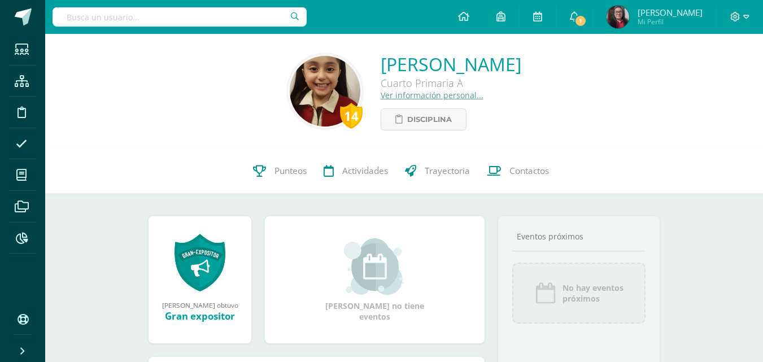
click at [209, 19] on input "text" at bounding box center [179, 16] width 254 height 19
type input "Yesica Lara"
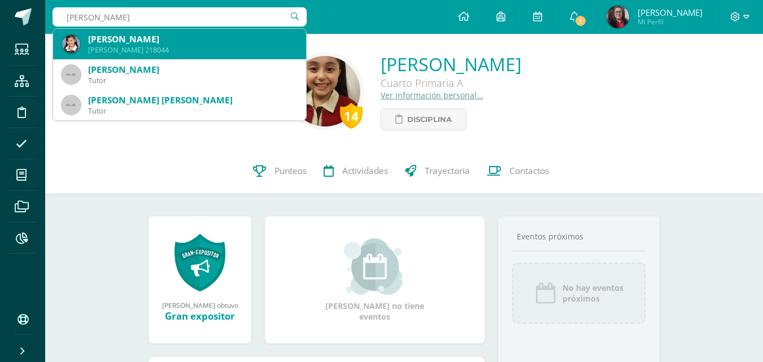
click at [225, 41] on div "Yesica Aracely Lara Castillo" at bounding box center [192, 39] width 209 height 12
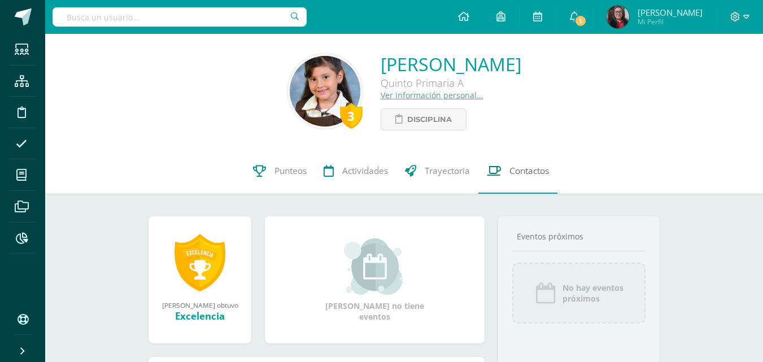
click at [537, 176] on span "Contactos" at bounding box center [529, 171] width 40 height 12
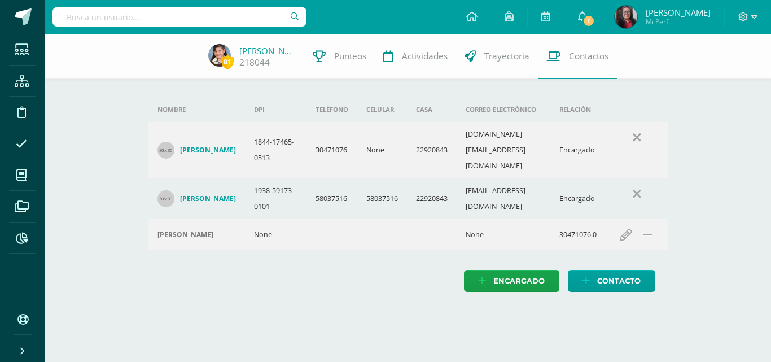
click at [98, 20] on input "text" at bounding box center [179, 16] width 254 height 19
type input "April Joj"
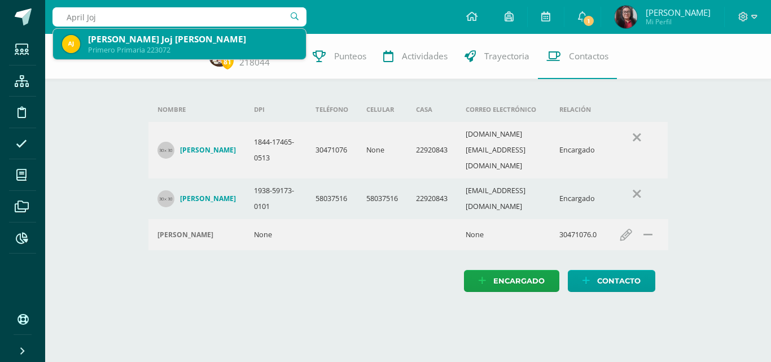
click at [107, 34] on div "[PERSON_NAME] Joj [PERSON_NAME]" at bounding box center [192, 39] width 209 height 12
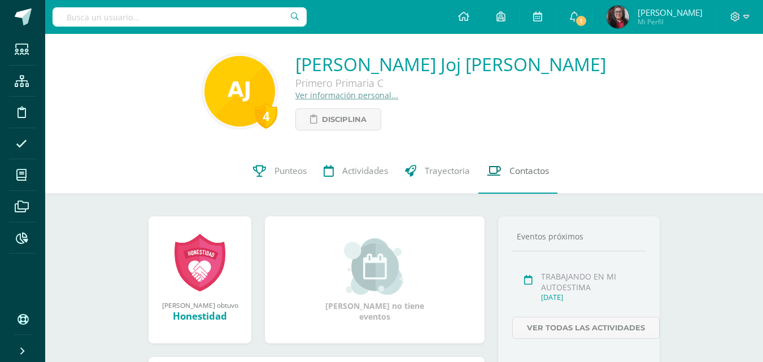
click at [533, 167] on span "Contactos" at bounding box center [529, 171] width 40 height 12
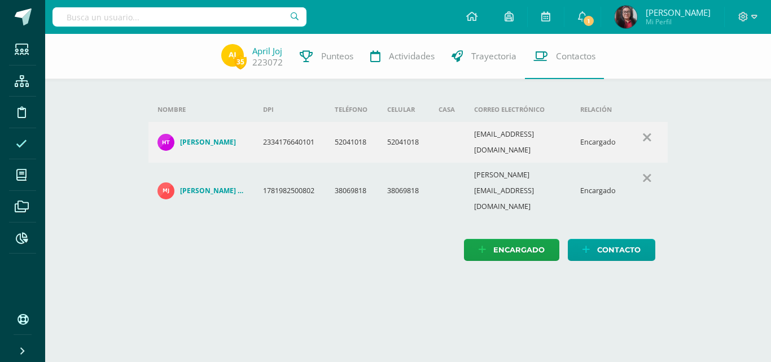
click at [17, 146] on icon at bounding box center [21, 143] width 11 height 11
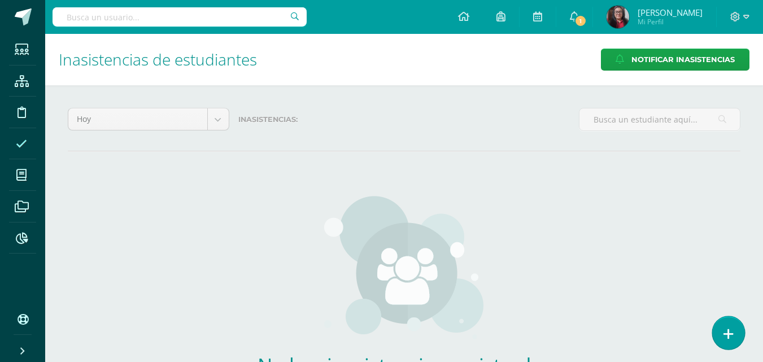
click at [734, 335] on link at bounding box center [728, 332] width 32 height 33
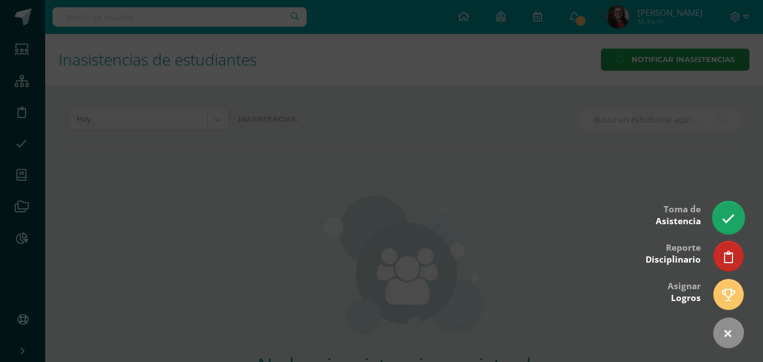
click at [730, 226] on link at bounding box center [728, 217] width 32 height 33
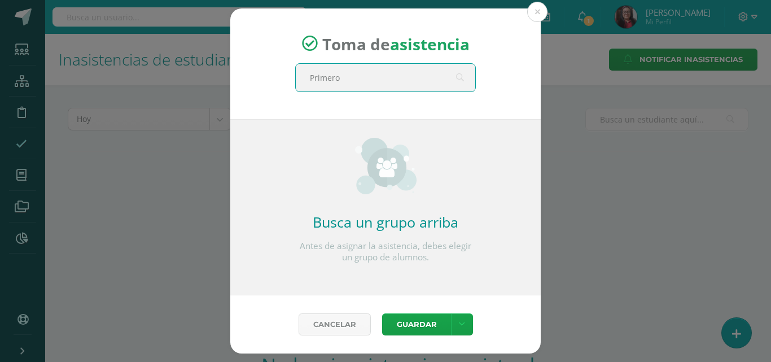
type input "Primero"
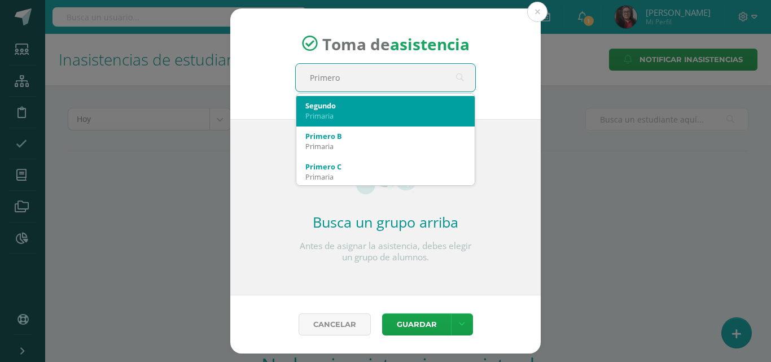
scroll to position [169, 0]
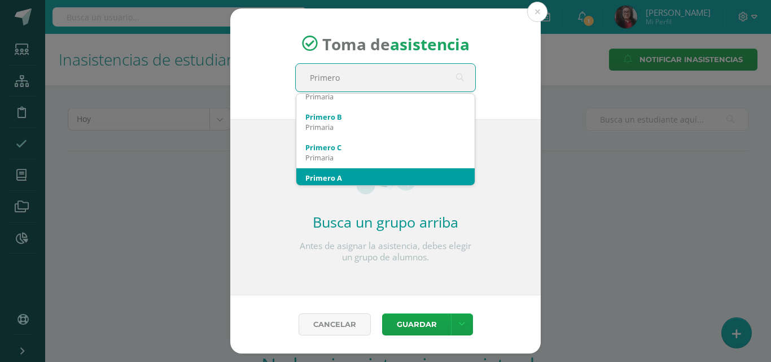
click at [345, 173] on div "Primero A" at bounding box center [385, 178] width 160 height 10
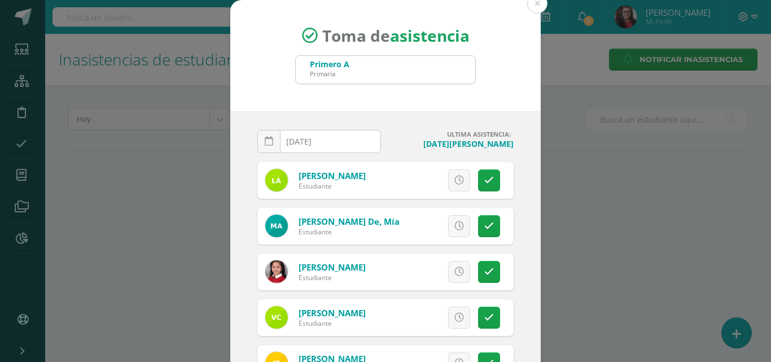
click at [343, 142] on input "[DATE]" at bounding box center [319, 141] width 122 height 22
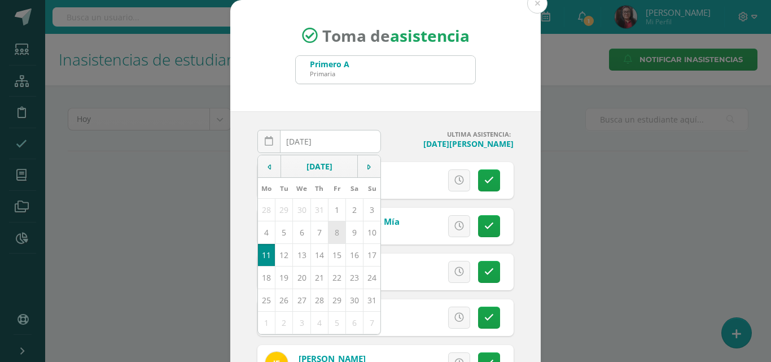
click at [333, 234] on td "8" at bounding box center [336, 232] width 17 height 23
type input "[DATE]"
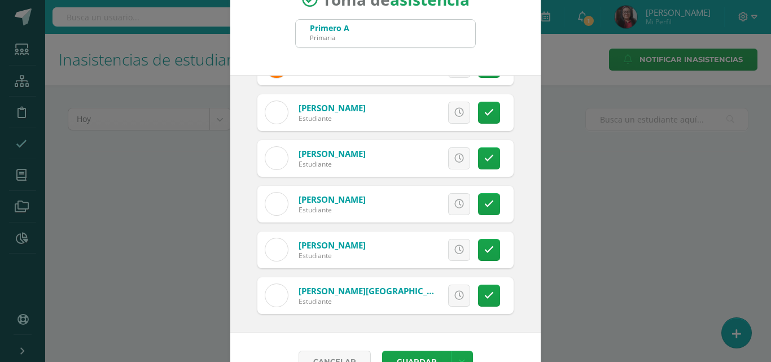
scroll to position [65, 0]
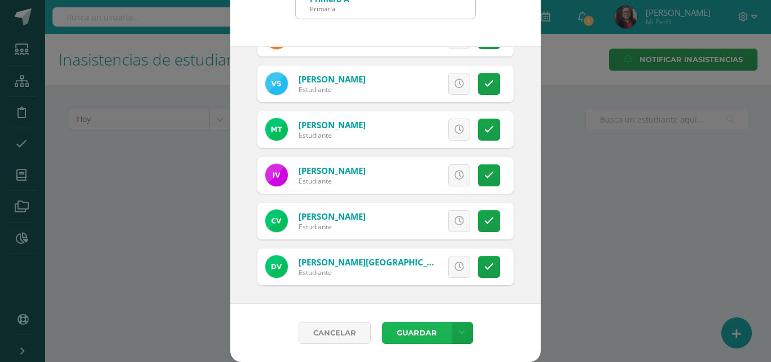
click at [426, 335] on button "Guardar" at bounding box center [416, 333] width 69 height 22
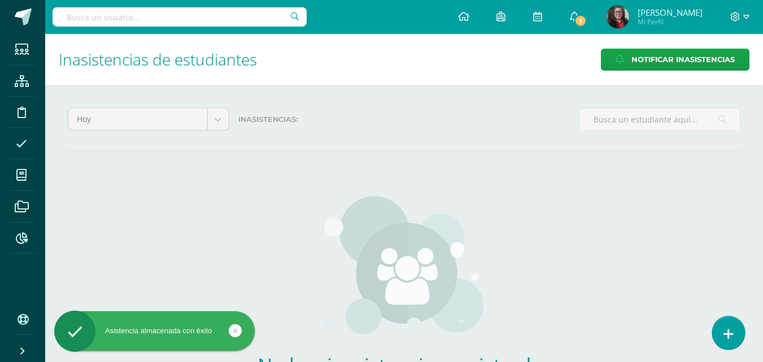
click at [733, 337] on link at bounding box center [728, 332] width 32 height 33
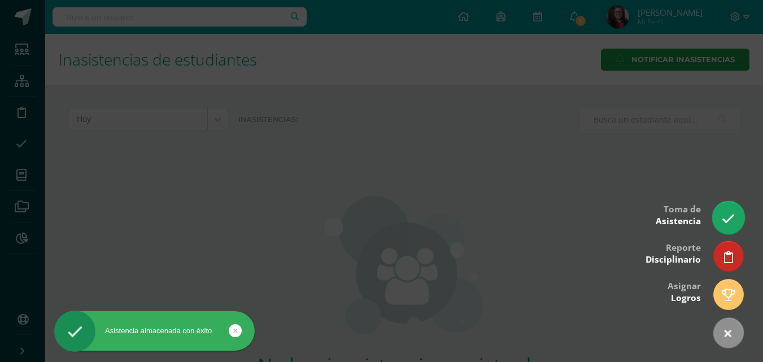
click at [730, 222] on icon at bounding box center [727, 218] width 13 height 13
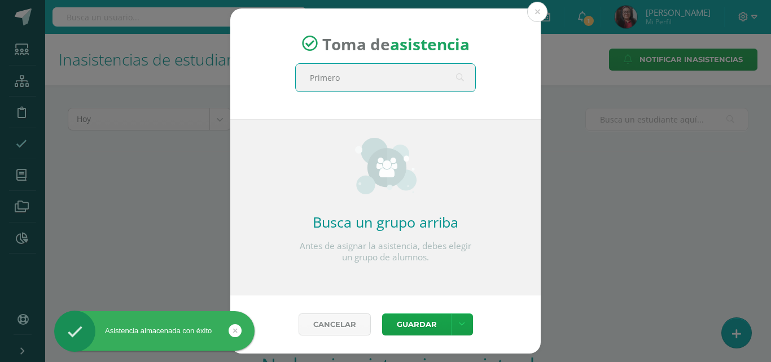
type input "Primero"
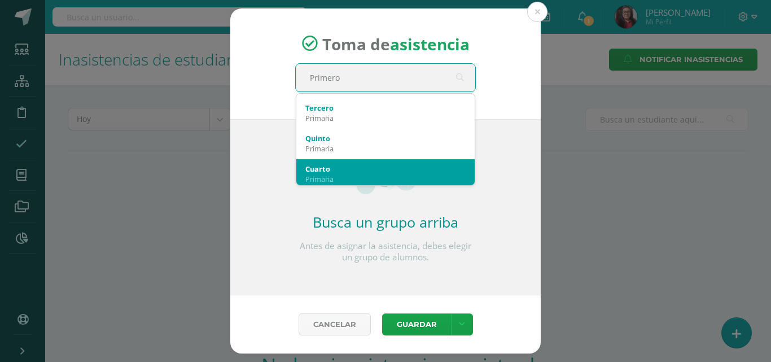
scroll to position [169, 0]
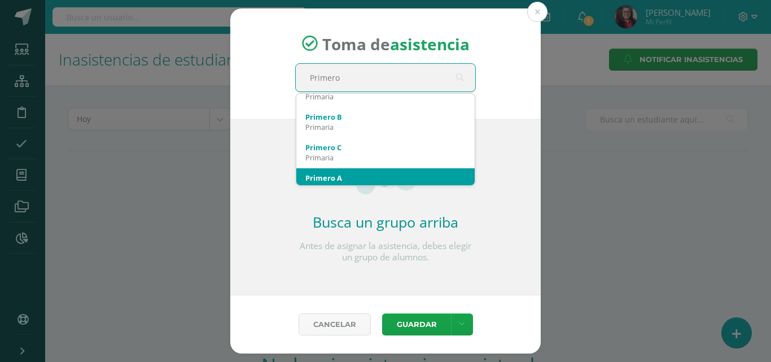
click at [378, 172] on div "Primero A Primaria" at bounding box center [385, 182] width 160 height 29
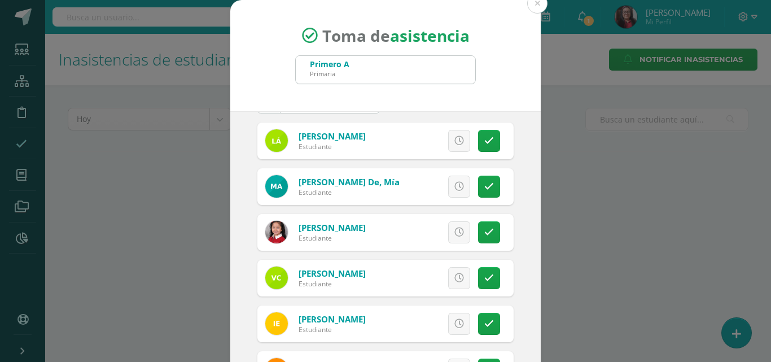
scroll to position [56, 0]
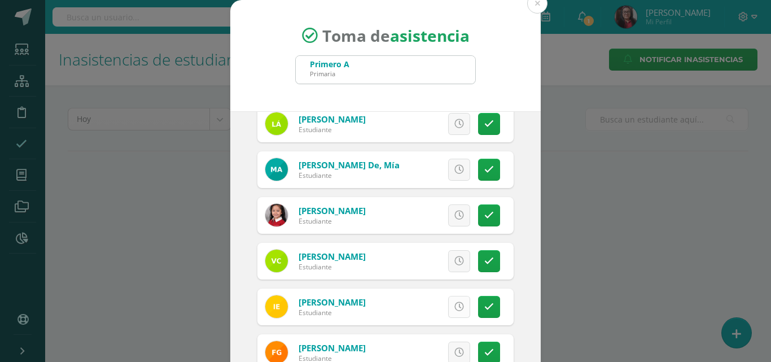
click at [454, 303] on icon at bounding box center [459, 307] width 10 height 10
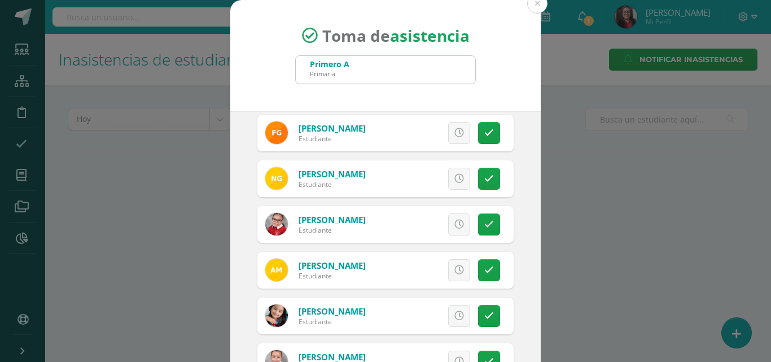
scroll to position [282, 0]
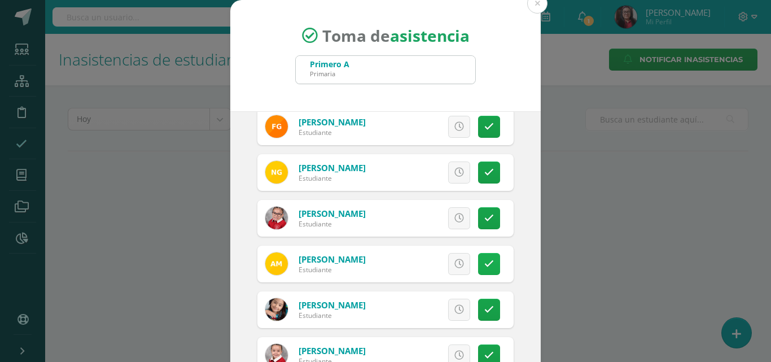
click at [484, 261] on icon at bounding box center [489, 264] width 10 height 10
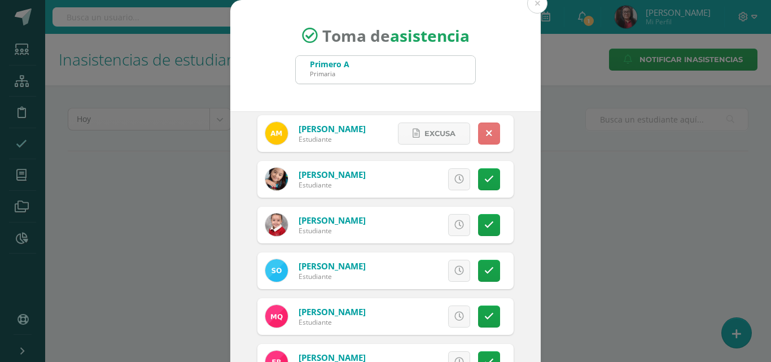
scroll to position [508, 0]
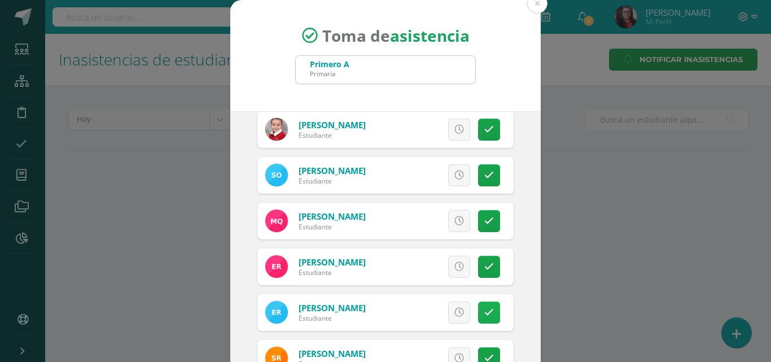
click at [484, 310] on icon at bounding box center [489, 313] width 10 height 10
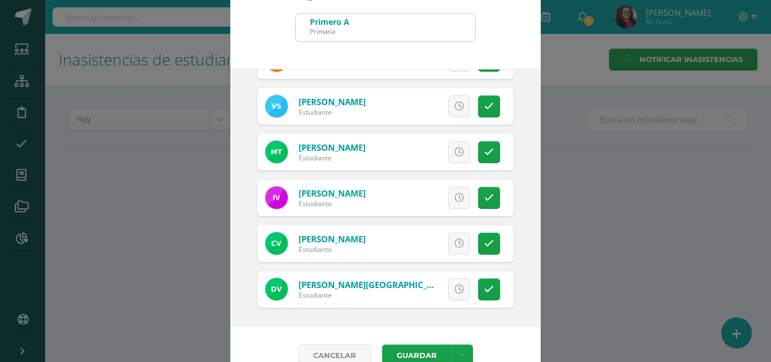
scroll to position [65, 0]
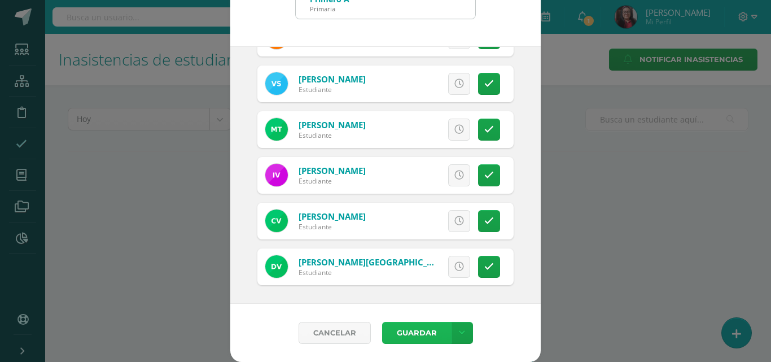
click at [411, 333] on button "Guardar" at bounding box center [416, 333] width 69 height 22
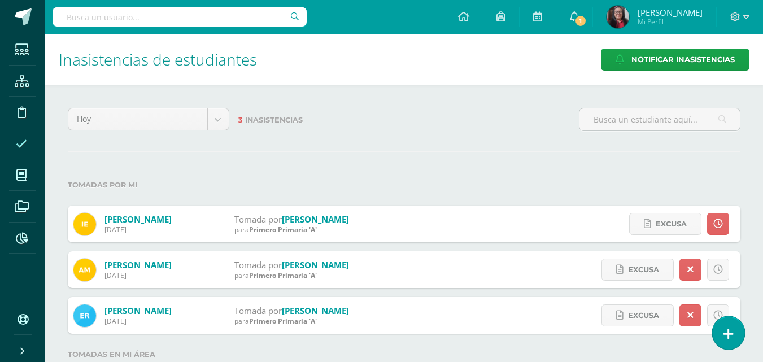
click at [728, 335] on icon at bounding box center [728, 333] width 10 height 13
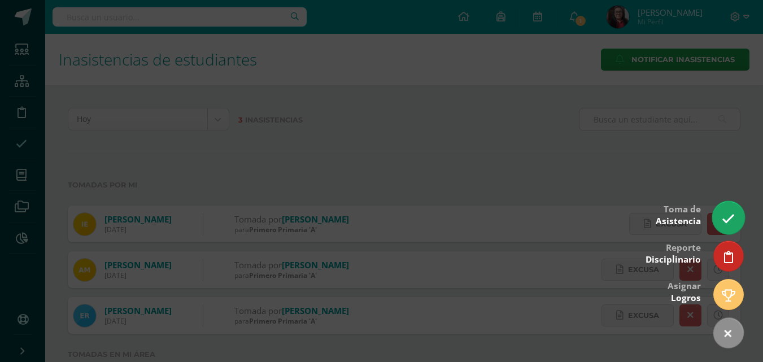
click at [722, 212] on link at bounding box center [728, 217] width 32 height 33
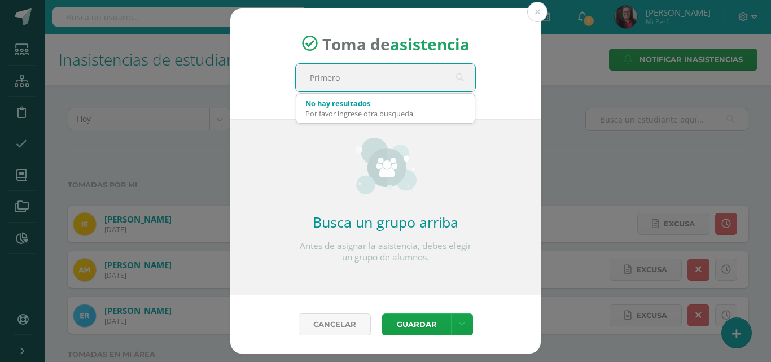
type input "Primero"
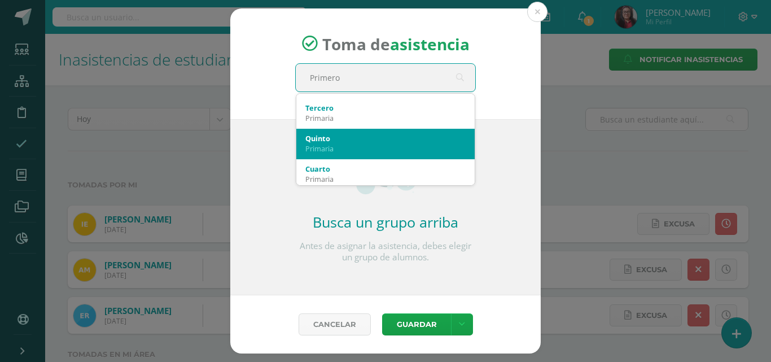
scroll to position [113, 0]
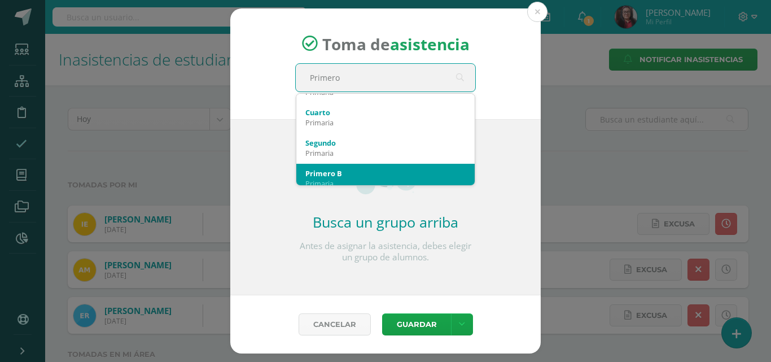
click at [387, 164] on div "Primero B Primaria" at bounding box center [385, 178] width 160 height 29
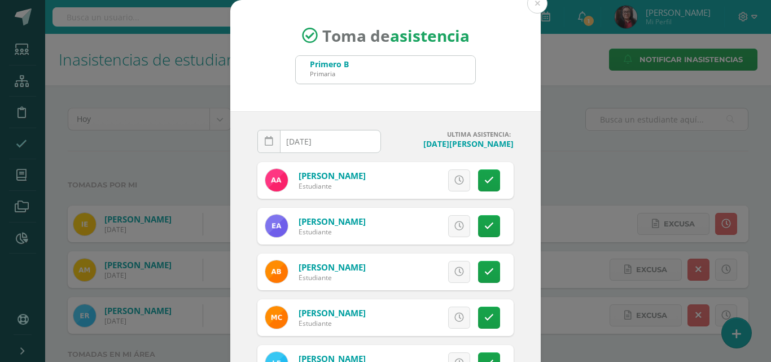
click at [344, 141] on input "[DATE]" at bounding box center [319, 141] width 122 height 22
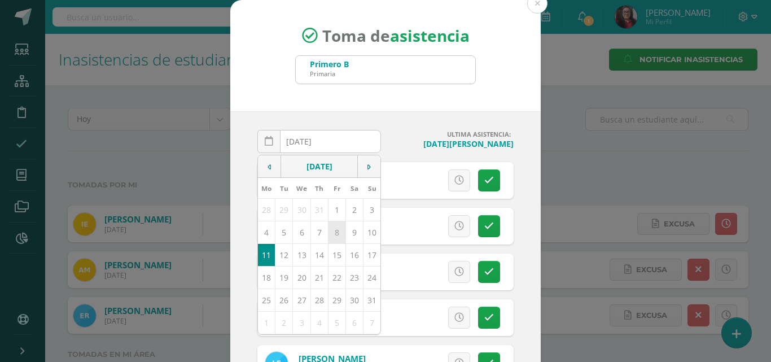
click at [331, 235] on td "8" at bounding box center [336, 232] width 17 height 23
type input "[DATE]"
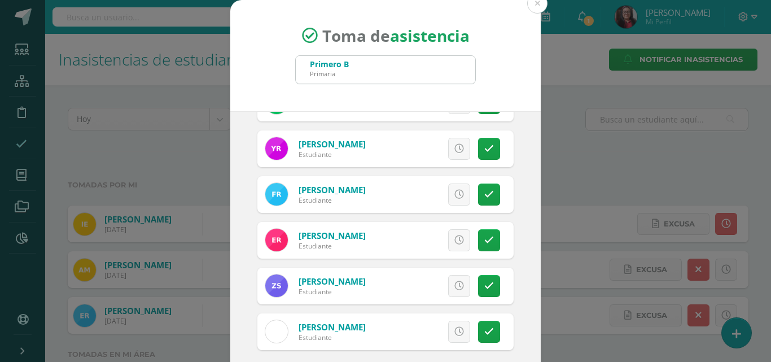
scroll to position [65, 0]
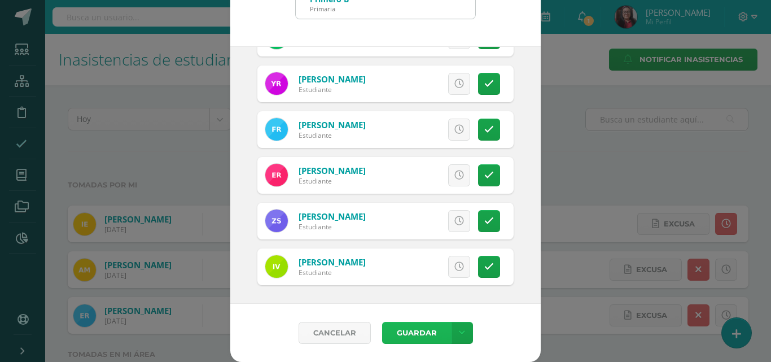
click at [415, 333] on button "Guardar" at bounding box center [416, 333] width 69 height 22
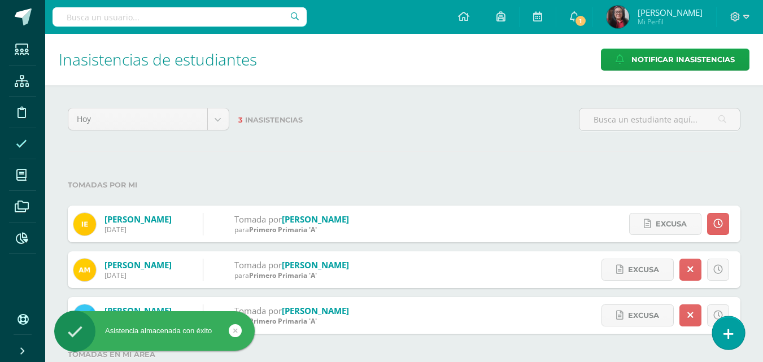
click at [725, 333] on icon at bounding box center [728, 333] width 10 height 13
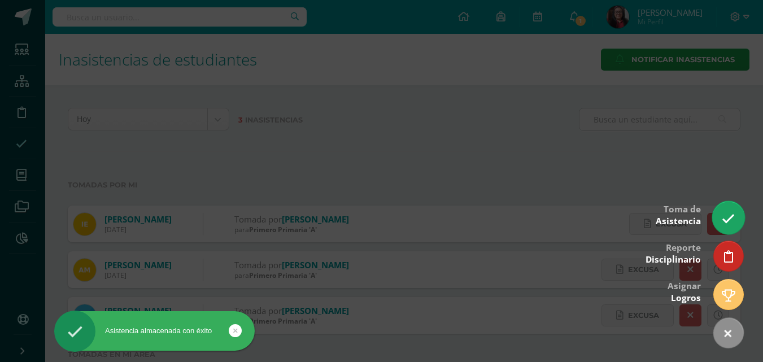
click at [730, 225] on icon at bounding box center [727, 218] width 13 height 13
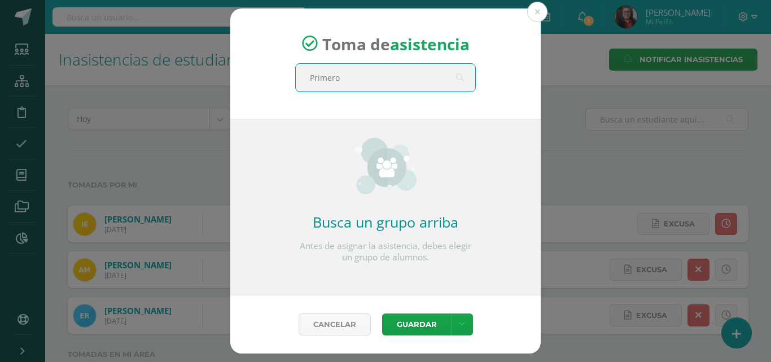
type input "Primero"
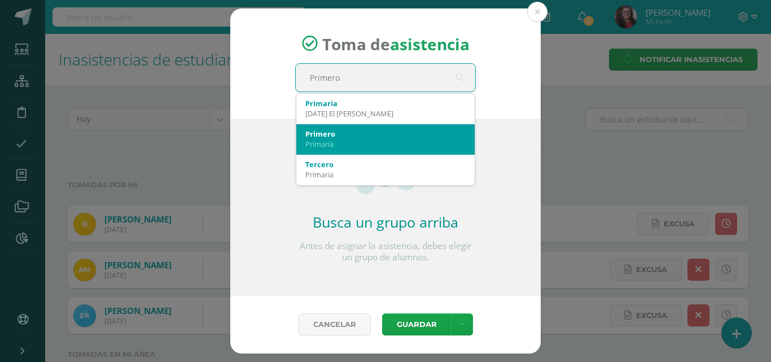
scroll to position [113, 0]
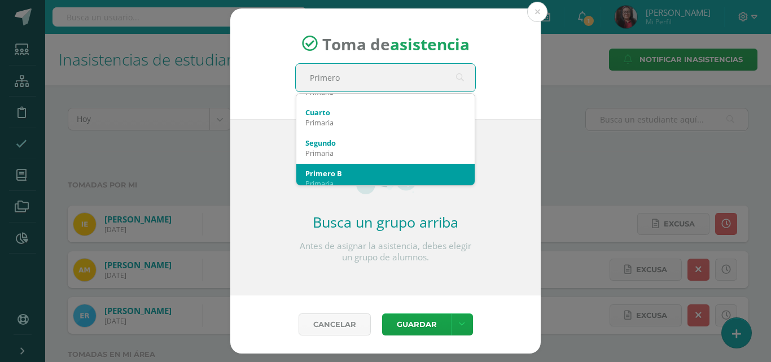
click at [369, 167] on div "Primero B Primaria" at bounding box center [385, 178] width 160 height 29
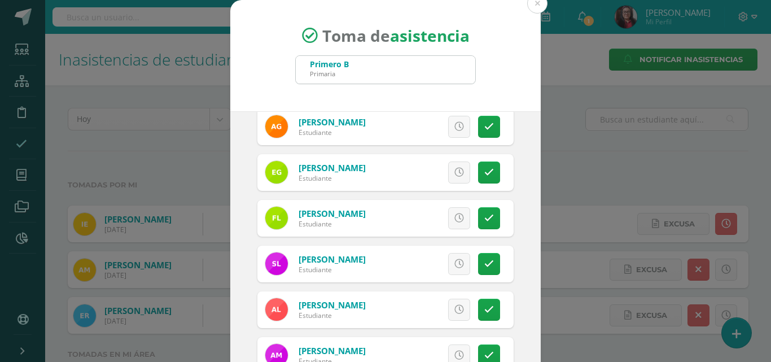
scroll to position [339, 0]
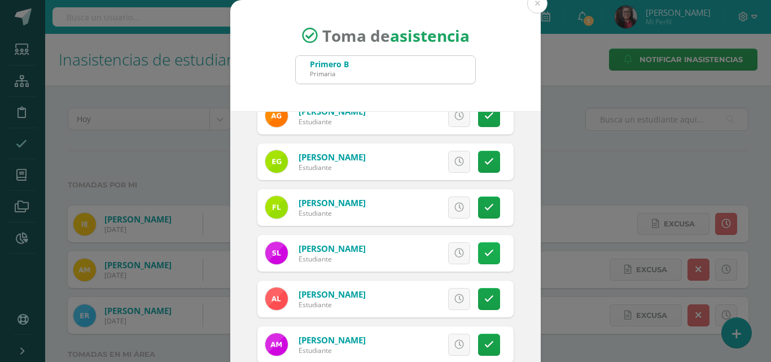
click at [484, 256] on icon at bounding box center [489, 253] width 10 height 10
click at [454, 297] on icon at bounding box center [459, 299] width 10 height 10
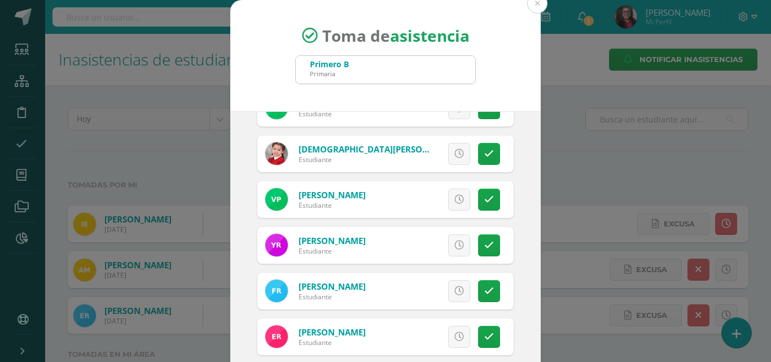
scroll to position [677, 0]
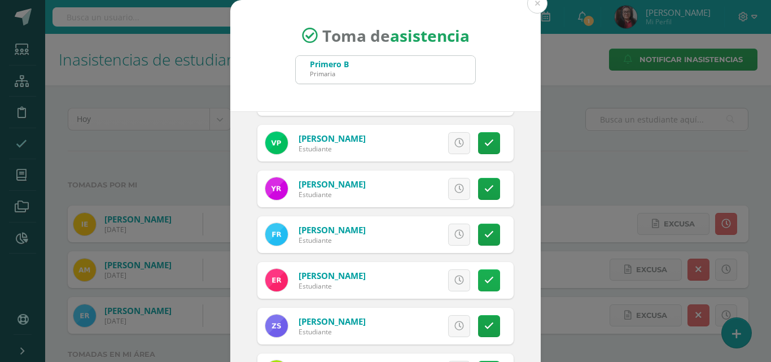
click at [484, 282] on icon at bounding box center [489, 280] width 10 height 10
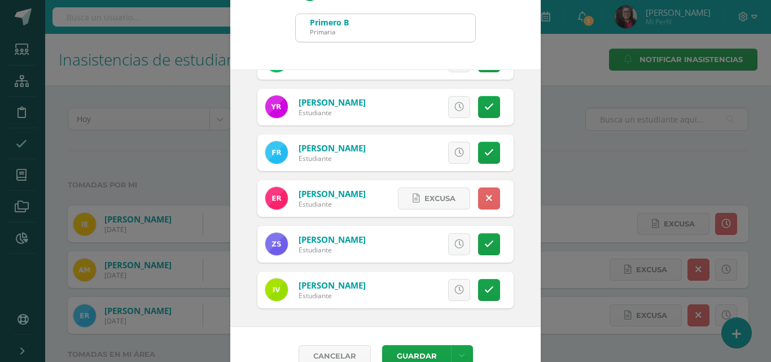
scroll to position [65, 0]
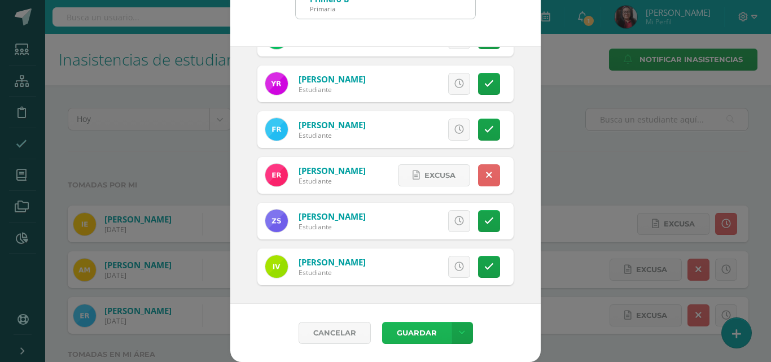
click at [405, 330] on button "Guardar" at bounding box center [416, 333] width 69 height 22
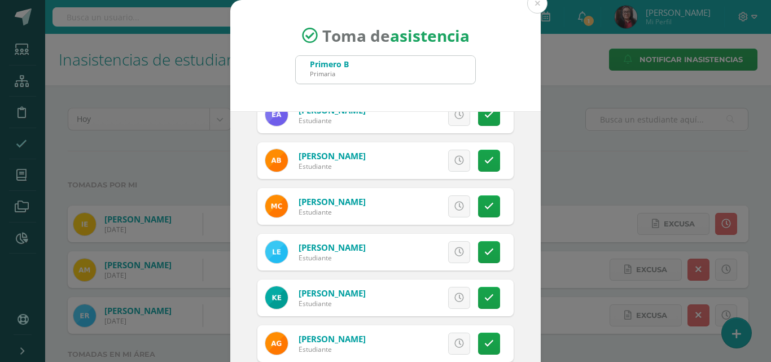
scroll to position [0, 0]
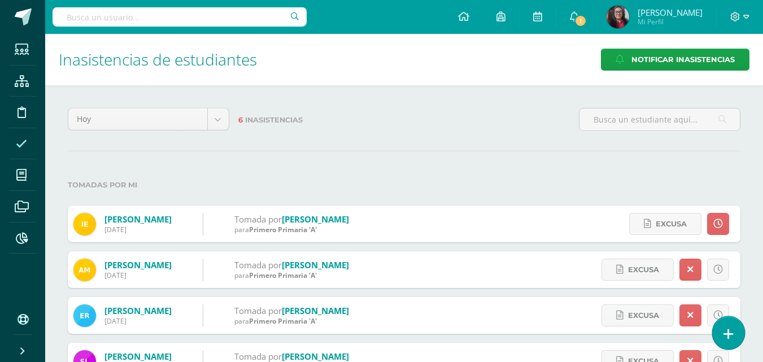
click at [730, 334] on icon at bounding box center [728, 333] width 10 height 13
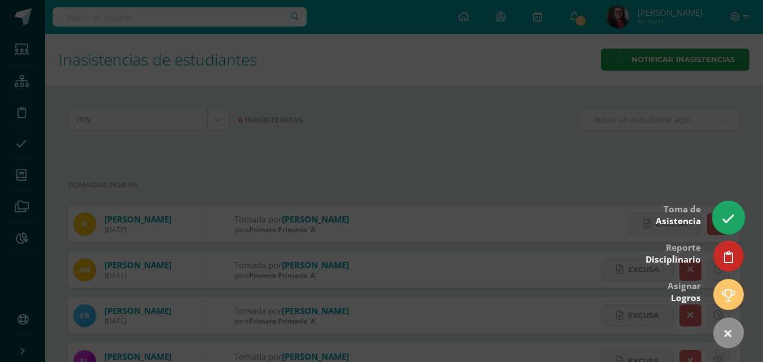
click at [727, 221] on icon at bounding box center [727, 218] width 13 height 13
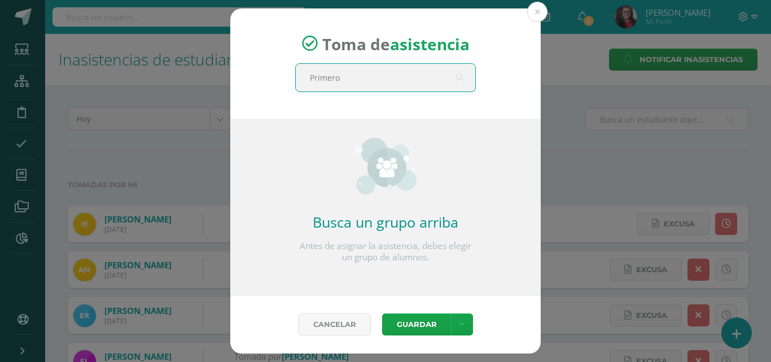
type input "Primero"
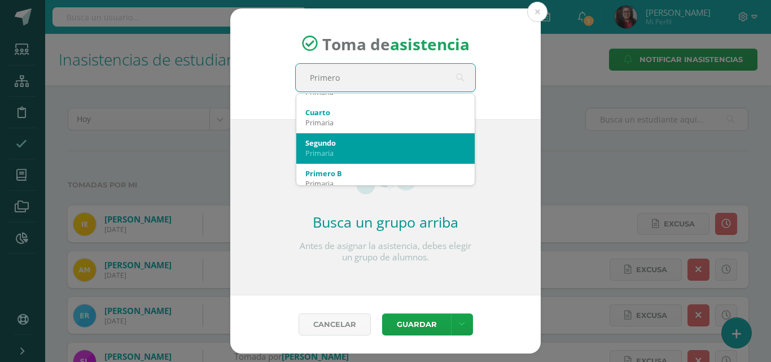
scroll to position [169, 0]
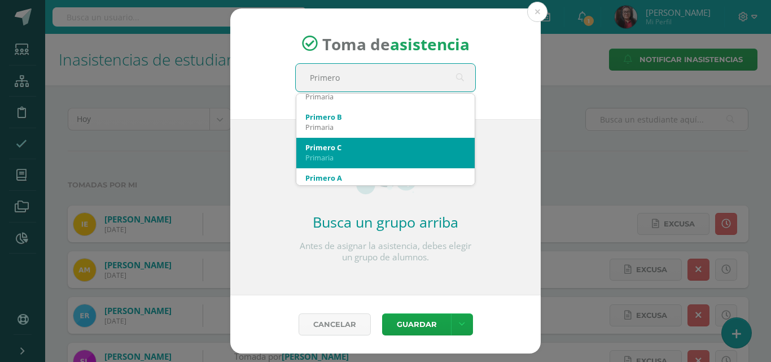
click at [383, 147] on div "Primero C" at bounding box center [385, 147] width 160 height 10
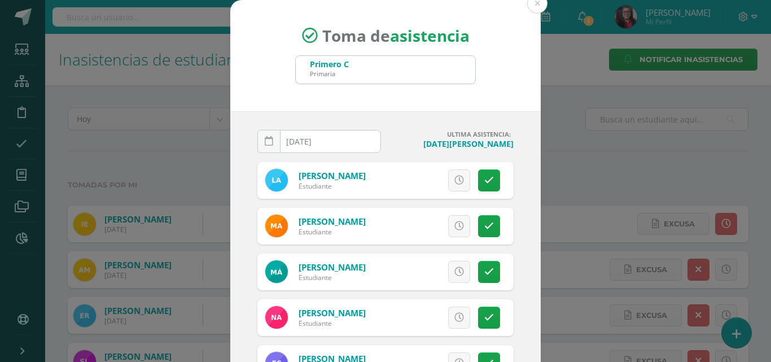
click at [352, 143] on input "[DATE]" at bounding box center [319, 141] width 122 height 22
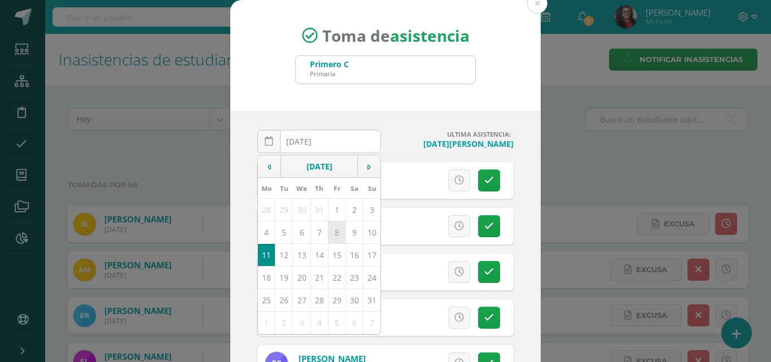
click at [328, 233] on td "8" at bounding box center [336, 232] width 17 height 23
type input "[DATE]"
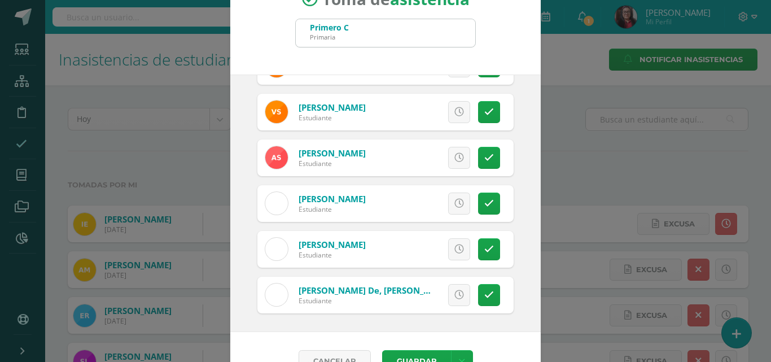
scroll to position [65, 0]
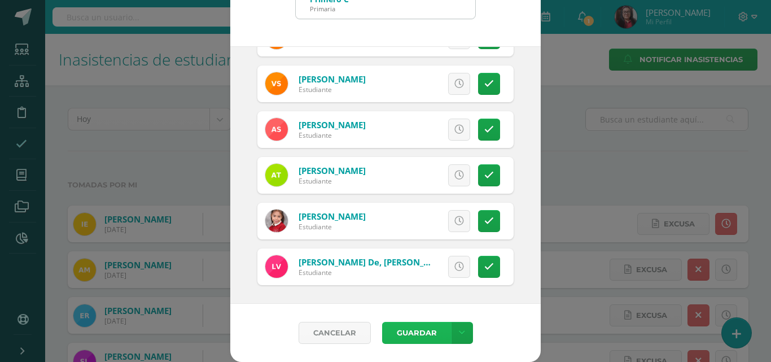
click at [417, 330] on button "Guardar" at bounding box center [416, 333] width 69 height 22
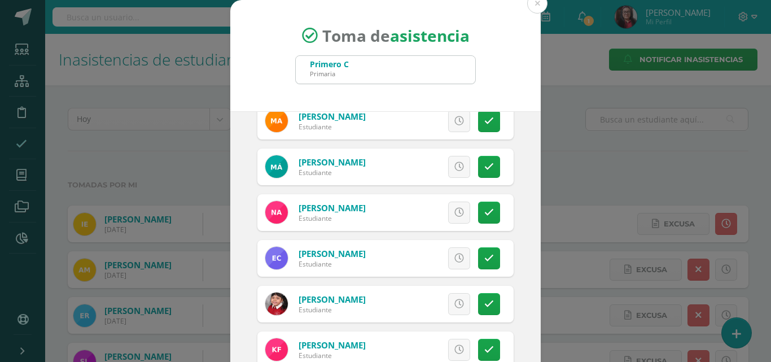
scroll to position [0, 0]
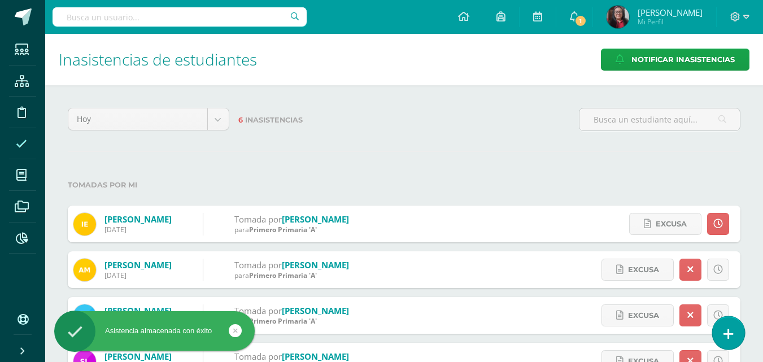
click at [731, 339] on icon at bounding box center [728, 333] width 10 height 13
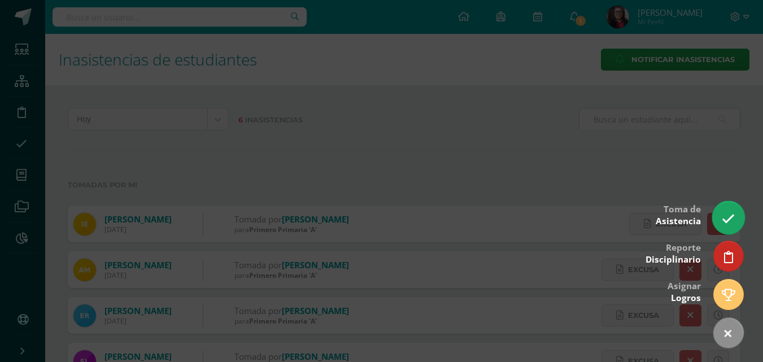
click at [728, 223] on icon at bounding box center [727, 218] width 13 height 13
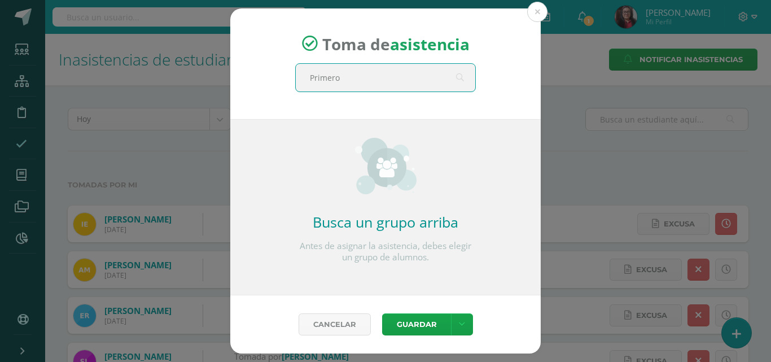
type input "Primero"
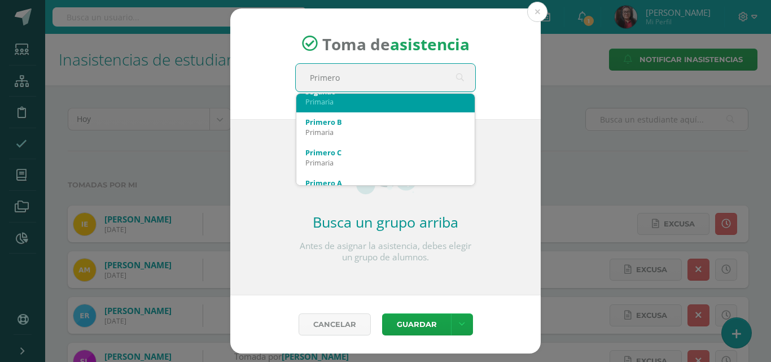
scroll to position [169, 0]
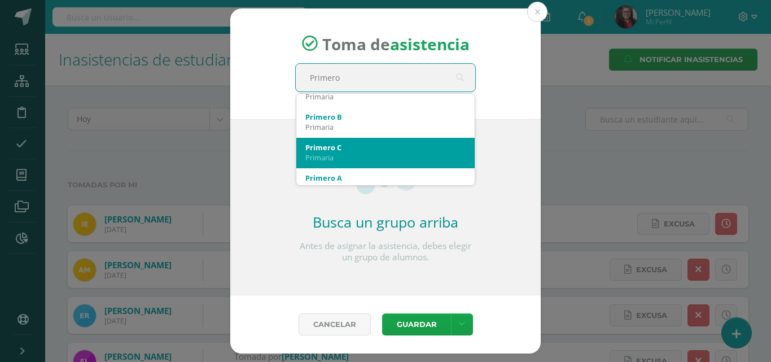
click at [416, 143] on div "Primero C" at bounding box center [385, 147] width 160 height 10
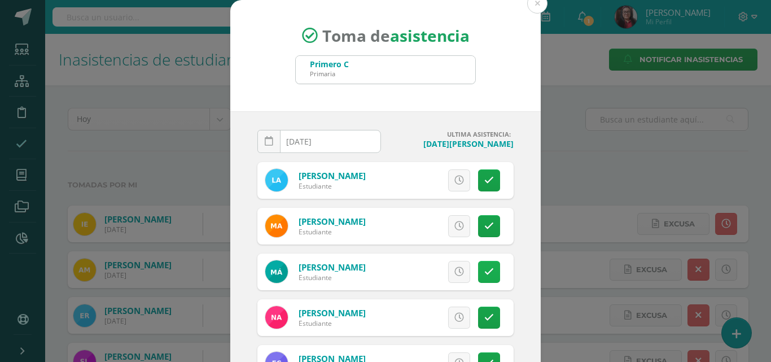
click at [478, 274] on link at bounding box center [489, 272] width 22 height 22
click at [437, 273] on span "Excusa" at bounding box center [439, 271] width 31 height 21
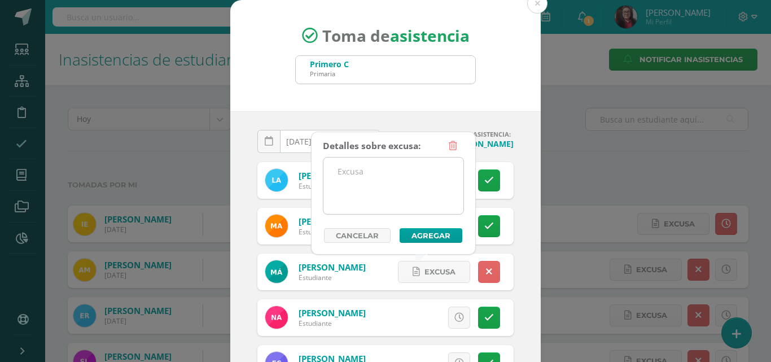
click at [425, 190] on textarea at bounding box center [393, 185] width 140 height 56
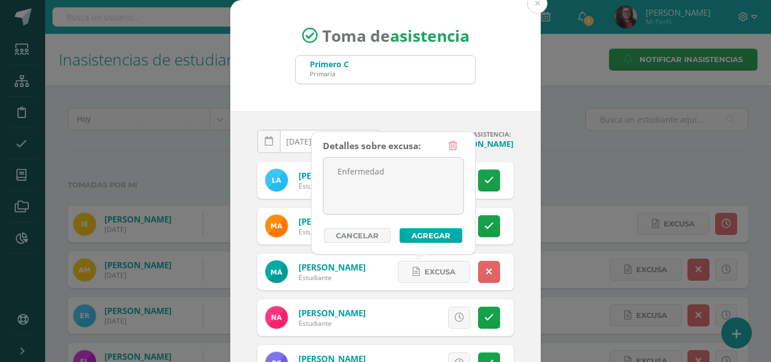
type textarea "Enfermedad"
click at [436, 230] on button "Agregar" at bounding box center [431, 235] width 63 height 15
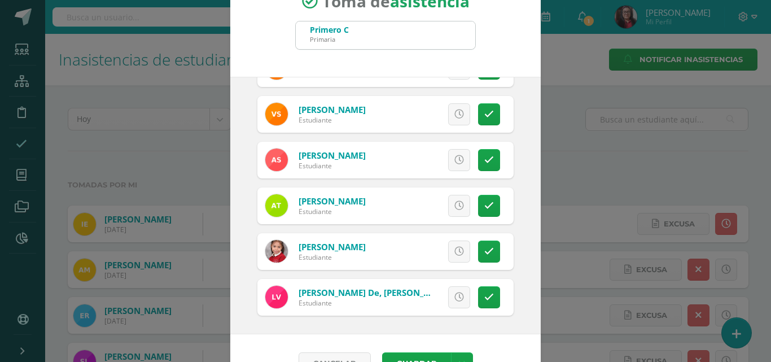
scroll to position [65, 0]
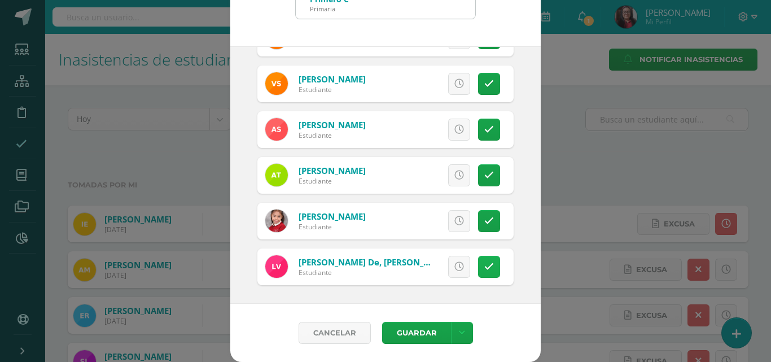
click at [484, 268] on icon at bounding box center [489, 267] width 10 height 10
click at [418, 332] on button "Guardar" at bounding box center [416, 333] width 69 height 22
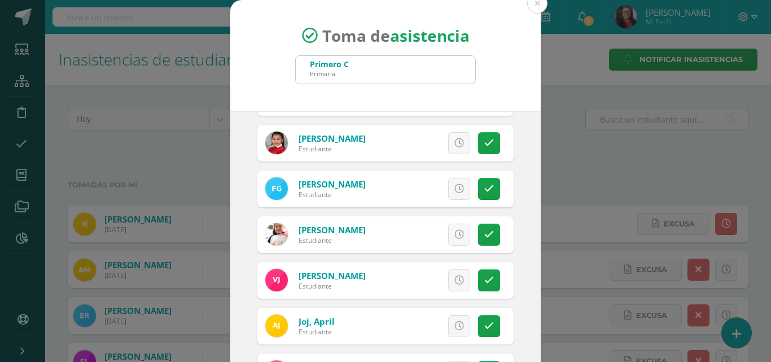
scroll to position [0, 0]
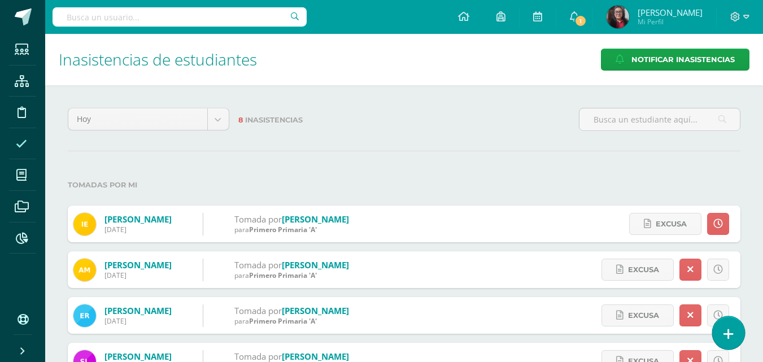
click at [729, 337] on icon at bounding box center [728, 333] width 10 height 13
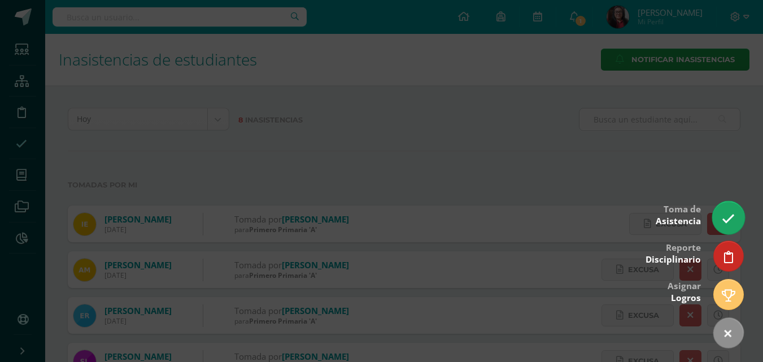
click at [728, 225] on icon at bounding box center [727, 218] width 13 height 13
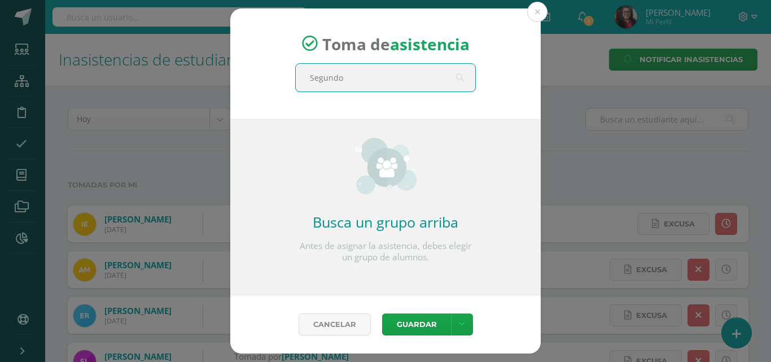
type input "Segundo"
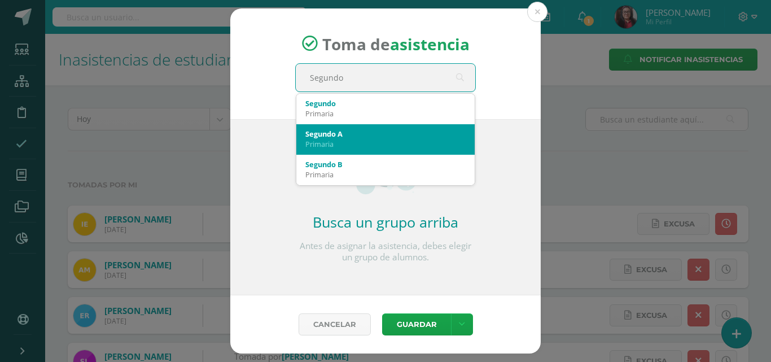
click at [386, 128] on div "Segundo A Primaria" at bounding box center [385, 138] width 160 height 29
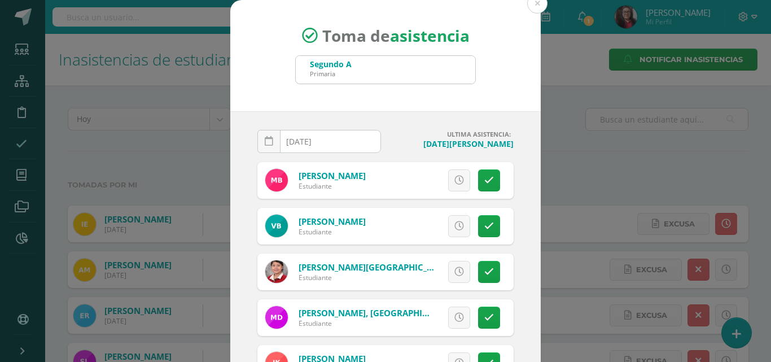
click at [361, 141] on input "[DATE]" at bounding box center [319, 141] width 122 height 22
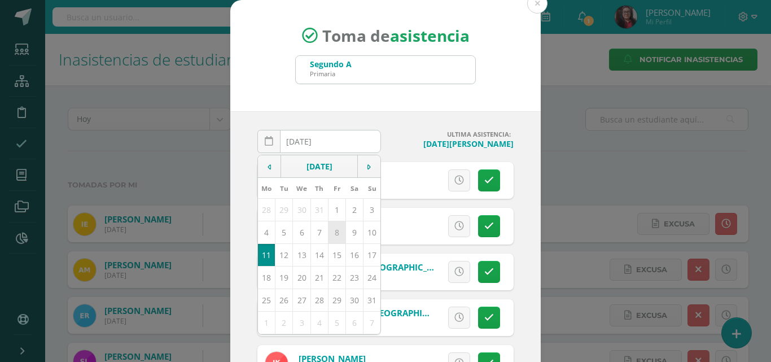
click at [328, 229] on td "8" at bounding box center [336, 232] width 17 height 23
type input "[DATE]"
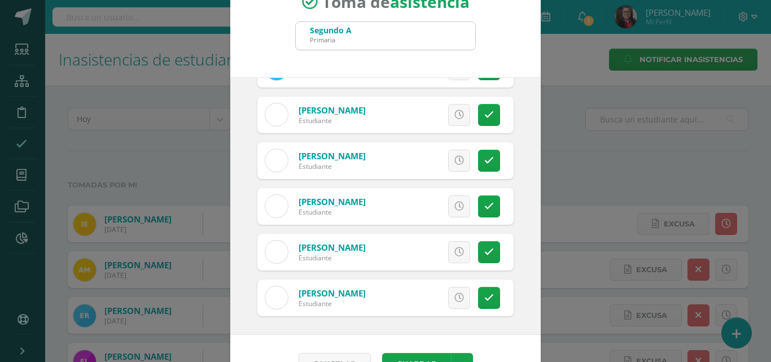
scroll to position [65, 0]
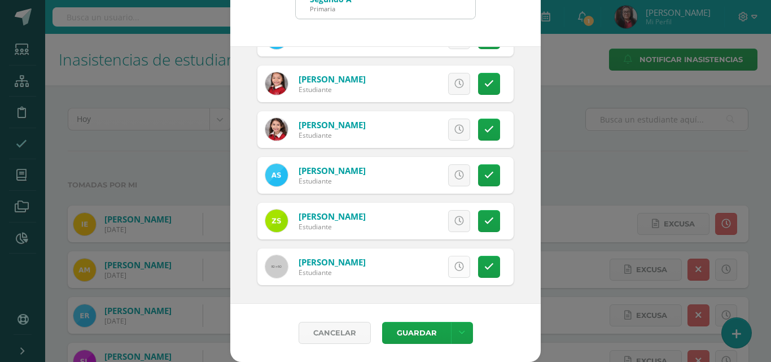
click at [454, 265] on icon at bounding box center [459, 267] width 10 height 10
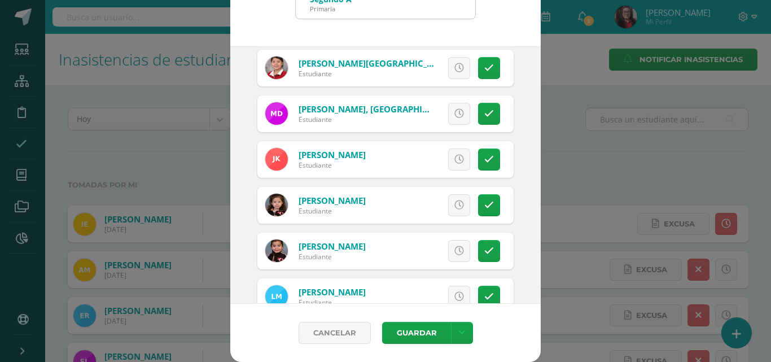
scroll to position [0, 0]
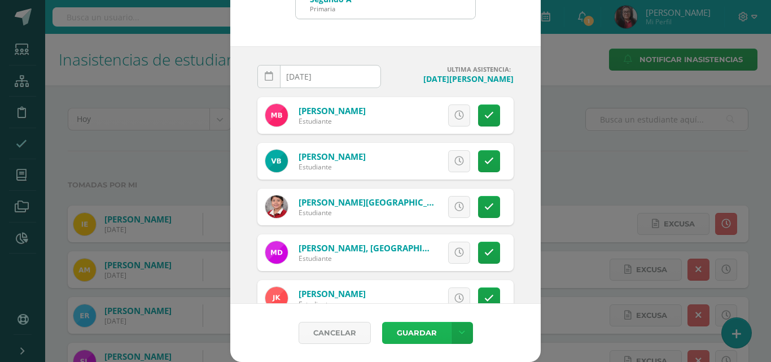
click at [406, 336] on button "Guardar" at bounding box center [416, 333] width 69 height 22
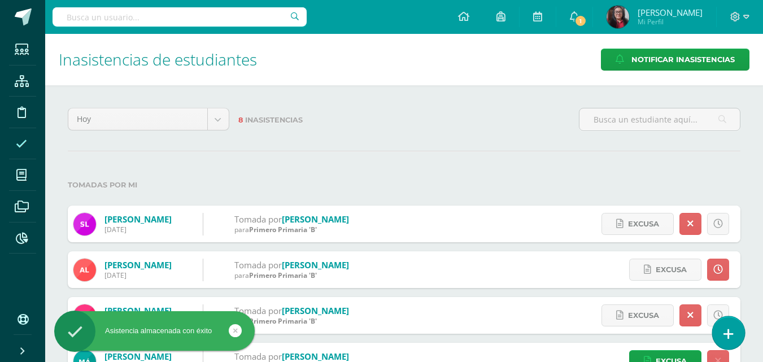
click at [729, 332] on icon at bounding box center [728, 333] width 10 height 13
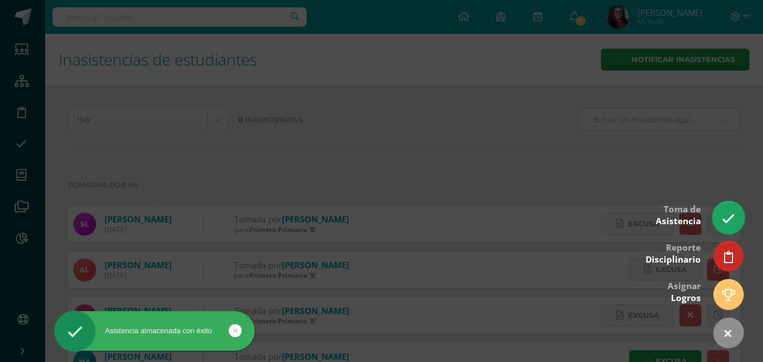
click at [723, 227] on link at bounding box center [728, 217] width 32 height 33
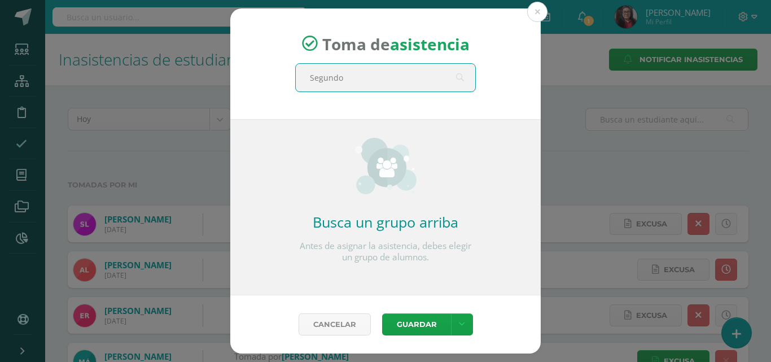
type input "Segundo"
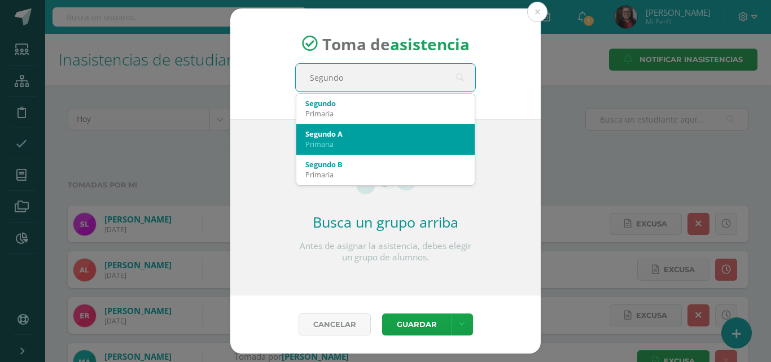
click at [394, 132] on div "Segundo A" at bounding box center [385, 134] width 160 height 10
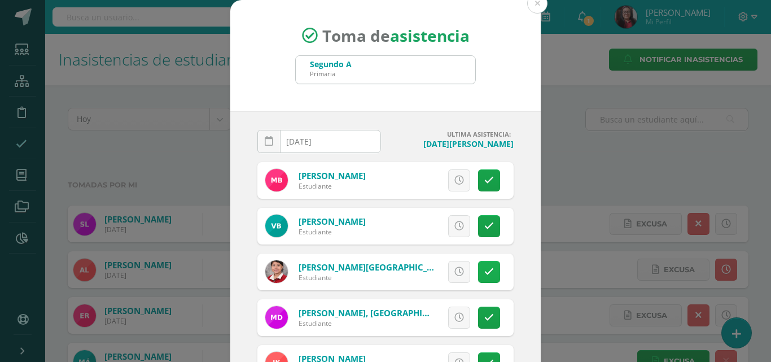
click at [484, 274] on link at bounding box center [489, 272] width 22 height 22
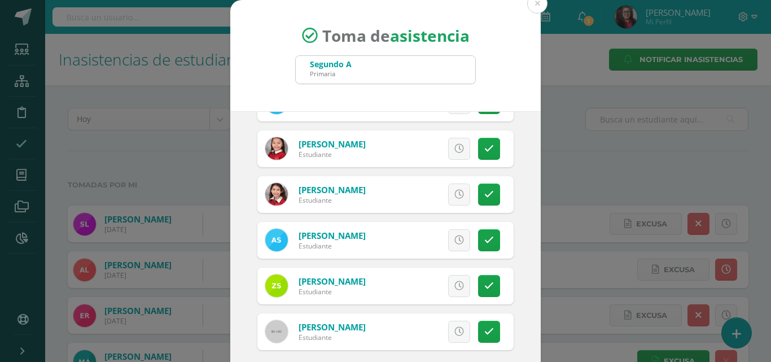
scroll to position [65, 0]
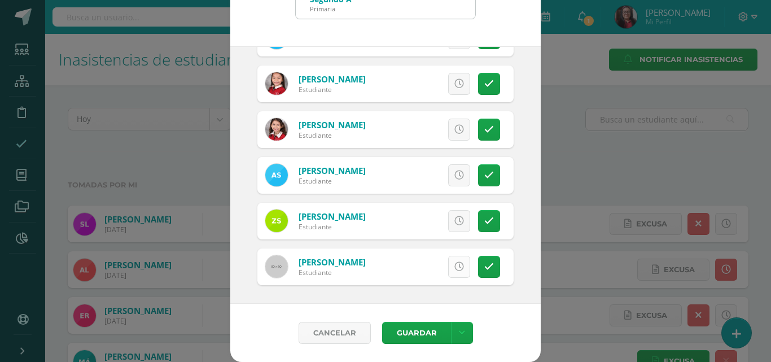
click at [454, 269] on icon at bounding box center [459, 267] width 10 height 10
click at [425, 330] on button "Guardar" at bounding box center [416, 333] width 69 height 22
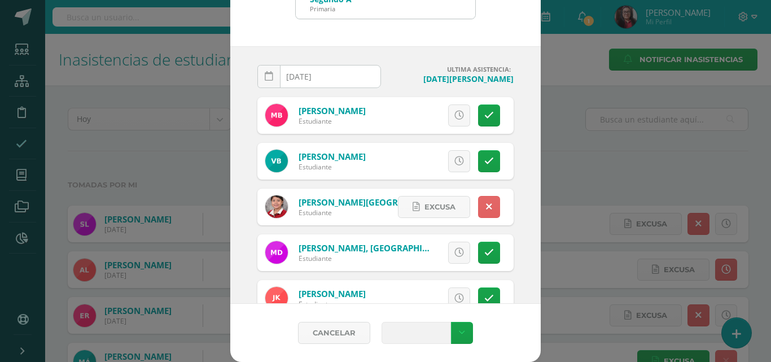
scroll to position [0, 0]
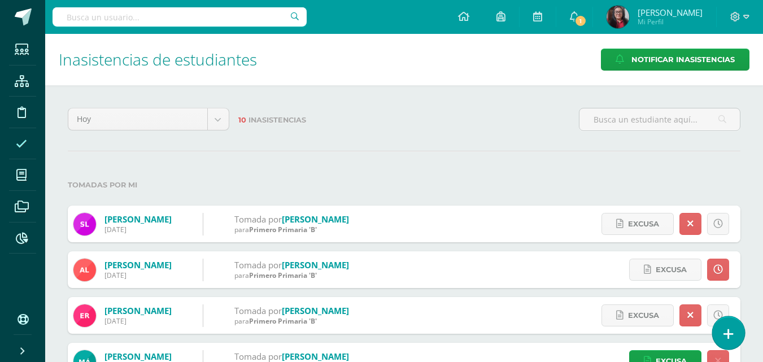
click at [732, 334] on icon at bounding box center [728, 333] width 10 height 13
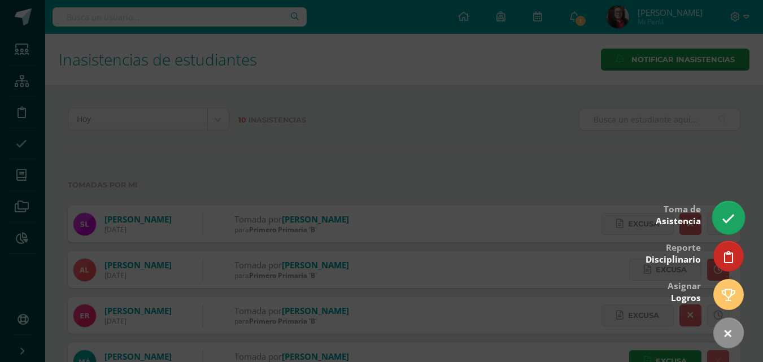
click at [734, 220] on icon at bounding box center [727, 218] width 13 height 13
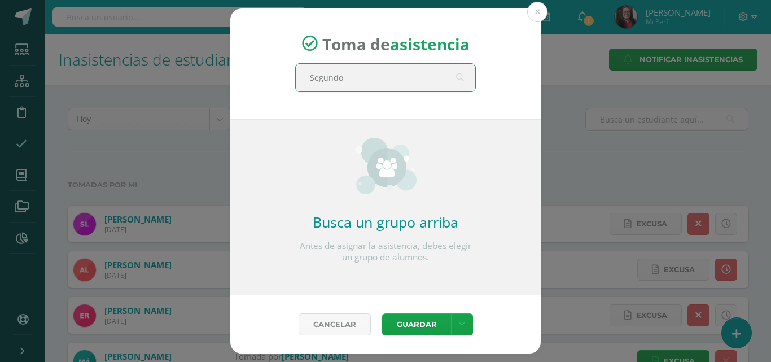
type input "Segundo"
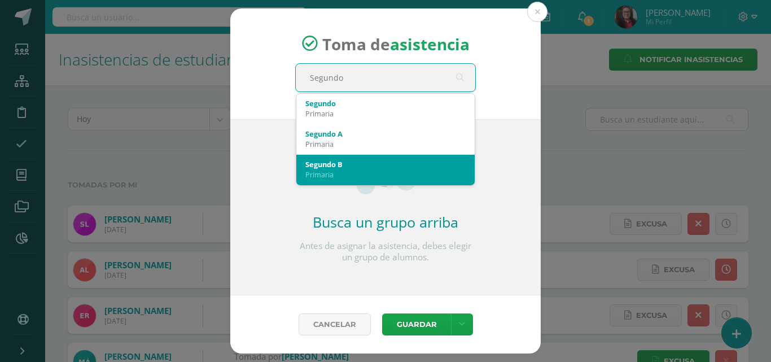
click at [394, 159] on div "Segundo B Primaria" at bounding box center [385, 169] width 160 height 29
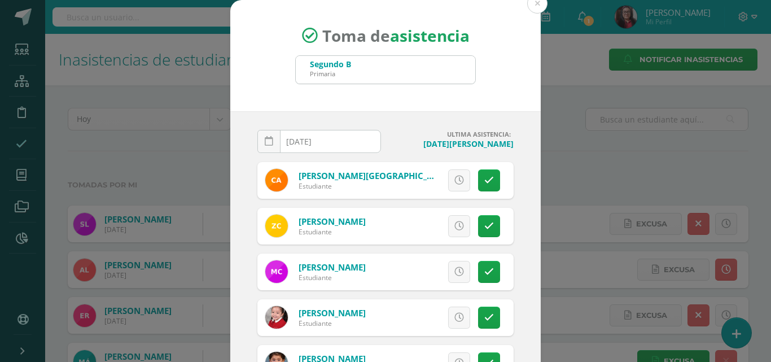
click at [355, 146] on input "[DATE]" at bounding box center [319, 141] width 122 height 22
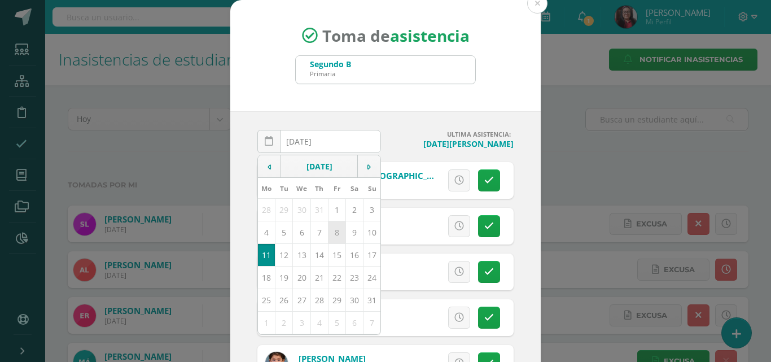
click at [328, 230] on td "8" at bounding box center [336, 232] width 17 height 23
type input "2025-08-08"
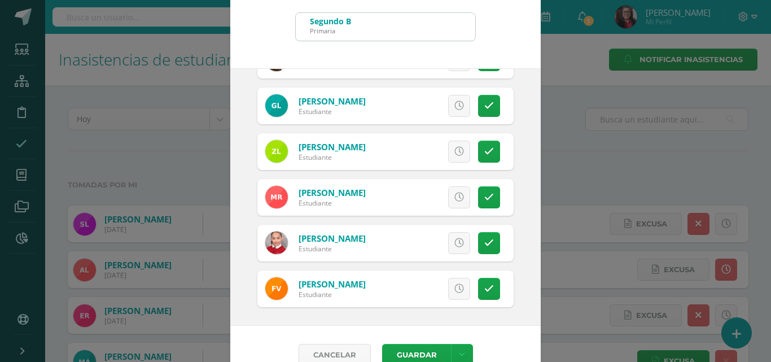
scroll to position [65, 0]
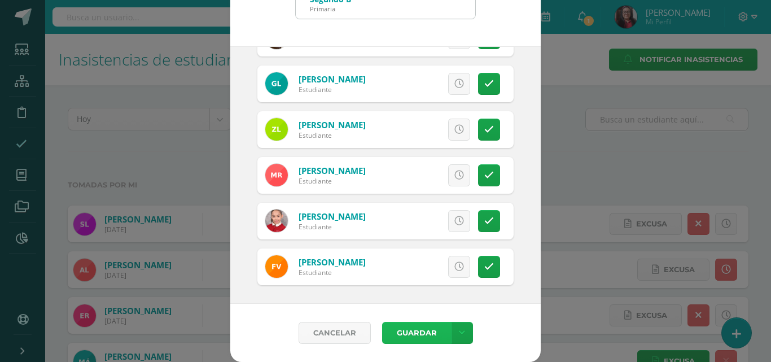
click at [409, 328] on button "Guardar" at bounding box center [416, 333] width 69 height 22
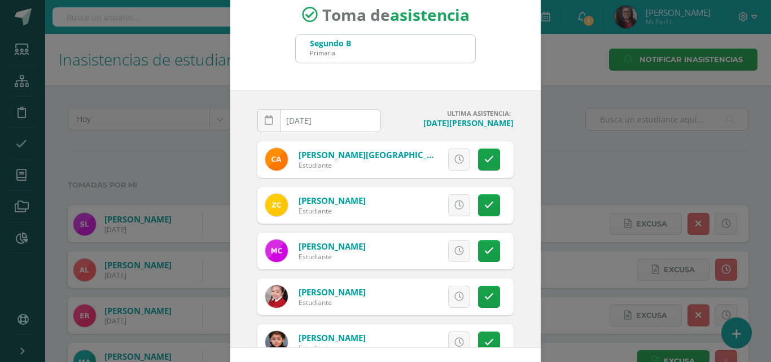
scroll to position [0, 0]
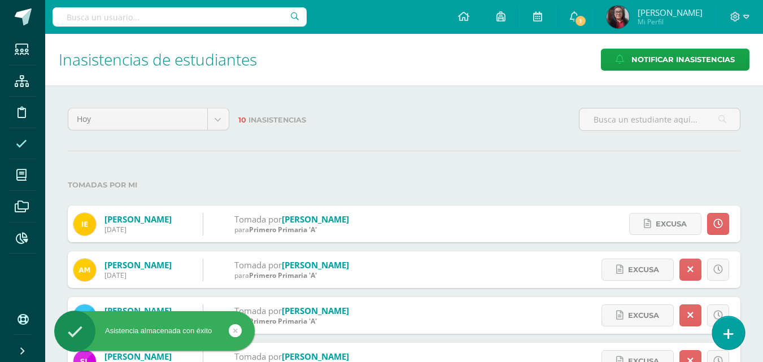
click at [733, 340] on link at bounding box center [728, 332] width 32 height 33
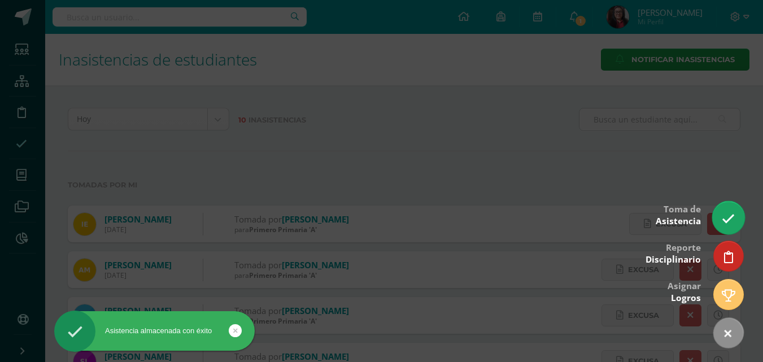
click at [731, 224] on icon at bounding box center [727, 218] width 13 height 13
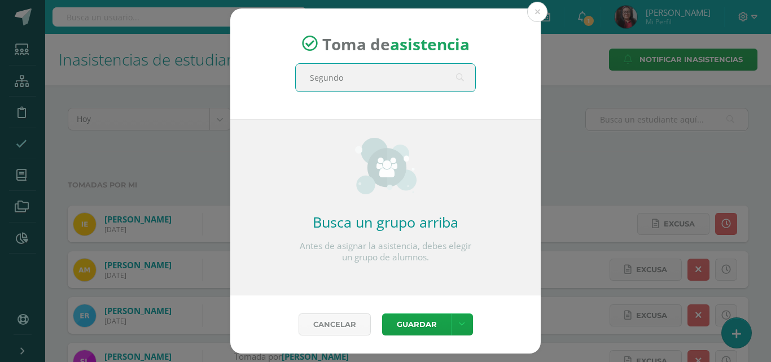
type input "Segundo"
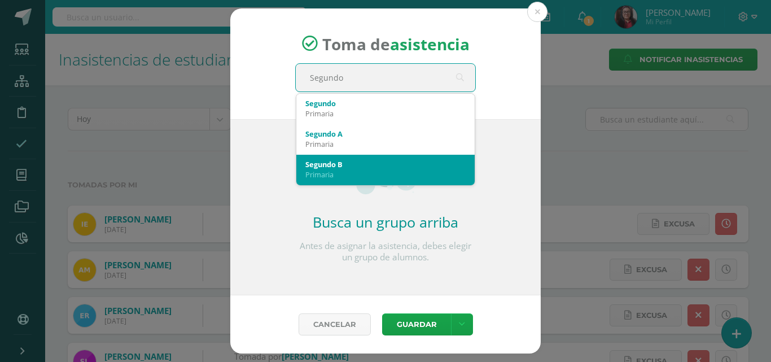
click at [400, 160] on div "Segundo B" at bounding box center [385, 164] width 160 height 10
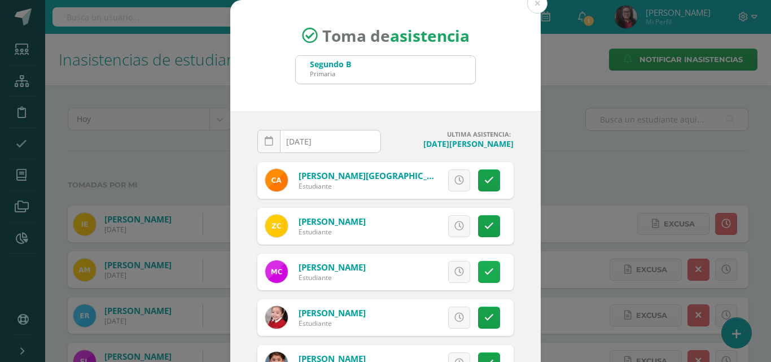
click at [484, 269] on icon at bounding box center [489, 272] width 10 height 10
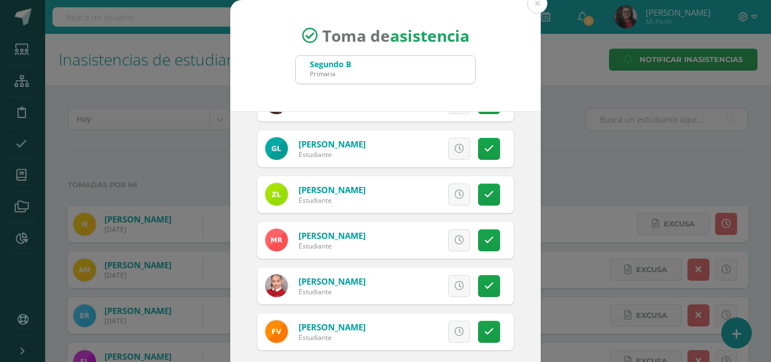
scroll to position [65, 0]
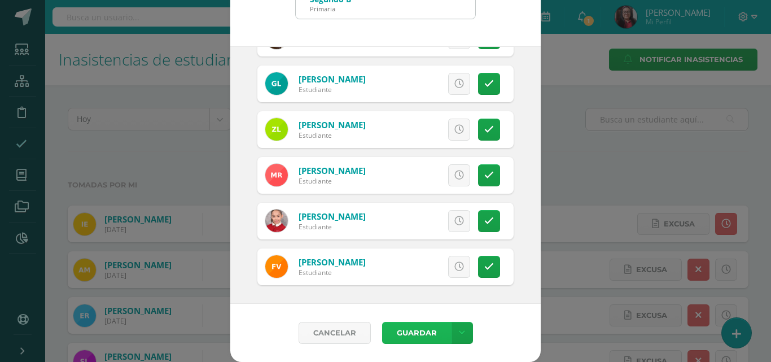
click at [423, 337] on button "Guardar" at bounding box center [416, 333] width 69 height 22
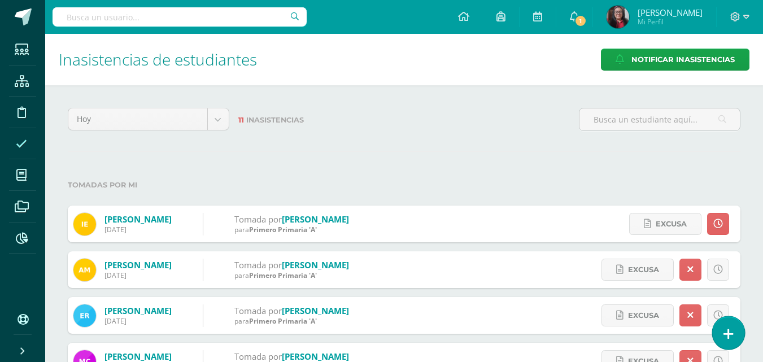
click at [721, 332] on link at bounding box center [728, 332] width 32 height 33
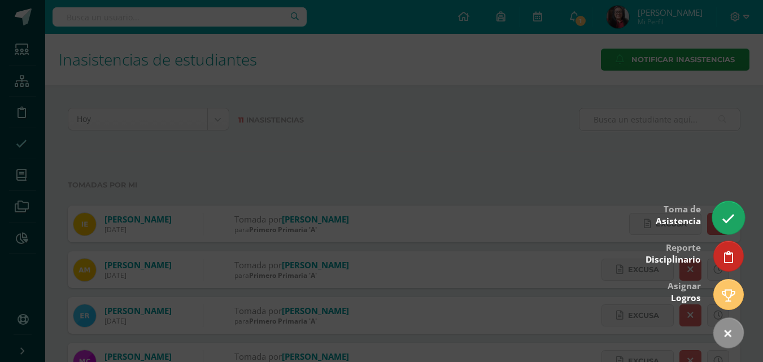
click at [732, 224] on icon at bounding box center [727, 218] width 13 height 13
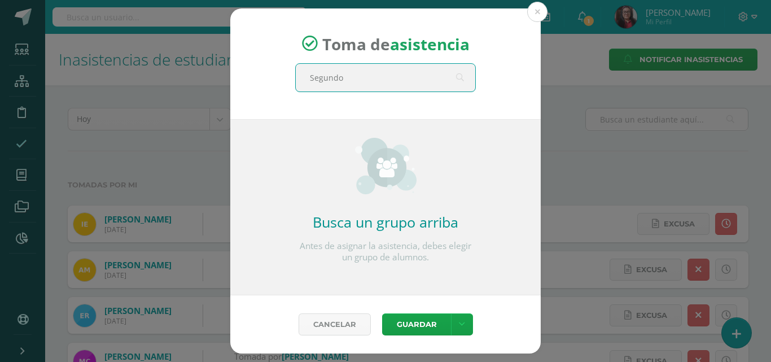
type input "Segundo"
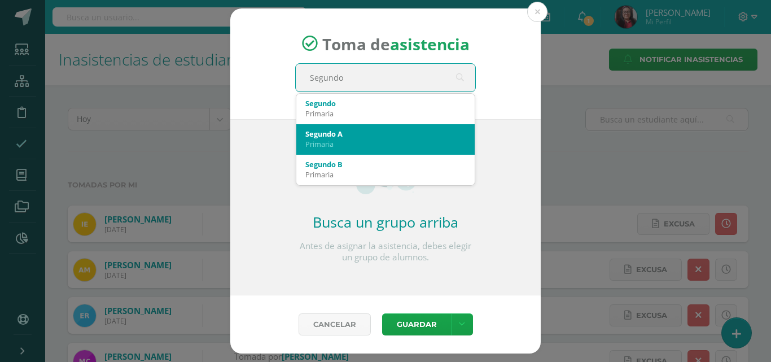
scroll to position [56, 0]
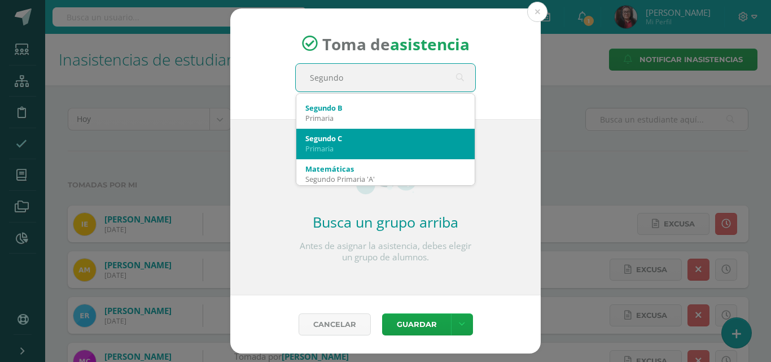
click at [378, 141] on div "Segundo C" at bounding box center [385, 138] width 160 height 10
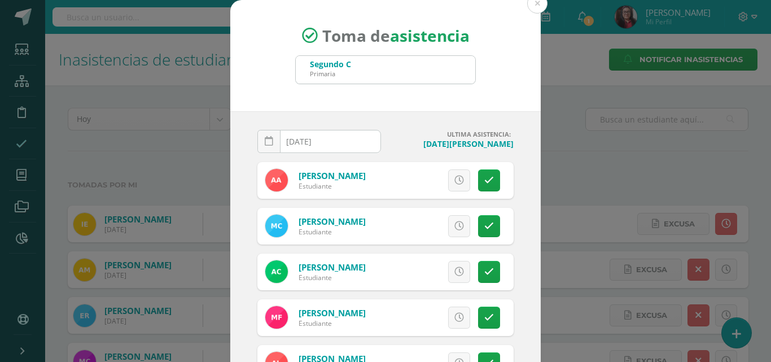
click at [353, 143] on input "[DATE]" at bounding box center [319, 141] width 122 height 22
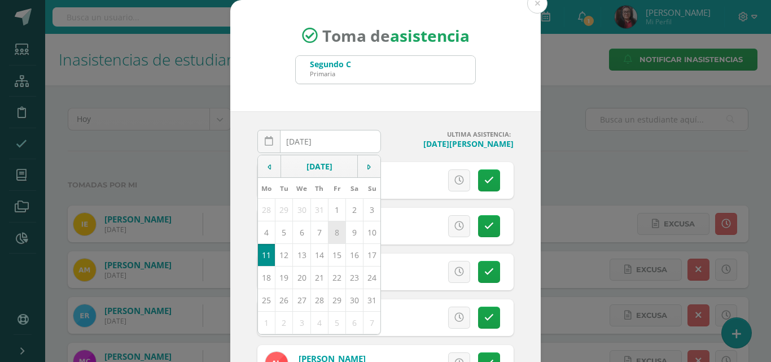
click at [329, 233] on td "8" at bounding box center [336, 232] width 17 height 23
type input "[DATE]"
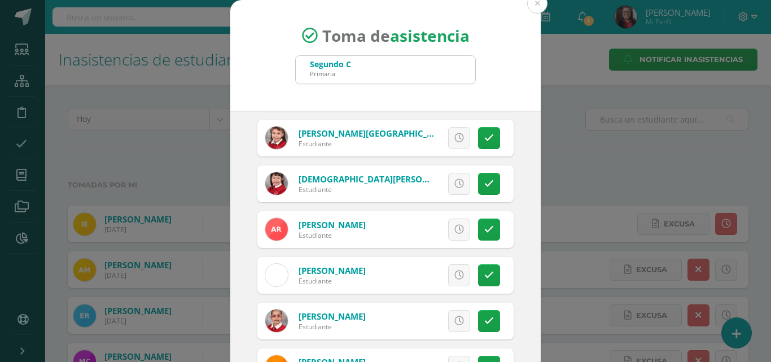
scroll to position [352, 0]
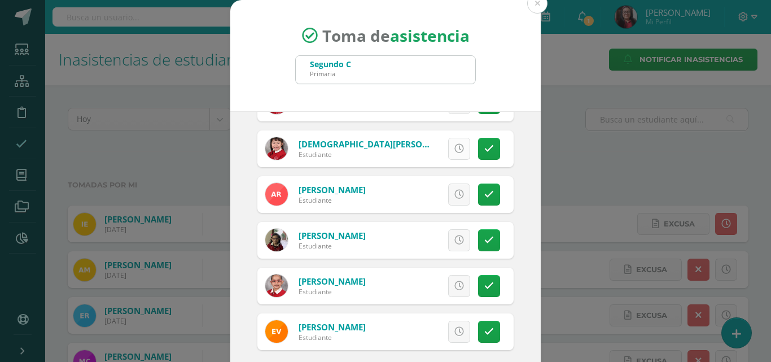
click at [454, 151] on icon at bounding box center [459, 149] width 10 height 10
click at [449, 151] on link "Excusa" at bounding box center [434, 149] width 72 height 22
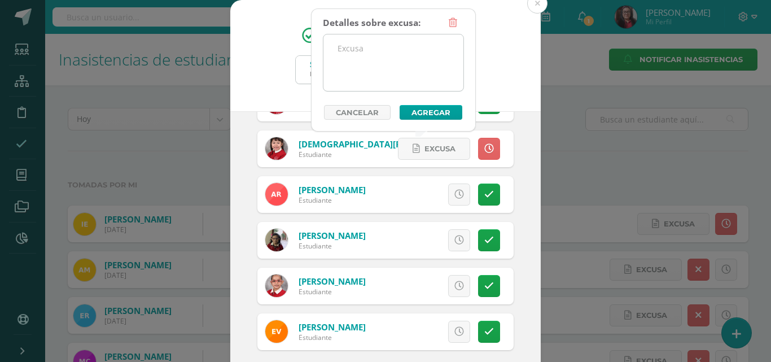
click at [380, 77] on textarea at bounding box center [393, 62] width 140 height 56
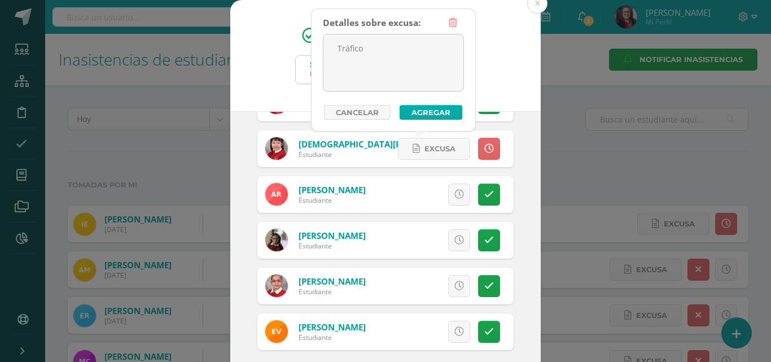
type textarea "Tráfico"
click at [409, 110] on button "Agregar" at bounding box center [431, 112] width 63 height 15
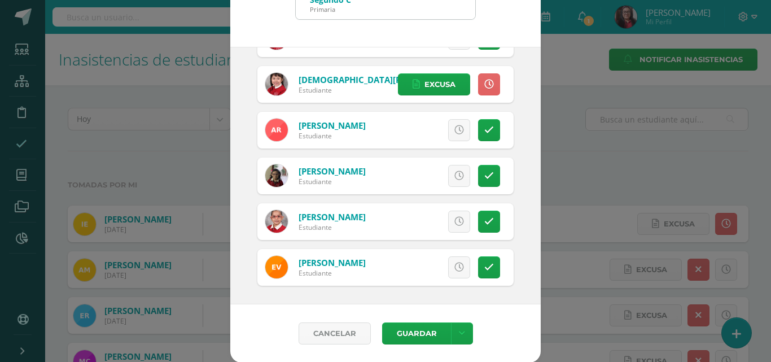
scroll to position [65, 0]
click at [425, 330] on button "Guardar" at bounding box center [416, 333] width 69 height 22
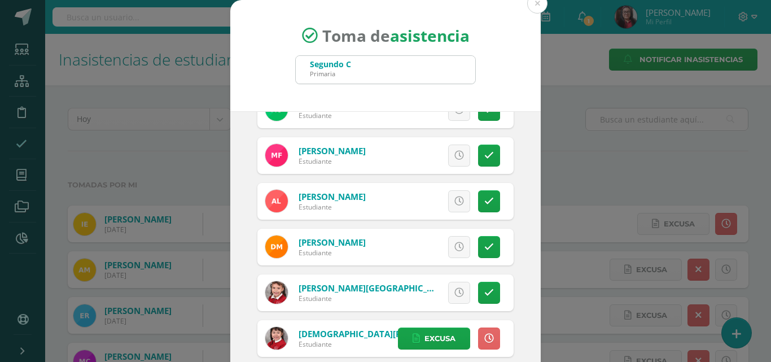
scroll to position [0, 0]
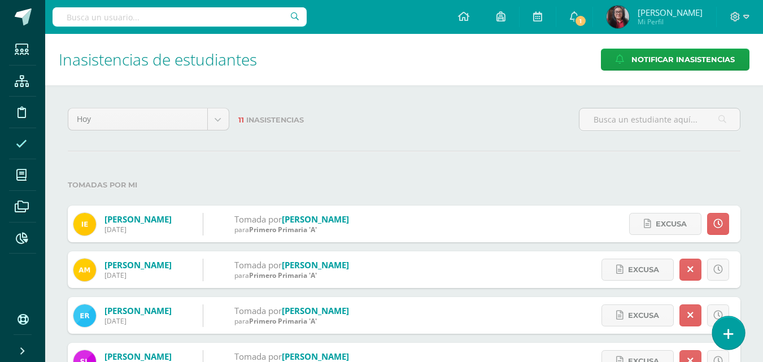
click at [726, 336] on icon at bounding box center [728, 333] width 10 height 13
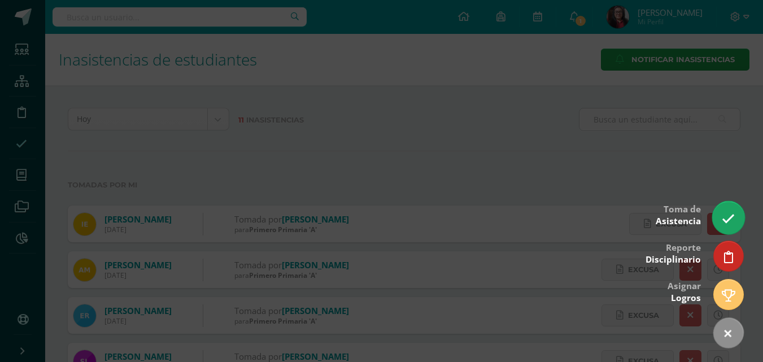
click at [726, 222] on icon at bounding box center [727, 218] width 13 height 13
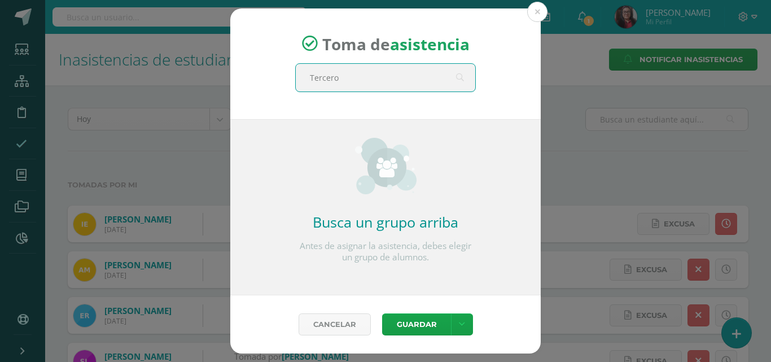
type input "Tercero"
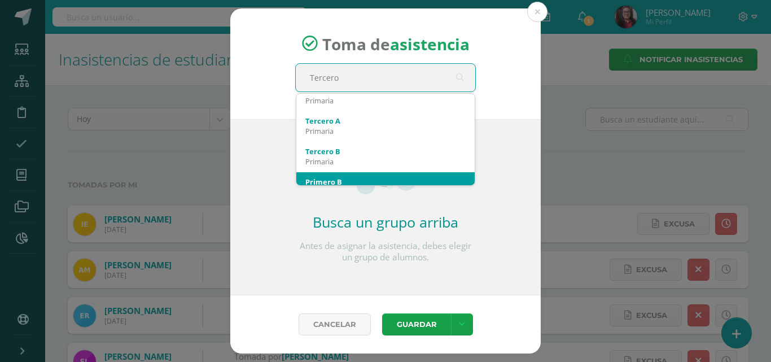
scroll to position [56, 0]
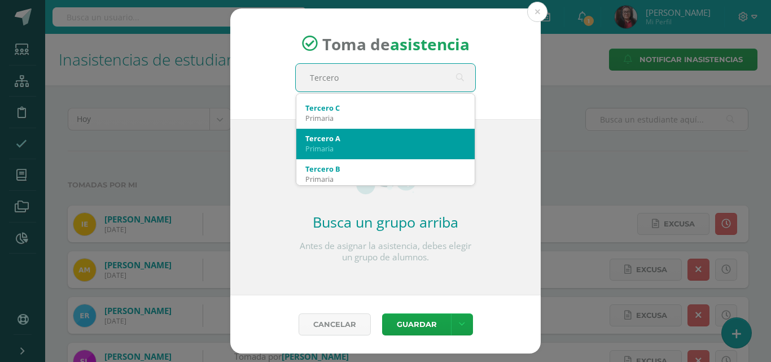
click at [406, 139] on div "Tercero A" at bounding box center [385, 138] width 160 height 10
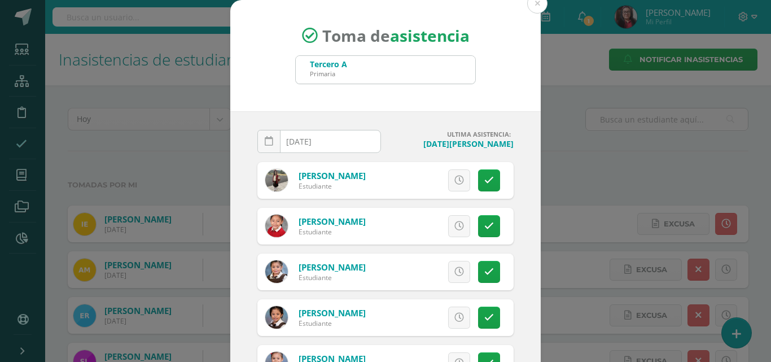
click at [349, 144] on input "[DATE]" at bounding box center [319, 141] width 122 height 22
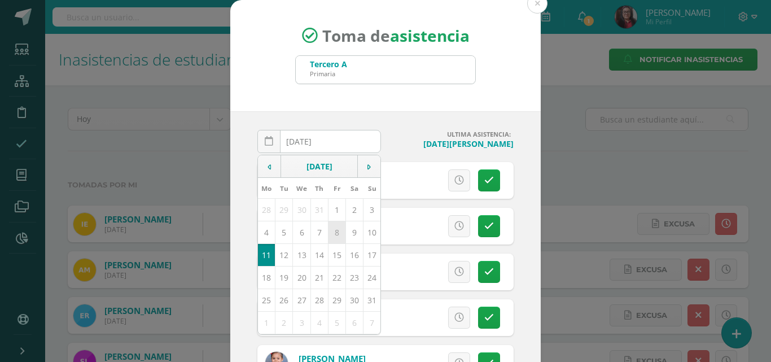
click at [329, 235] on td "8" at bounding box center [336, 232] width 17 height 23
type input "2025-08-08"
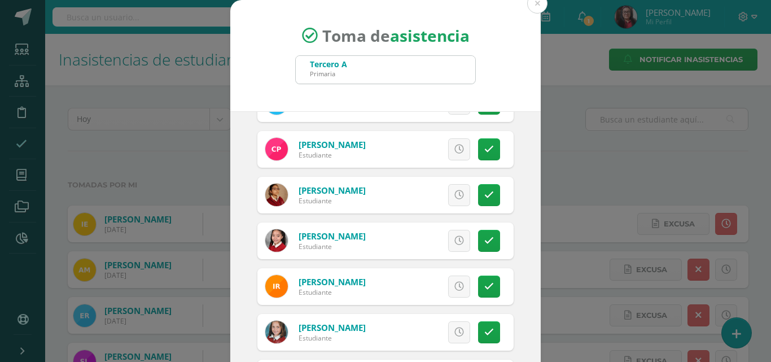
scroll to position [508, 0]
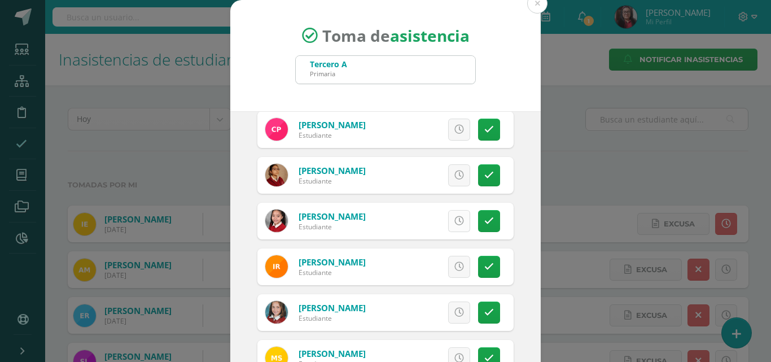
click at [448, 226] on link at bounding box center [459, 221] width 22 height 22
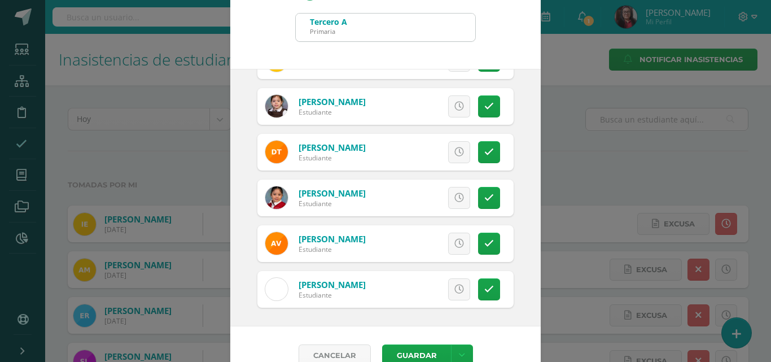
scroll to position [65, 0]
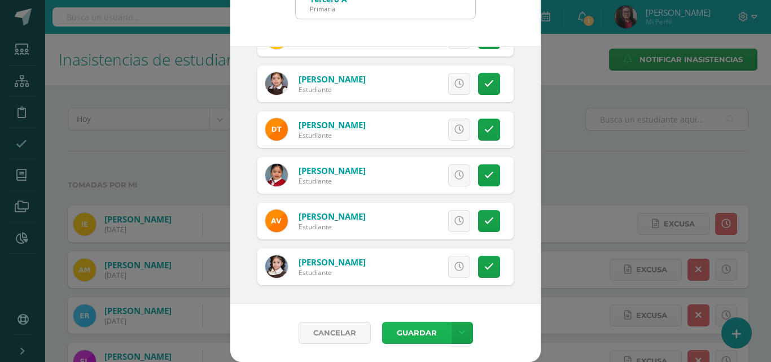
click at [413, 334] on button "Guardar" at bounding box center [416, 333] width 69 height 22
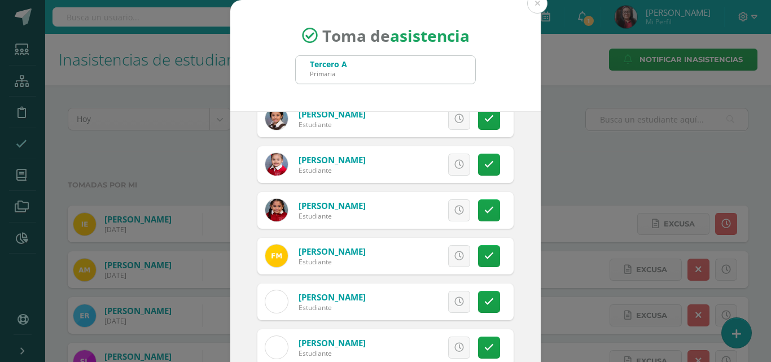
scroll to position [0, 0]
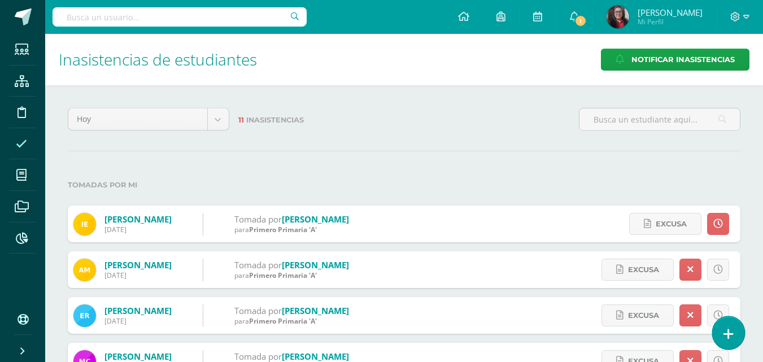
click at [732, 332] on icon at bounding box center [728, 333] width 10 height 13
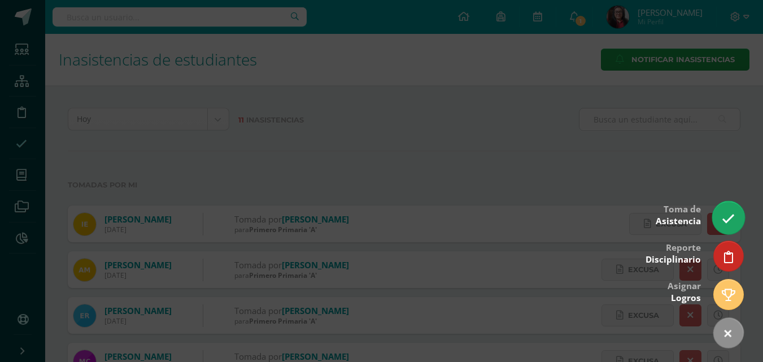
click at [730, 221] on icon at bounding box center [727, 218] width 13 height 13
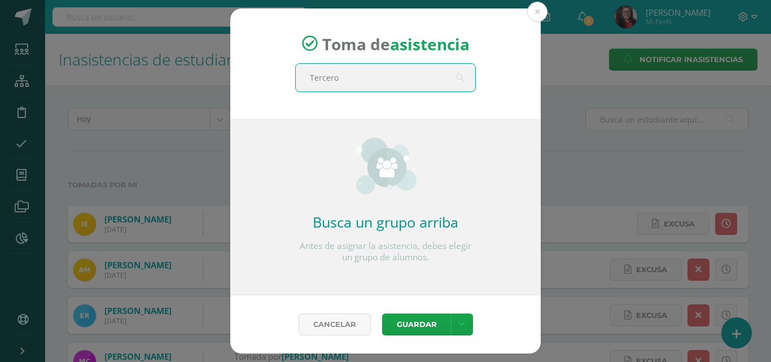
type input "Tercero"
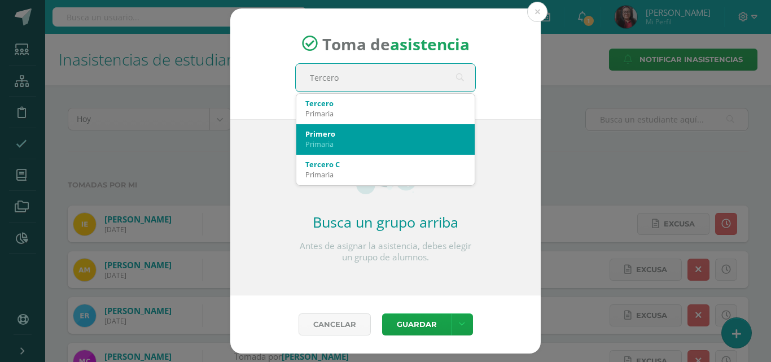
scroll to position [56, 0]
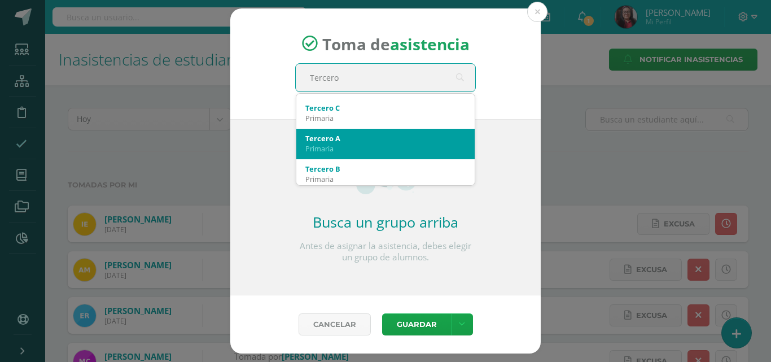
click at [351, 138] on div "Tercero A" at bounding box center [385, 138] width 160 height 10
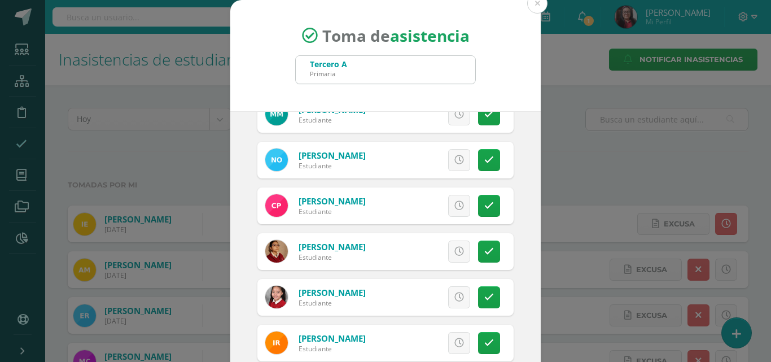
scroll to position [452, 0]
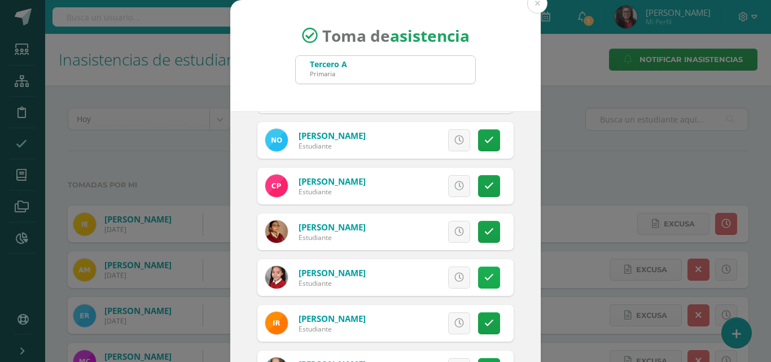
click at [478, 279] on link at bounding box center [489, 277] width 22 height 22
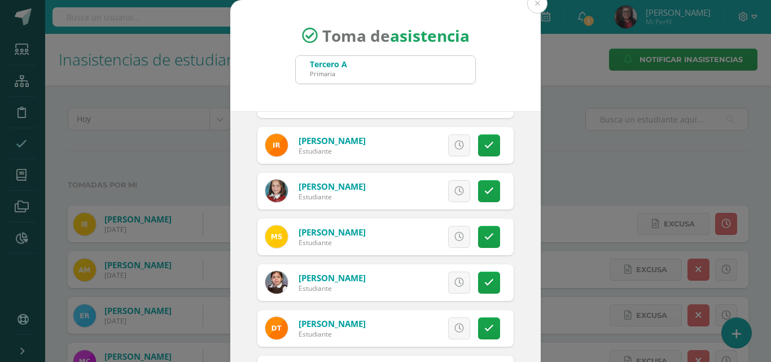
scroll to position [763, 0]
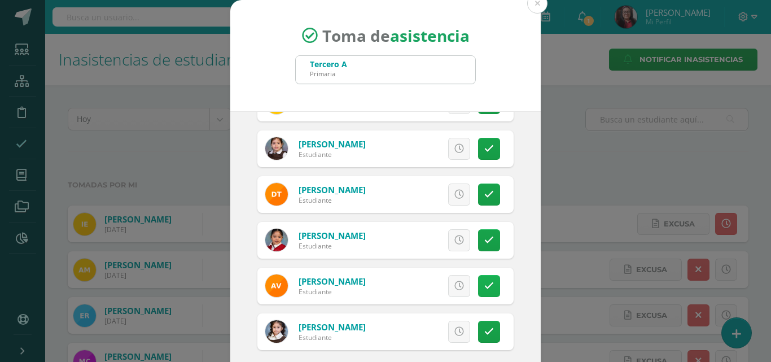
click at [484, 288] on icon at bounding box center [489, 286] width 10 height 10
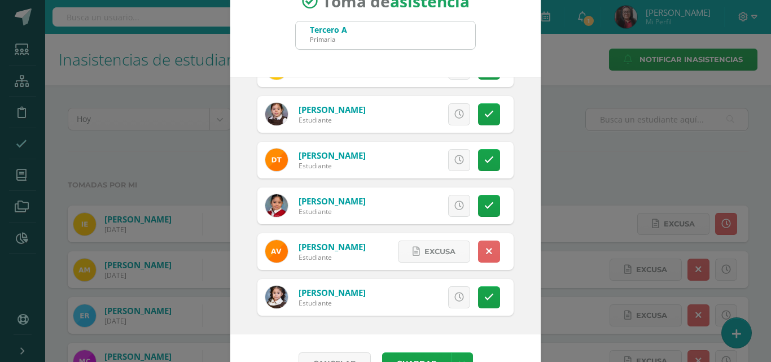
scroll to position [65, 0]
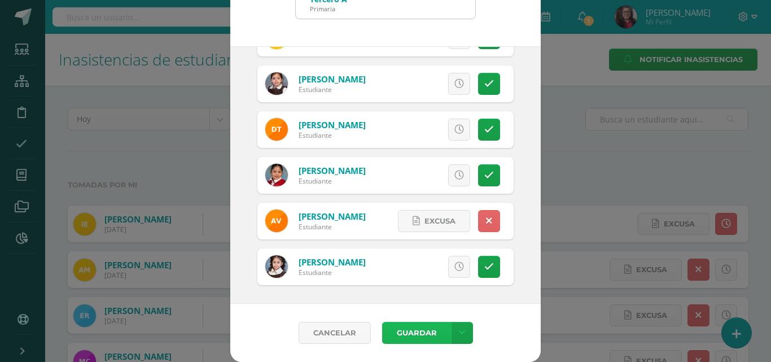
click at [431, 331] on button "Guardar" at bounding box center [416, 333] width 69 height 22
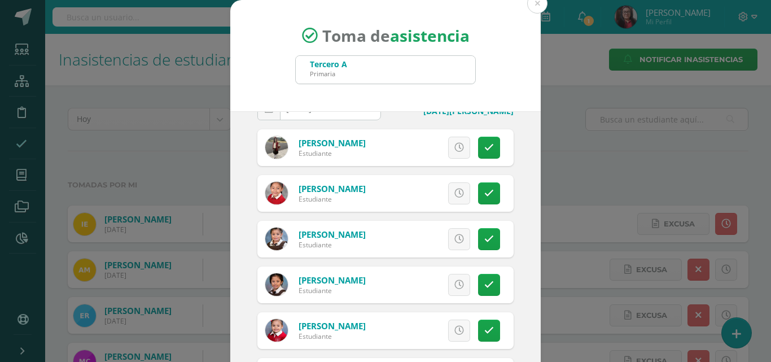
scroll to position [0, 0]
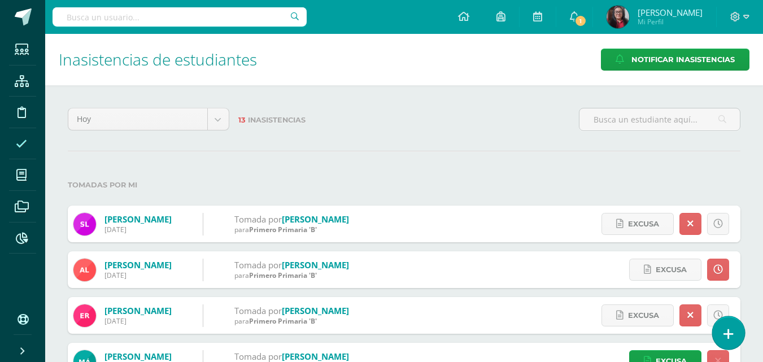
click at [732, 337] on icon at bounding box center [728, 333] width 10 height 13
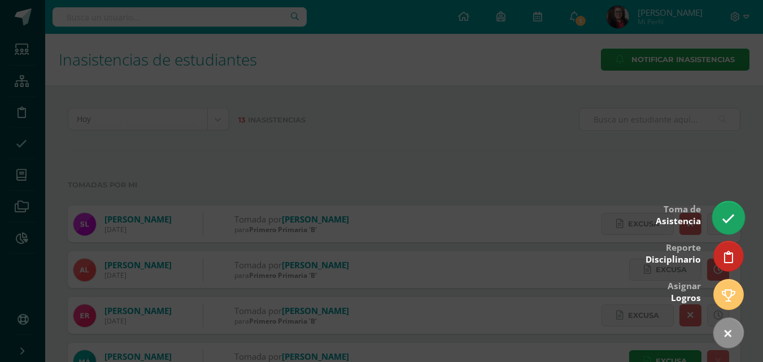
click at [728, 218] on icon at bounding box center [727, 218] width 13 height 13
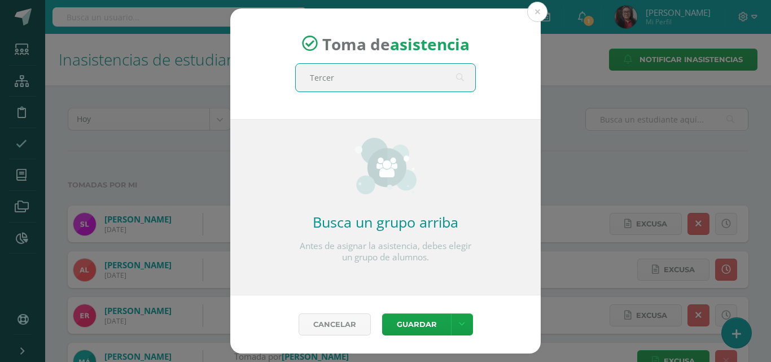
type input "Tercero"
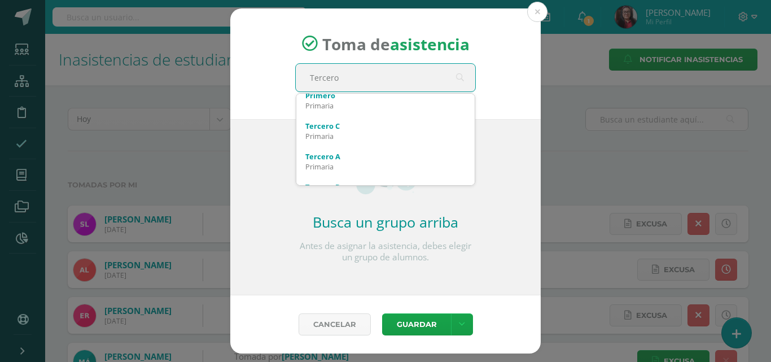
scroll to position [56, 0]
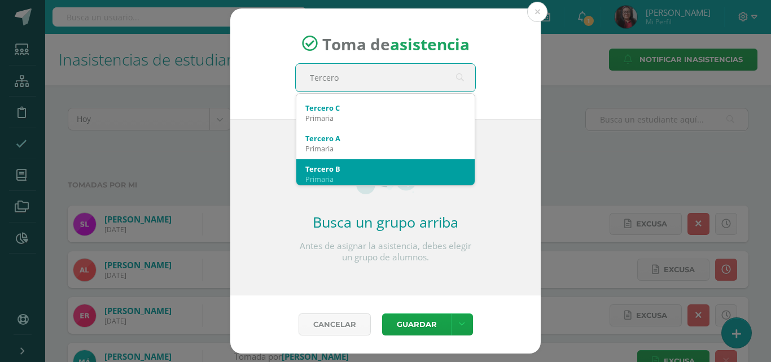
click at [405, 166] on div "Tercero B" at bounding box center [385, 169] width 160 height 10
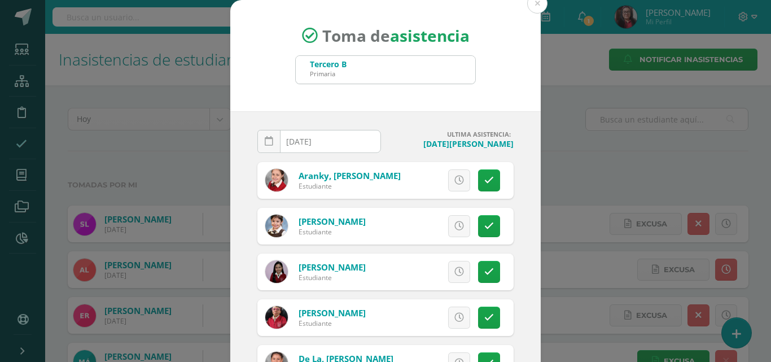
click at [342, 139] on input "[DATE]" at bounding box center [319, 141] width 122 height 22
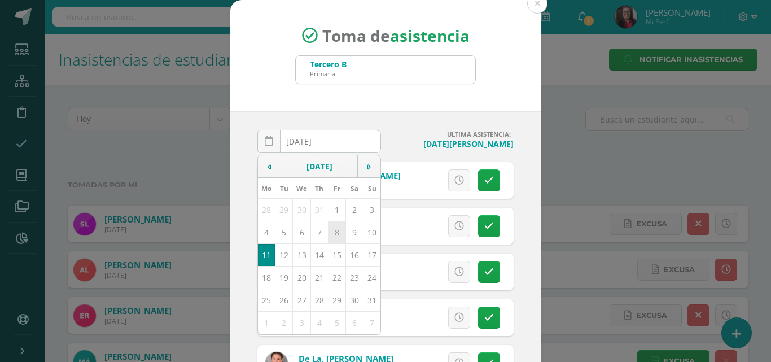
click at [331, 234] on td "8" at bounding box center [336, 232] width 17 height 23
type input "2025-08-08"
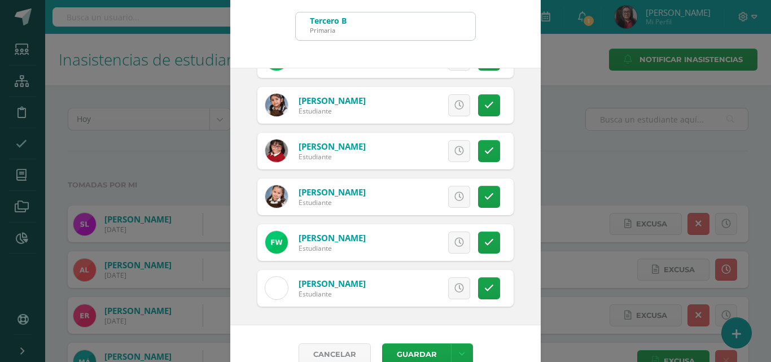
scroll to position [65, 0]
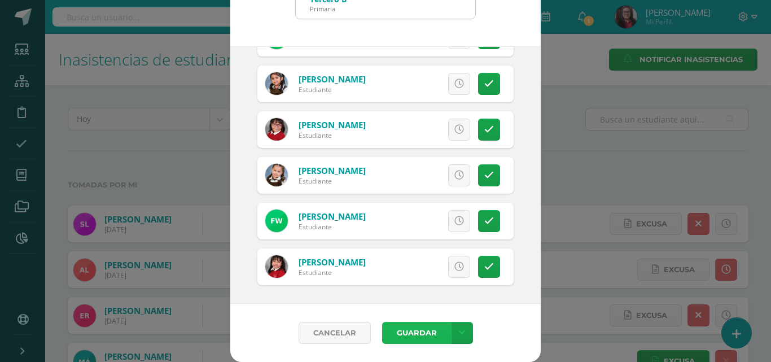
click at [408, 331] on button "Guardar" at bounding box center [416, 333] width 69 height 22
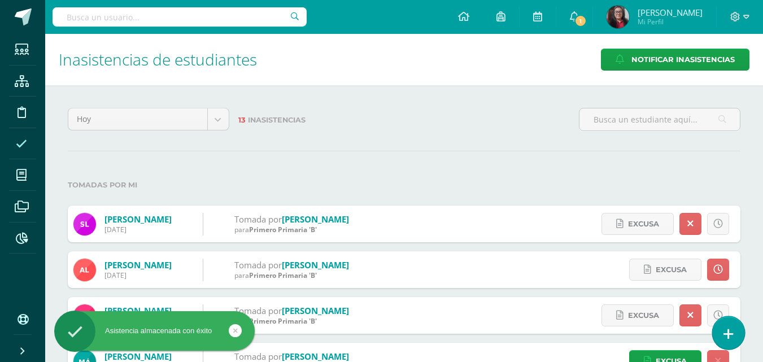
click at [722, 334] on link at bounding box center [728, 332] width 32 height 33
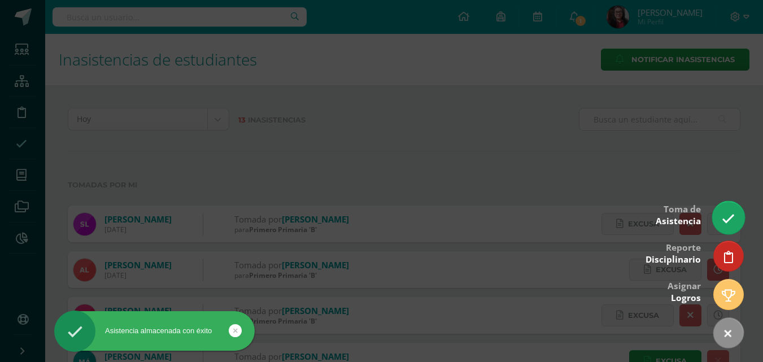
click at [728, 225] on icon at bounding box center [727, 218] width 13 height 13
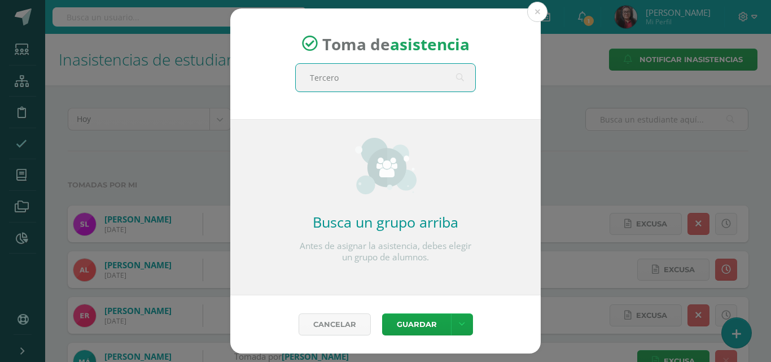
type input "Tercero"
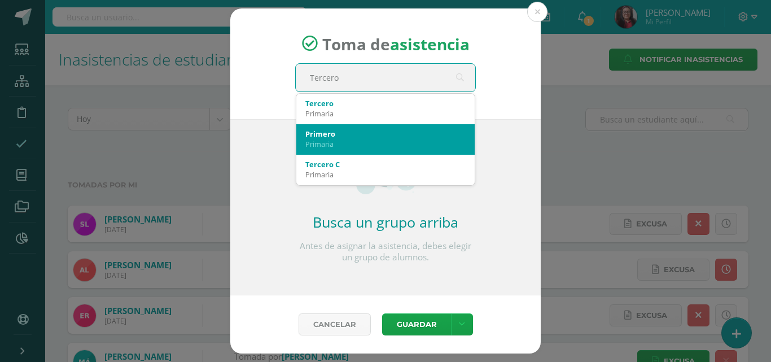
scroll to position [56, 0]
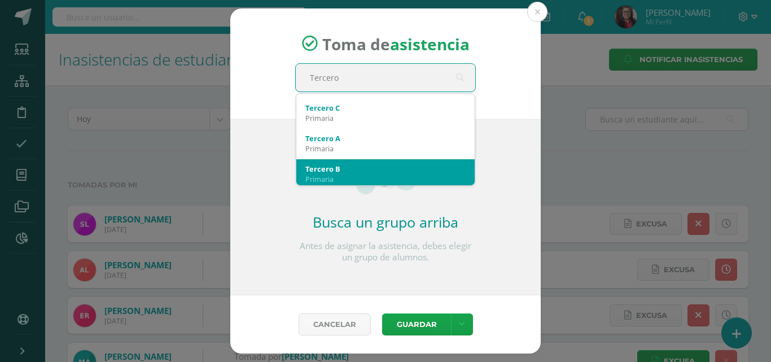
click at [353, 165] on div "Tercero B" at bounding box center [385, 169] width 160 height 10
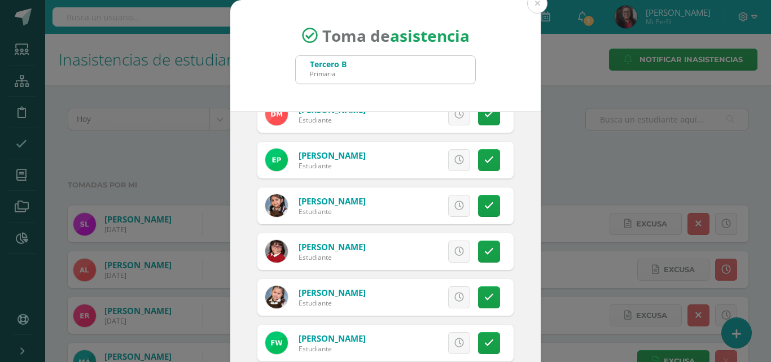
scroll to position [621, 0]
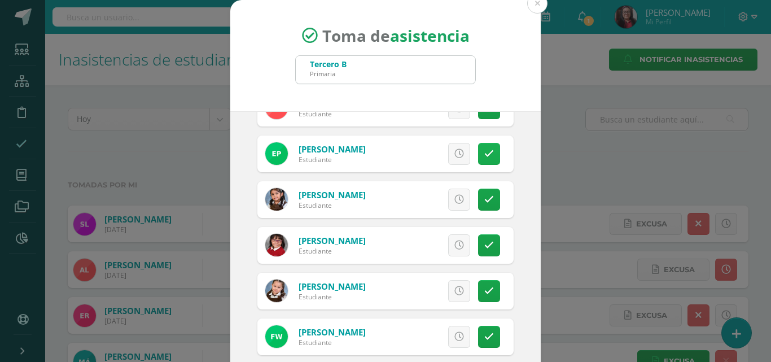
click at [484, 156] on icon at bounding box center [489, 154] width 10 height 10
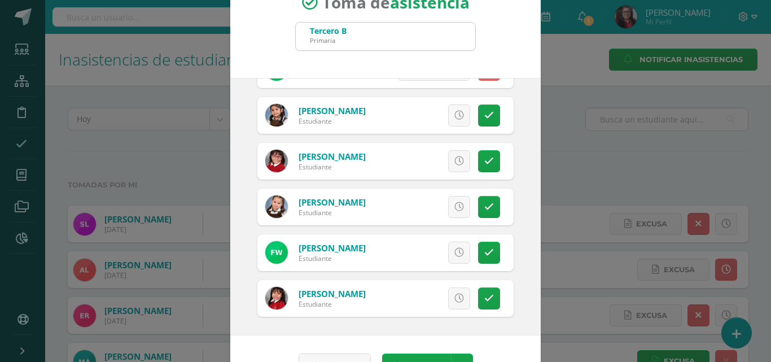
scroll to position [65, 0]
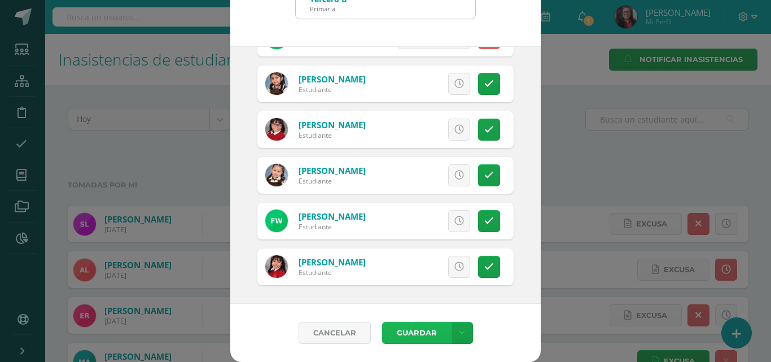
click at [421, 332] on button "Guardar" at bounding box center [416, 333] width 69 height 22
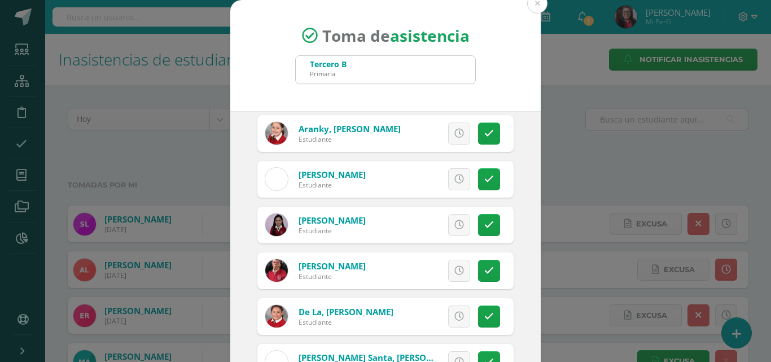
scroll to position [0, 0]
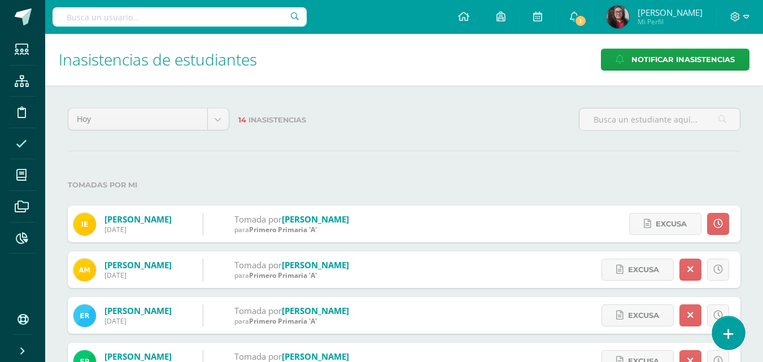
click at [731, 335] on icon at bounding box center [728, 333] width 10 height 13
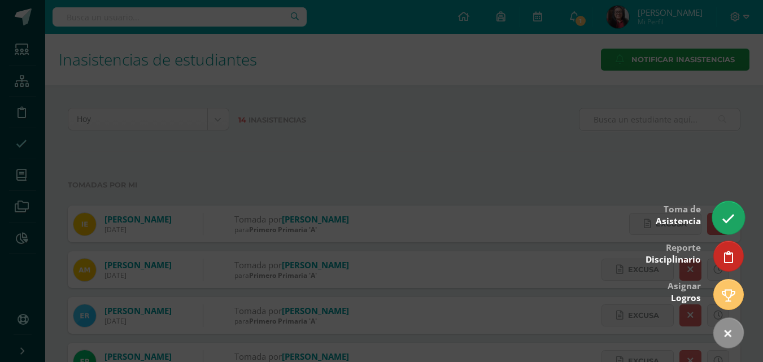
click at [722, 223] on icon at bounding box center [727, 218] width 13 height 13
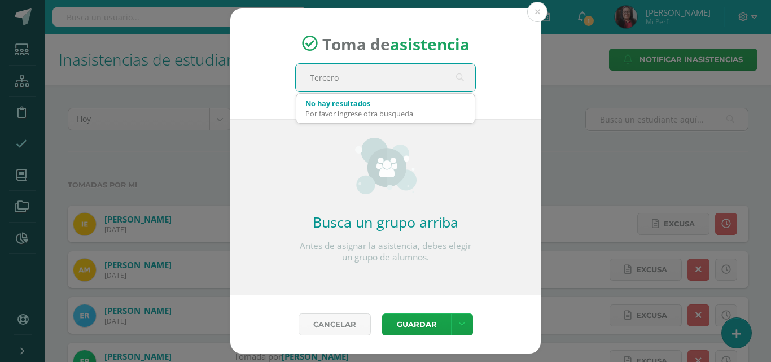
type input "Tercero"
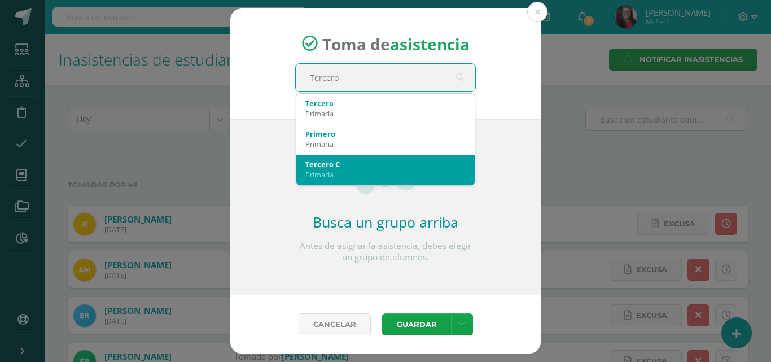
click at [391, 164] on div "Tercero C" at bounding box center [385, 164] width 160 height 10
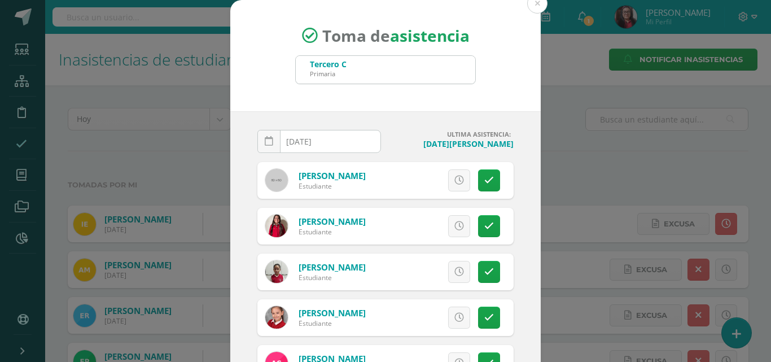
click at [345, 148] on input "[DATE]" at bounding box center [319, 141] width 122 height 22
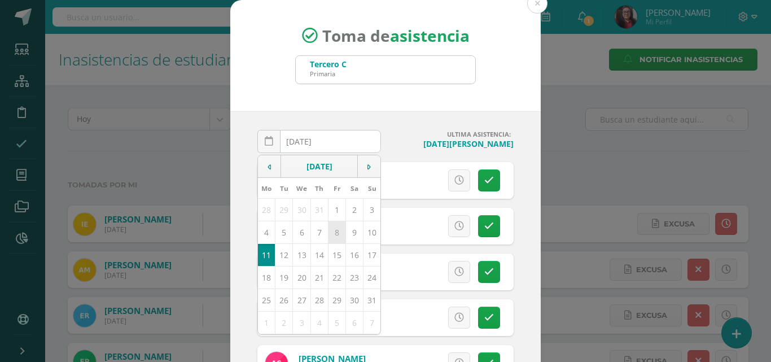
click at [330, 233] on td "8" at bounding box center [336, 232] width 17 height 23
type input "2025-08-08"
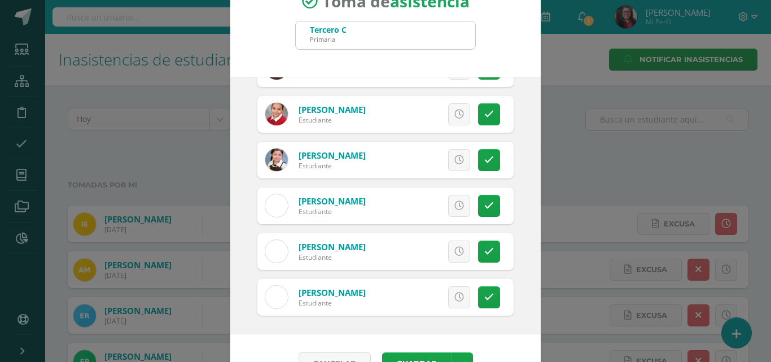
scroll to position [65, 0]
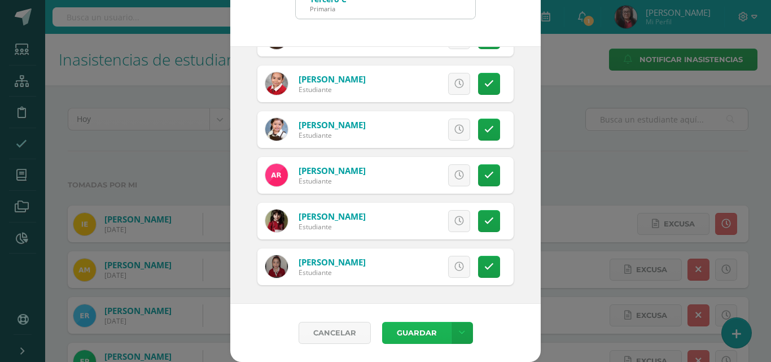
click at [416, 334] on button "Guardar" at bounding box center [416, 333] width 69 height 22
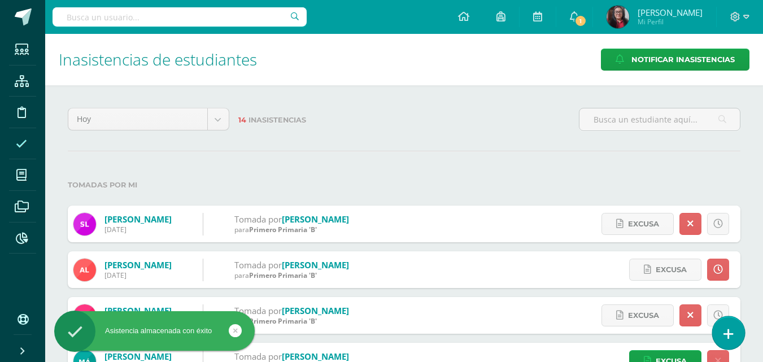
click at [726, 330] on icon at bounding box center [728, 333] width 10 height 13
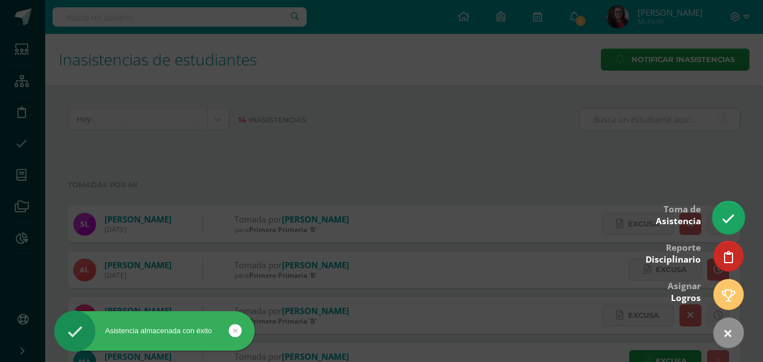
click at [726, 225] on link at bounding box center [728, 217] width 32 height 33
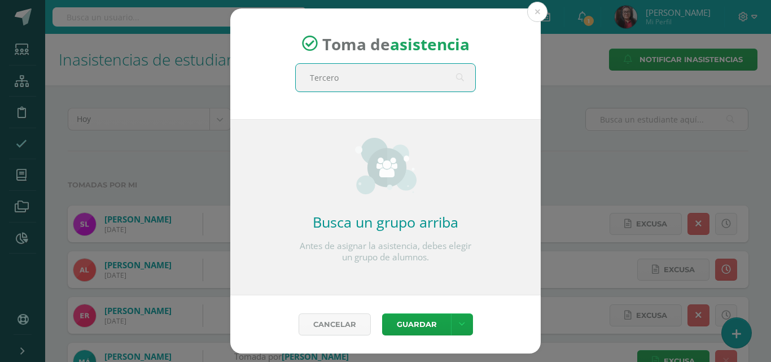
type input "Tercero"
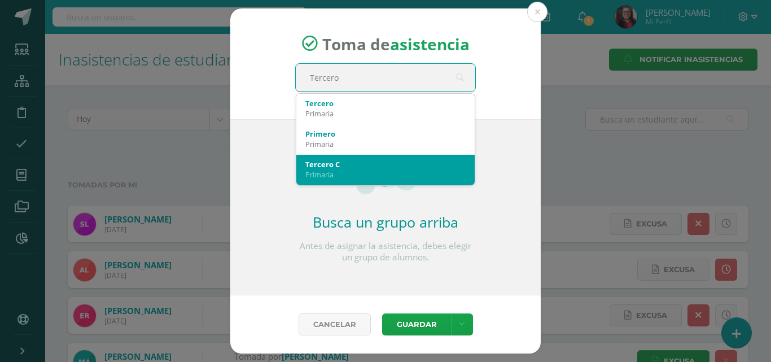
click at [400, 170] on div "Primaria" at bounding box center [385, 174] width 160 height 10
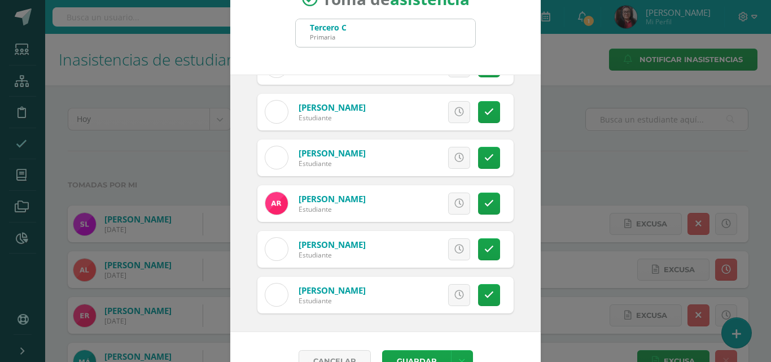
scroll to position [65, 0]
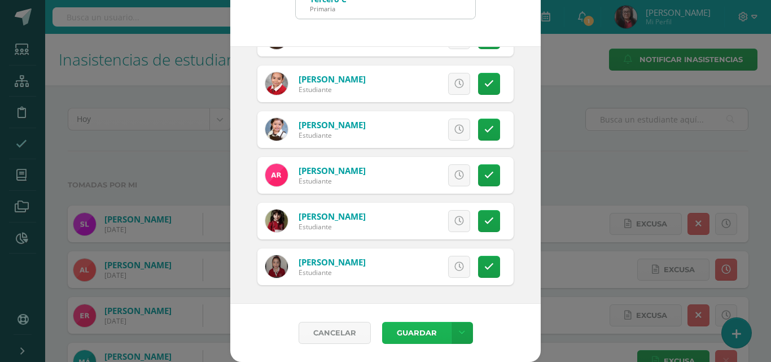
click at [413, 331] on button "Guardar" at bounding box center [416, 333] width 69 height 22
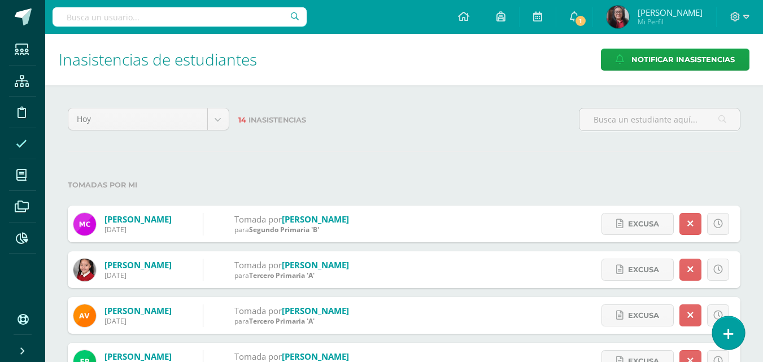
click at [727, 336] on icon at bounding box center [728, 333] width 10 height 13
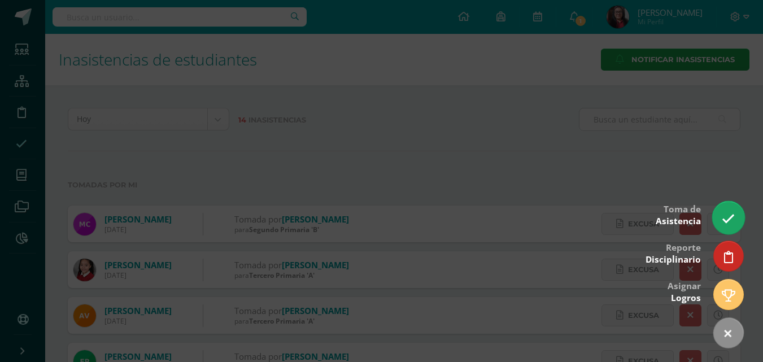
click at [726, 227] on link at bounding box center [728, 217] width 32 height 33
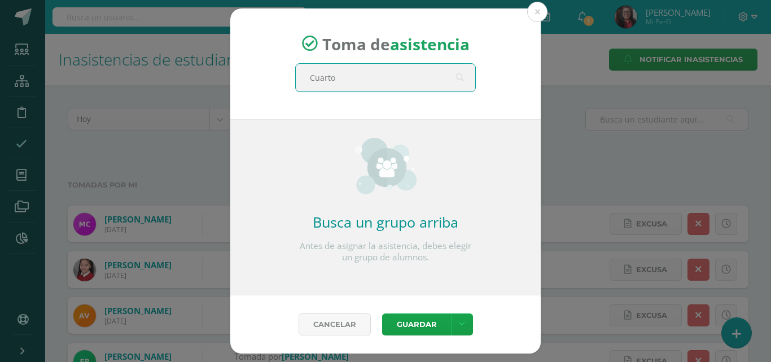
type input "Cuarto"
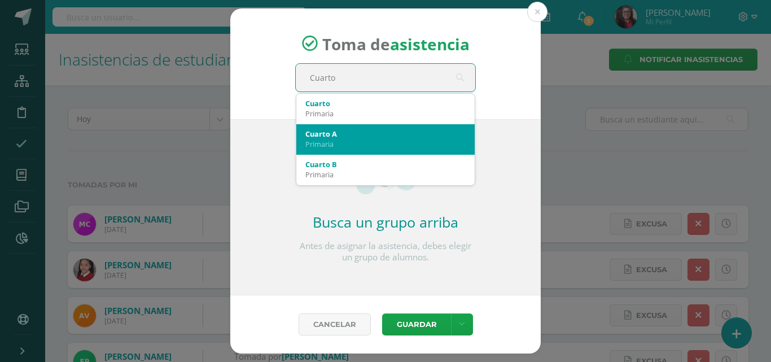
click at [358, 146] on div "Primaria" at bounding box center [385, 144] width 160 height 10
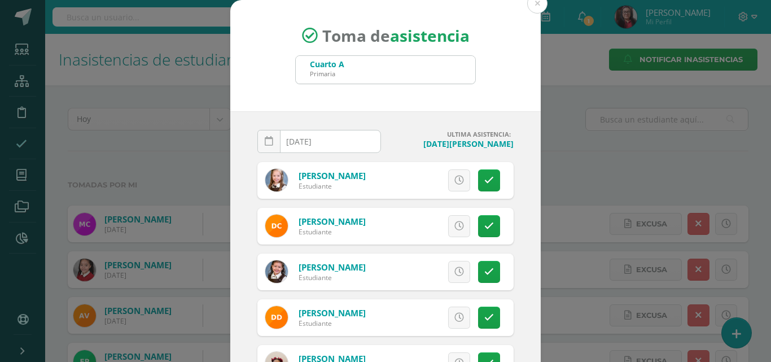
click at [353, 148] on input "[DATE]" at bounding box center [319, 141] width 122 height 22
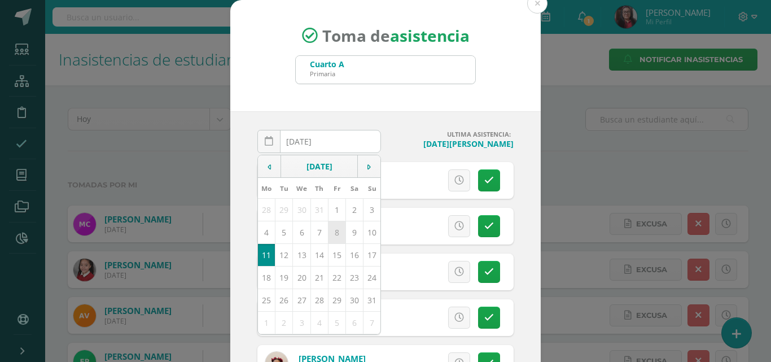
click at [336, 231] on td "8" at bounding box center [336, 232] width 17 height 23
type input "[DATE]"
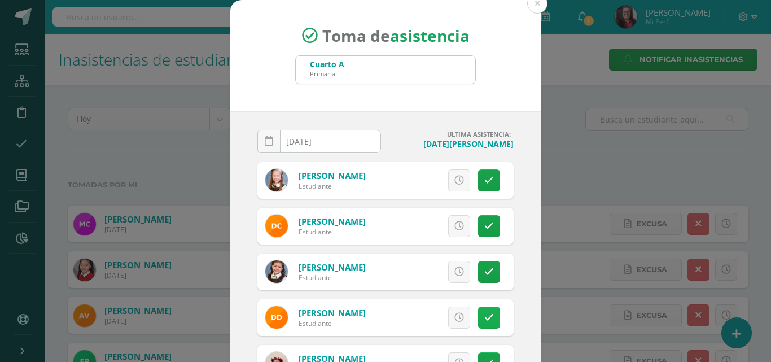
click at [484, 317] on icon at bounding box center [489, 318] width 10 height 10
click at [448, 317] on link "Excusa" at bounding box center [434, 317] width 72 height 22
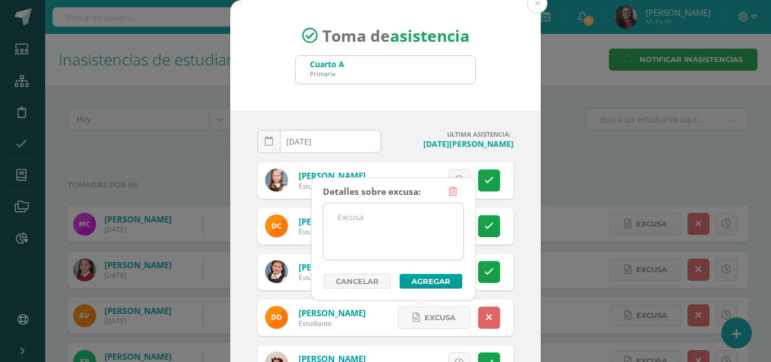
click at [423, 221] on textarea at bounding box center [393, 231] width 140 height 56
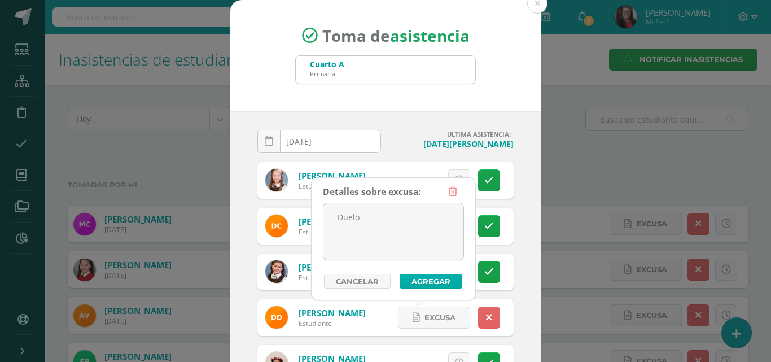
type textarea "Duelo"
click at [416, 283] on button "Agregar" at bounding box center [431, 281] width 63 height 15
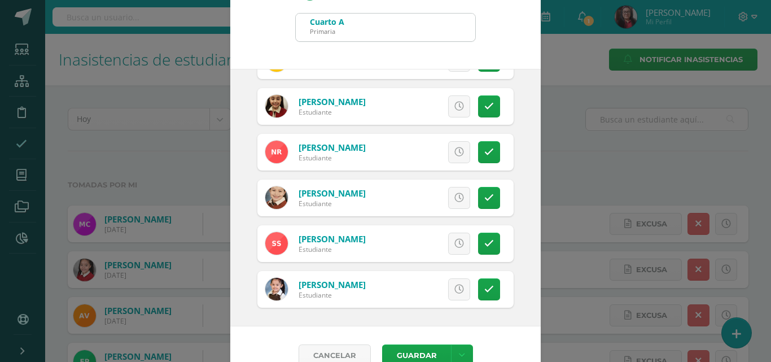
scroll to position [65, 0]
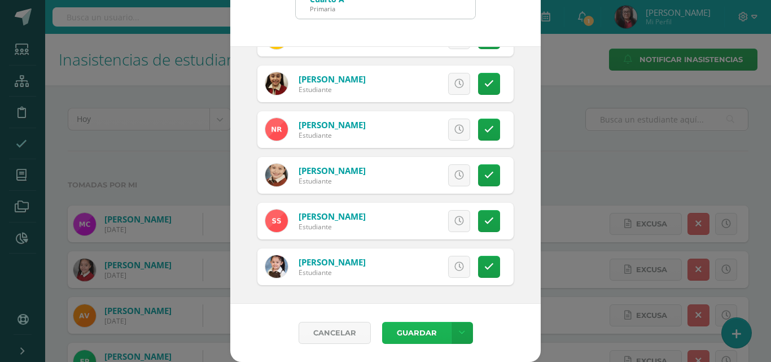
click at [409, 334] on button "Guardar" at bounding box center [416, 333] width 69 height 22
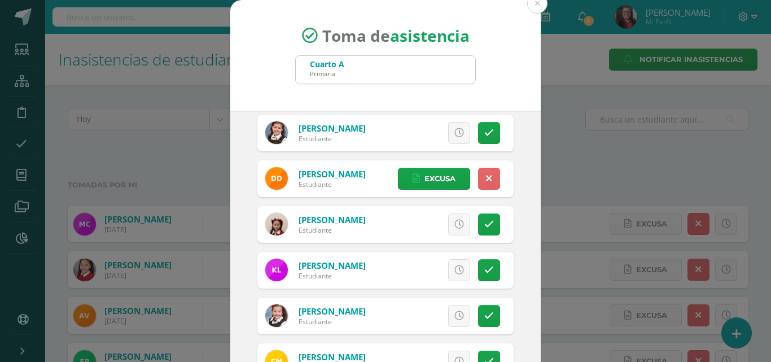
scroll to position [0, 0]
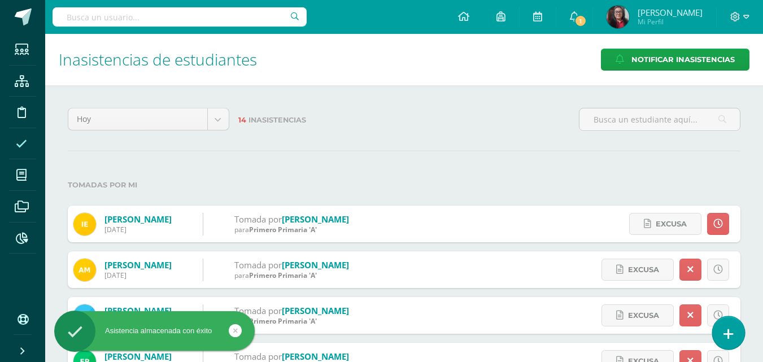
click at [721, 330] on link at bounding box center [728, 332] width 32 height 33
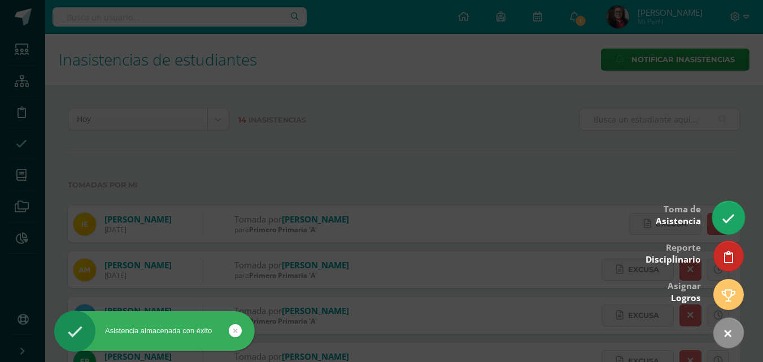
click at [734, 225] on icon at bounding box center [727, 218] width 13 height 13
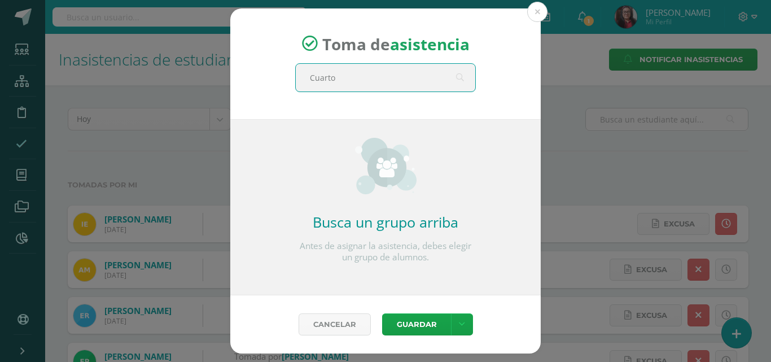
type input "Cuarto"
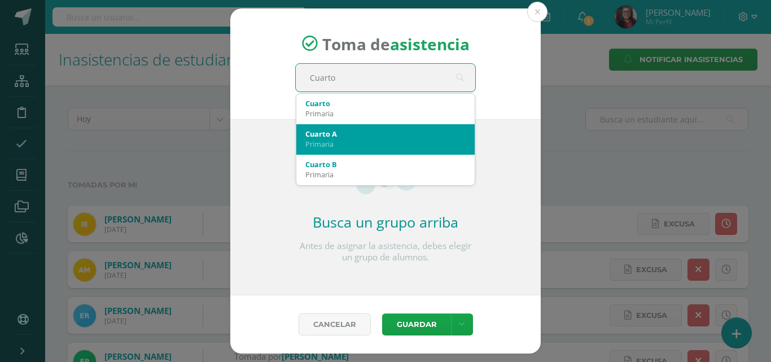
click at [425, 146] on div "Primaria" at bounding box center [385, 144] width 160 height 10
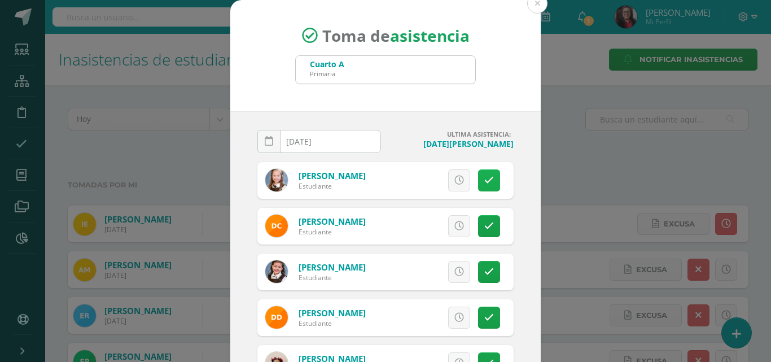
click at [484, 181] on icon at bounding box center [489, 181] width 10 height 10
click at [443, 180] on link "Excusa" at bounding box center [434, 180] width 72 height 22
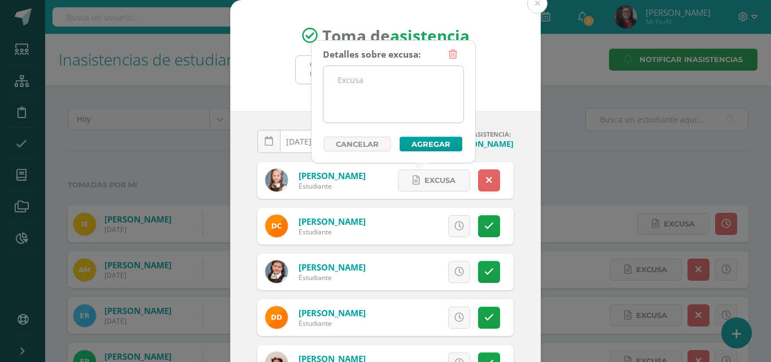
click at [411, 107] on textarea at bounding box center [393, 94] width 140 height 56
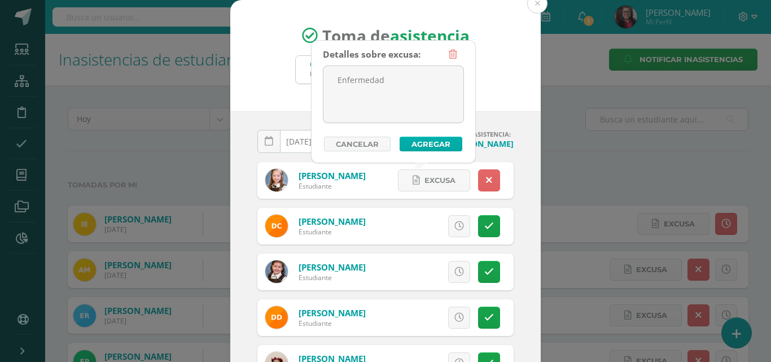
type textarea "Enfermedad"
click at [418, 138] on button "Agregar" at bounding box center [431, 144] width 63 height 15
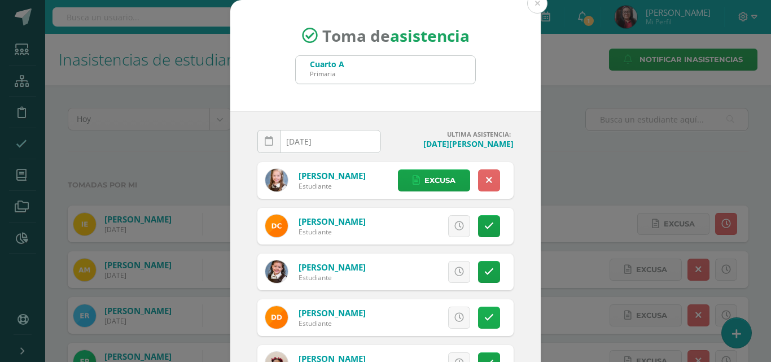
click at [484, 321] on icon at bounding box center [489, 318] width 10 height 10
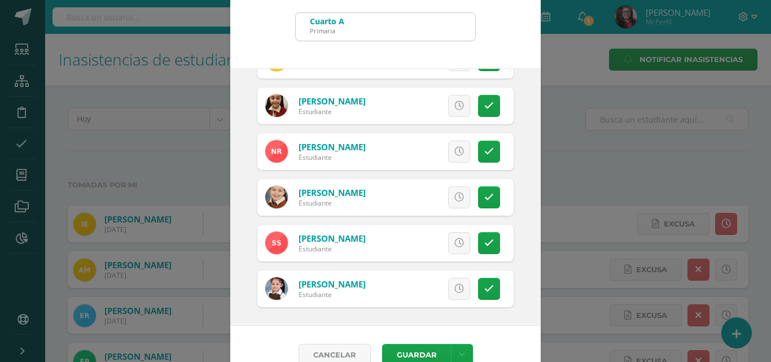
scroll to position [65, 0]
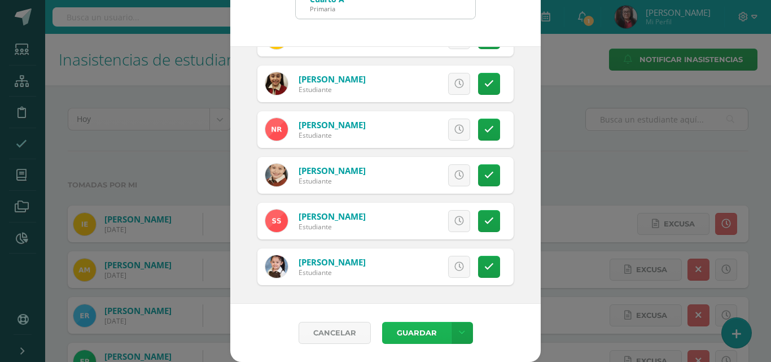
click at [410, 339] on button "Guardar" at bounding box center [416, 333] width 69 height 22
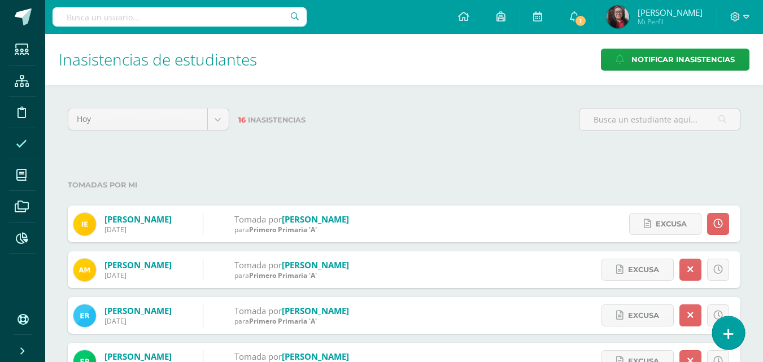
click at [730, 339] on icon at bounding box center [728, 333] width 10 height 13
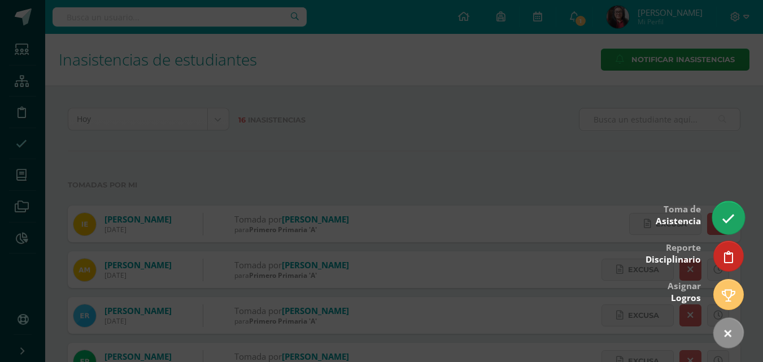
click at [729, 218] on icon at bounding box center [727, 218] width 13 height 13
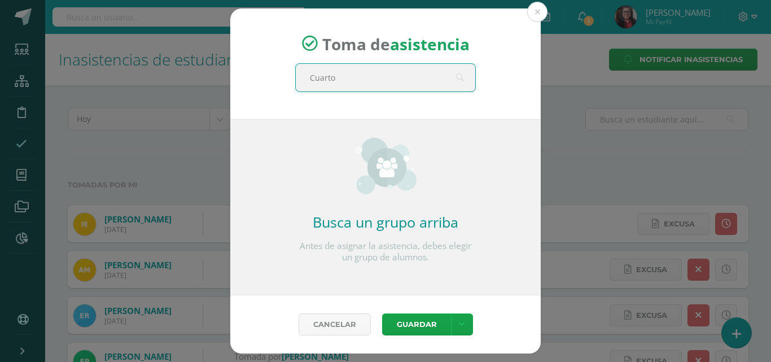
type input "Cuarto"
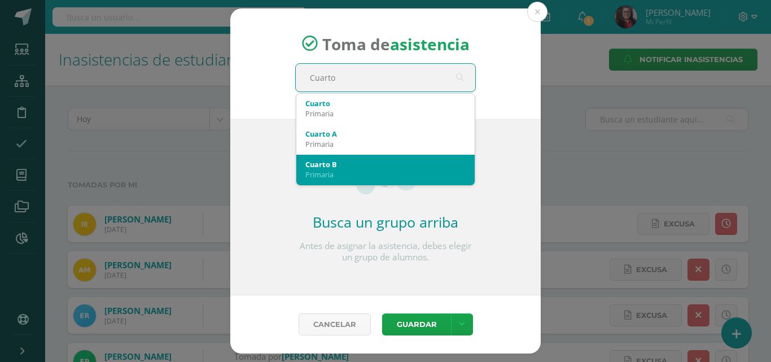
click at [401, 160] on div "Cuarto B" at bounding box center [385, 164] width 160 height 10
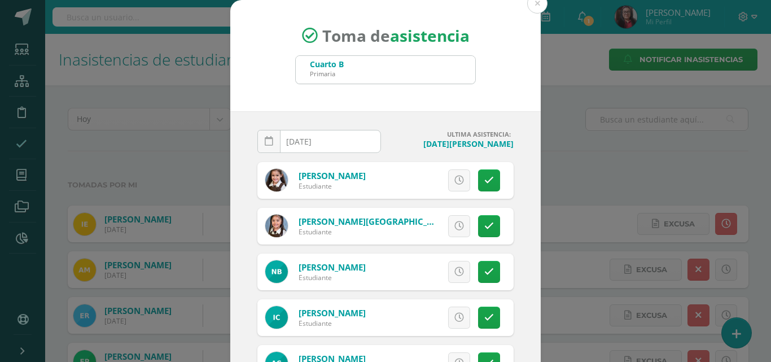
click at [350, 144] on input "[DATE]" at bounding box center [319, 141] width 122 height 22
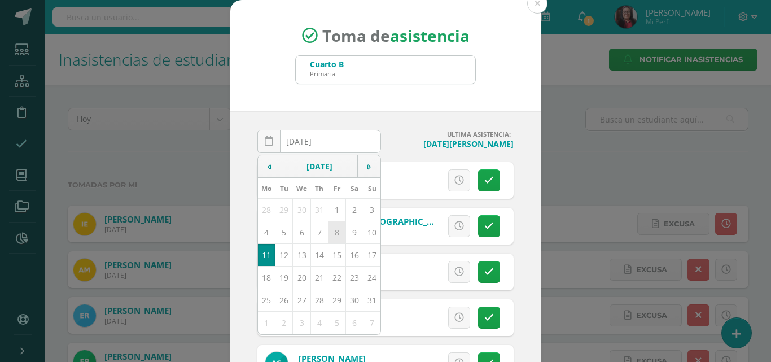
click at [328, 232] on td "8" at bounding box center [336, 232] width 17 height 23
type input "[DATE]"
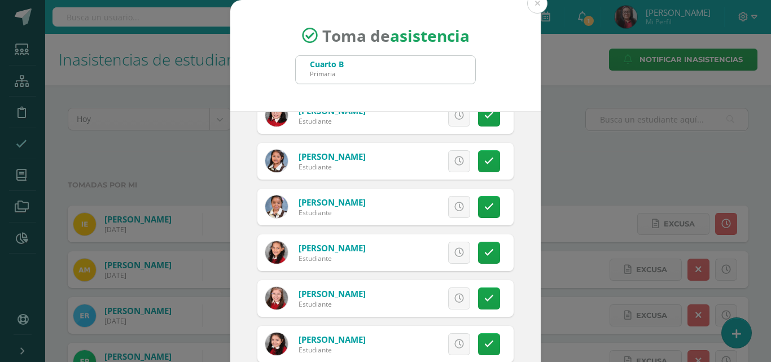
scroll to position [397, 0]
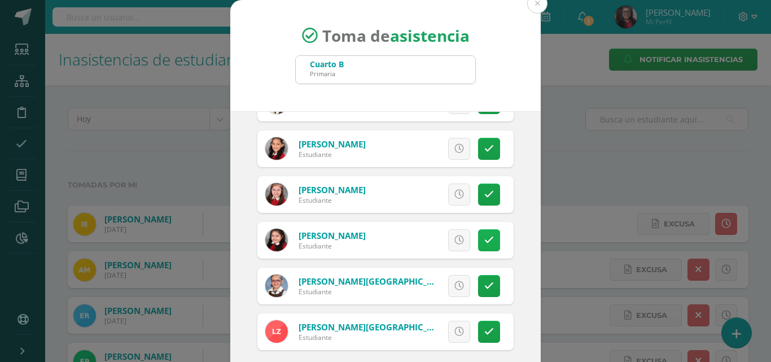
click at [484, 242] on icon at bounding box center [489, 240] width 10 height 10
click at [443, 242] on link "Excusa" at bounding box center [434, 240] width 72 height 22
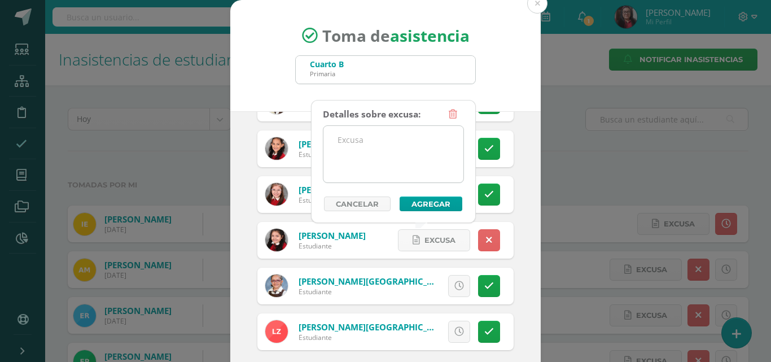
click at [406, 162] on textarea at bounding box center [393, 154] width 140 height 56
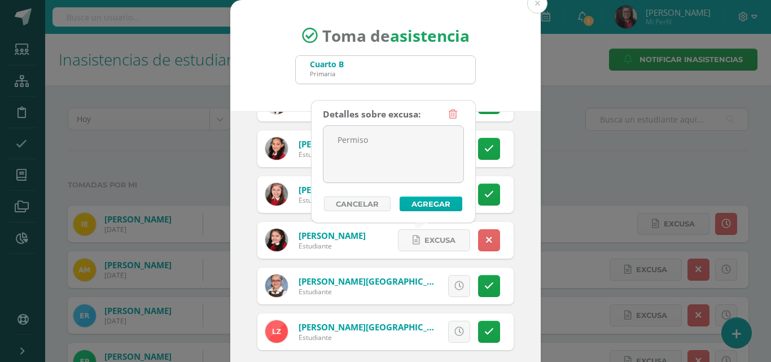
type textarea "Permiso"
click at [432, 204] on button "Agregar" at bounding box center [431, 203] width 63 height 15
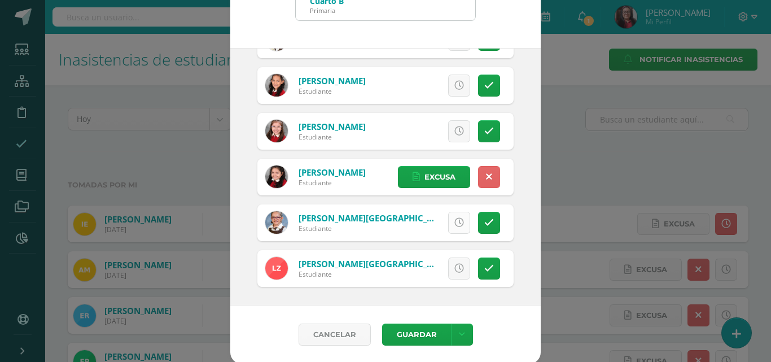
scroll to position [65, 0]
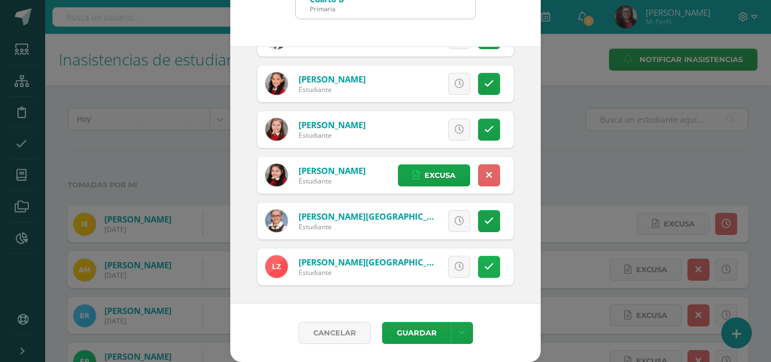
click at [478, 273] on link at bounding box center [489, 267] width 22 height 22
click at [448, 266] on link "Excusa" at bounding box center [434, 267] width 72 height 22
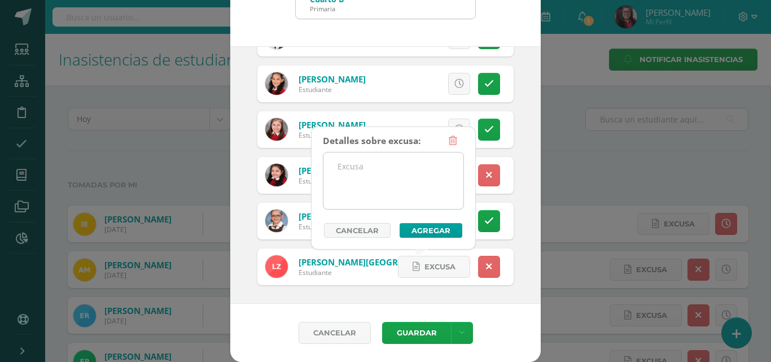
click at [421, 189] on textarea at bounding box center [393, 180] width 140 height 56
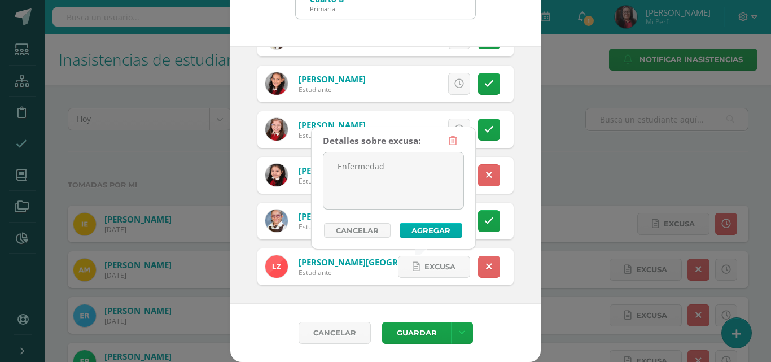
type textarea "Enfermedad"
click at [428, 231] on button "Agregar" at bounding box center [431, 230] width 63 height 15
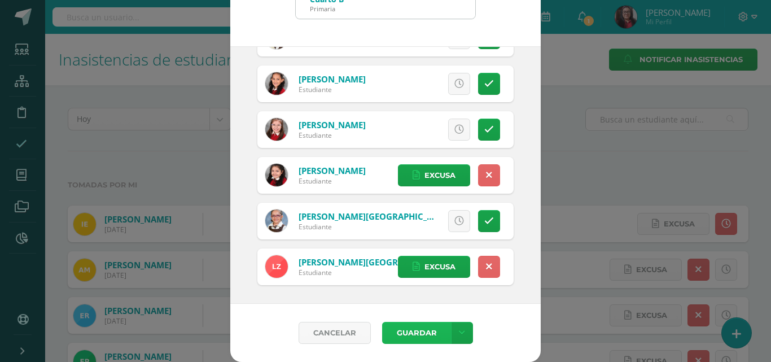
click at [408, 330] on button "Guardar" at bounding box center [416, 333] width 69 height 22
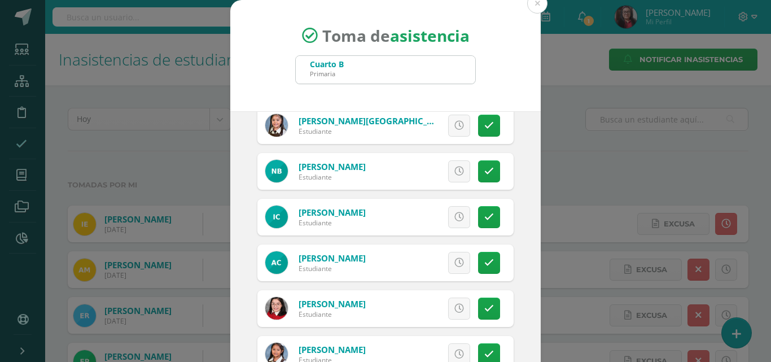
scroll to position [0, 0]
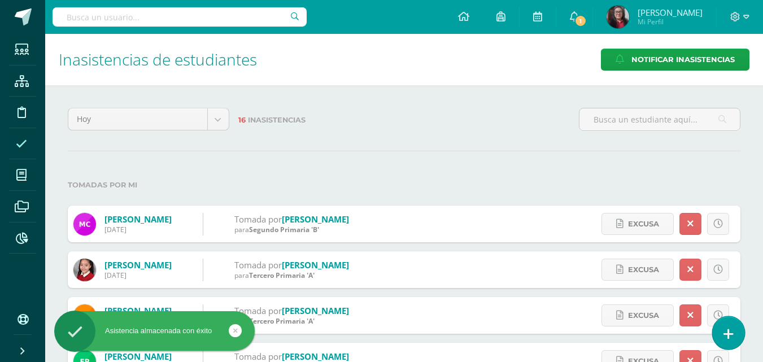
click at [728, 327] on icon at bounding box center [728, 333] width 10 height 13
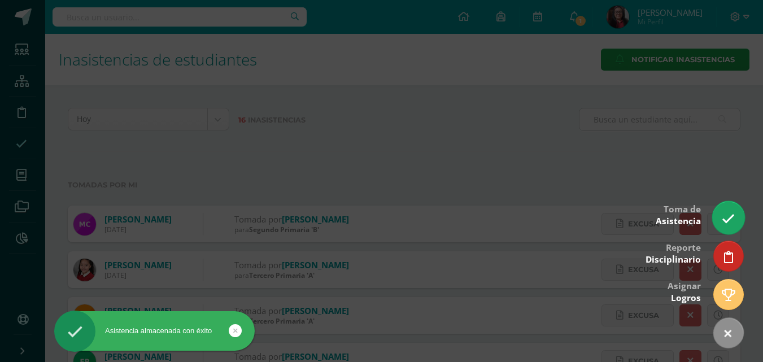
click at [726, 218] on icon at bounding box center [727, 218] width 13 height 13
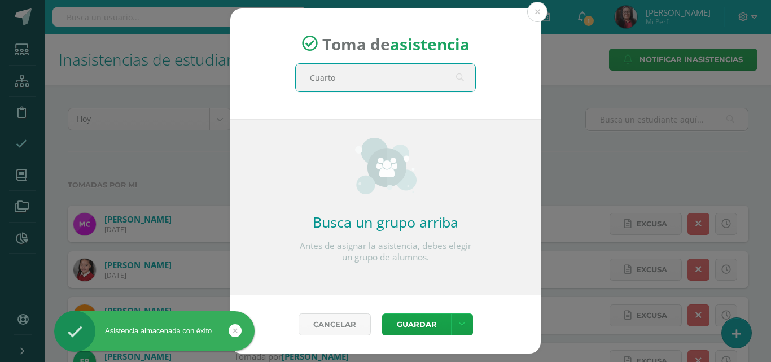
type input "Cuarto"
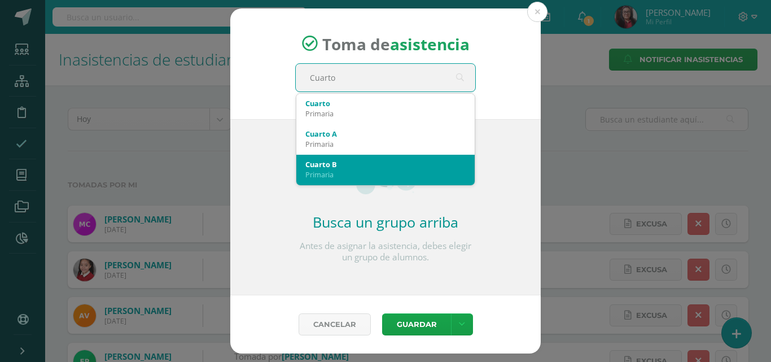
click at [424, 165] on div "Cuarto B" at bounding box center [385, 164] width 160 height 10
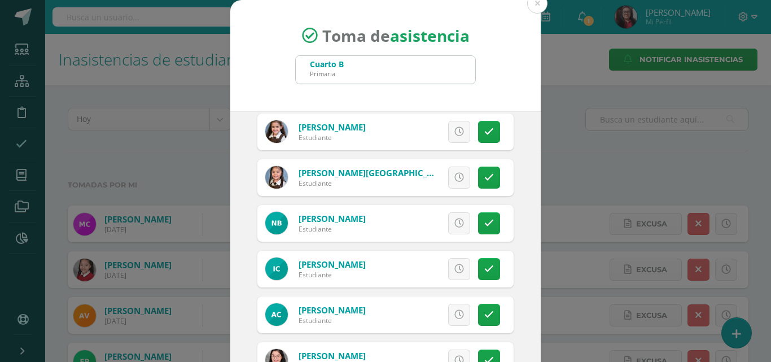
scroll to position [397, 0]
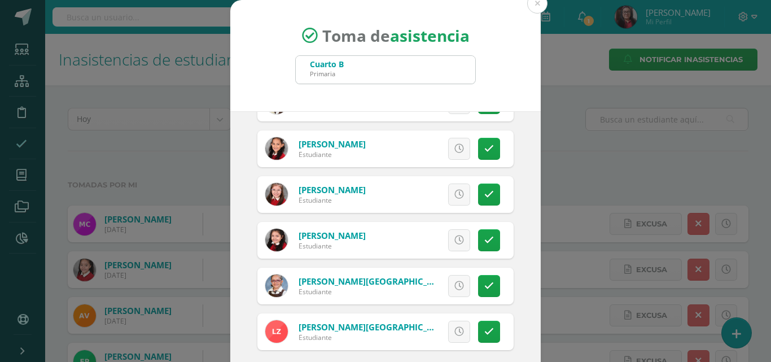
click at [454, 240] on icon at bounding box center [459, 240] width 10 height 10
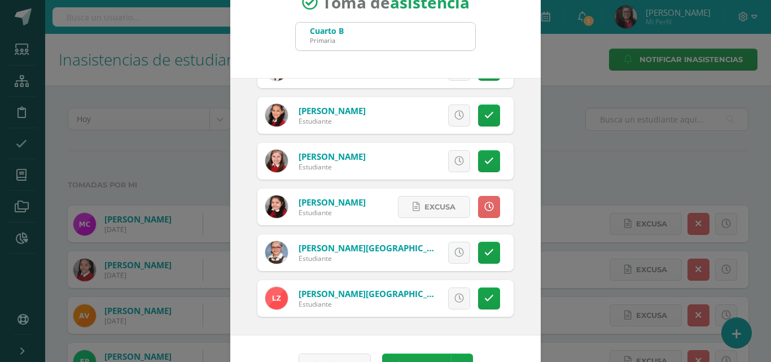
scroll to position [65, 0]
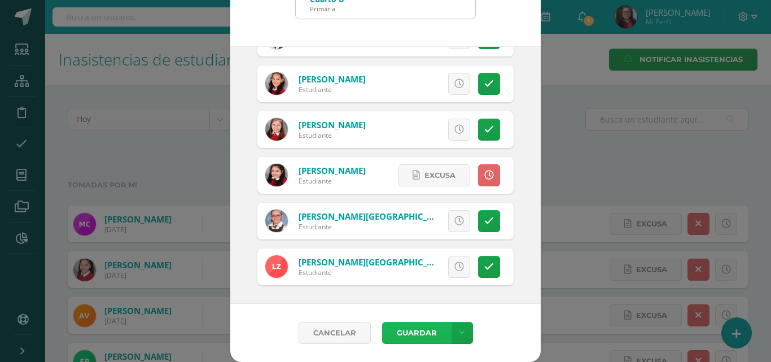
click at [401, 332] on button "Guardar" at bounding box center [416, 333] width 69 height 22
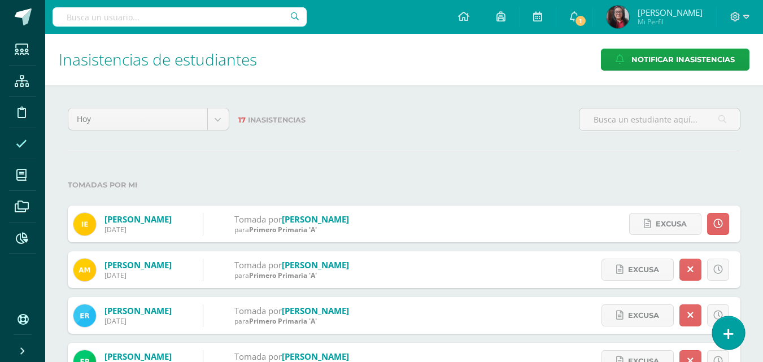
click at [733, 331] on link at bounding box center [728, 332] width 32 height 33
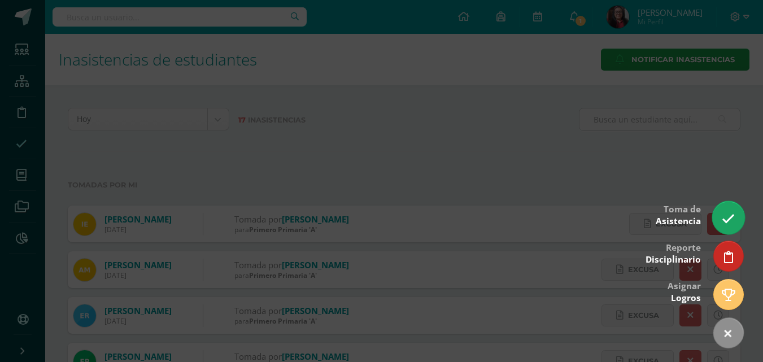
click at [734, 223] on icon at bounding box center [727, 218] width 13 height 13
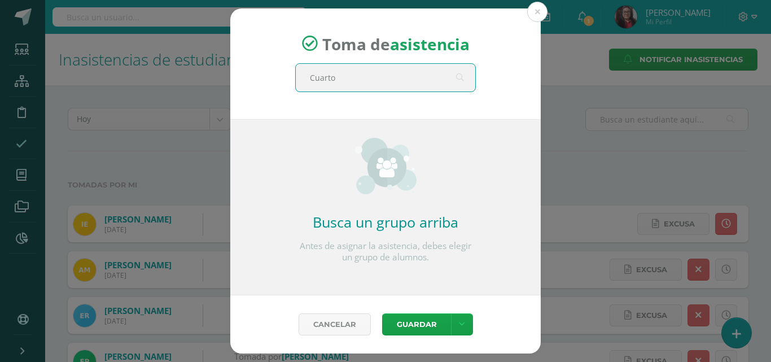
type input "Cuarto"
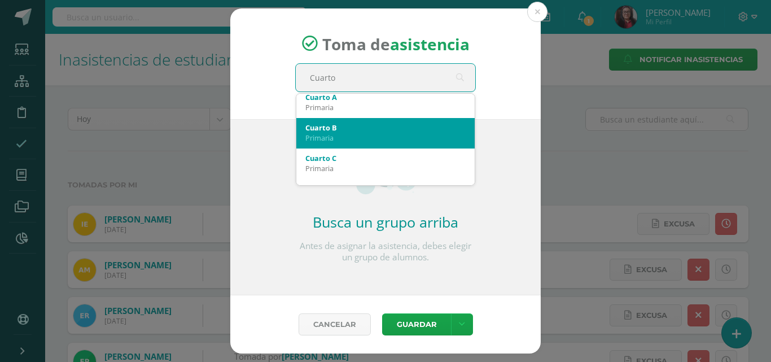
scroll to position [56, 0]
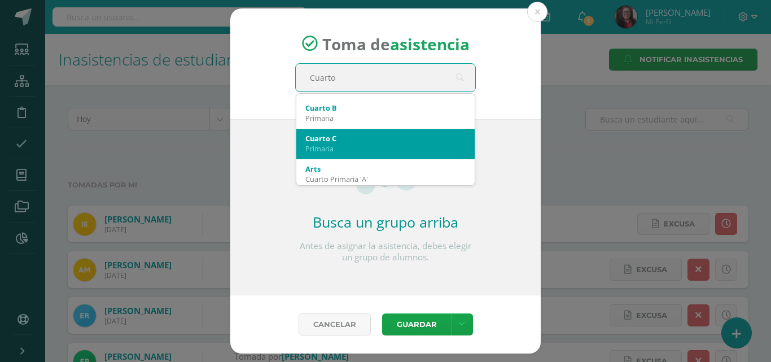
click at [357, 152] on div "Primaria" at bounding box center [385, 148] width 160 height 10
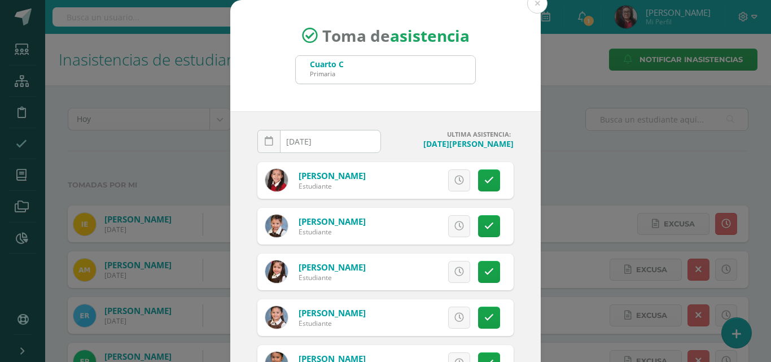
click at [348, 137] on input "[DATE]" at bounding box center [319, 141] width 122 height 22
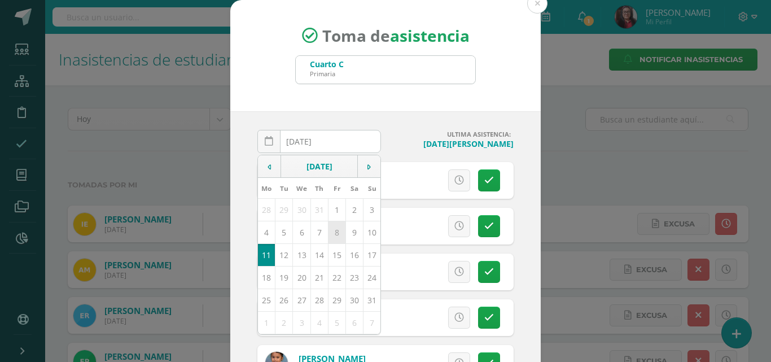
click at [332, 230] on td "8" at bounding box center [336, 232] width 17 height 23
type input "2025-08-08"
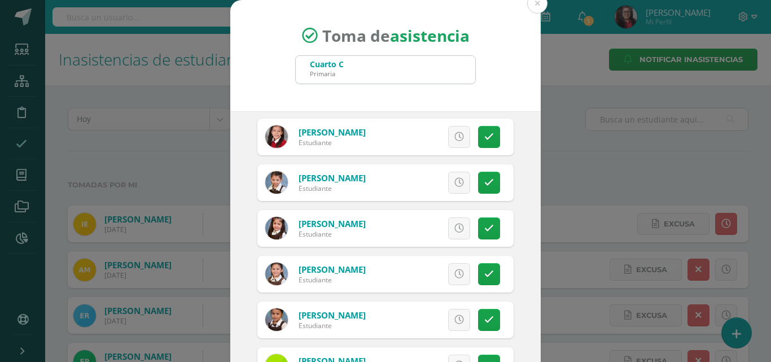
scroll to position [282, 0]
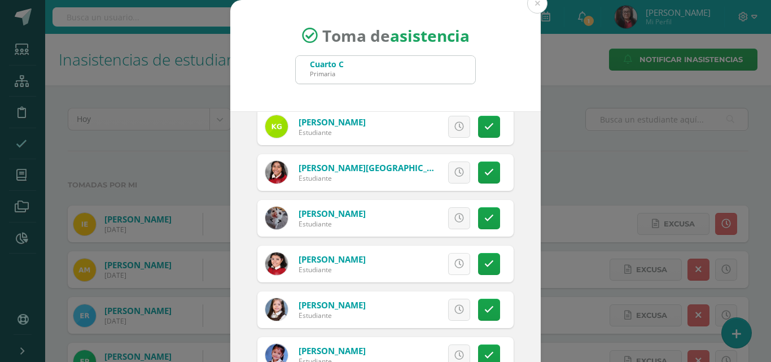
click at [454, 265] on icon at bounding box center [459, 264] width 10 height 10
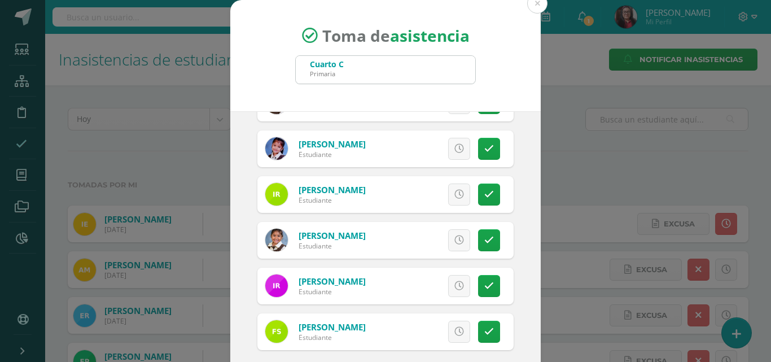
scroll to position [65, 0]
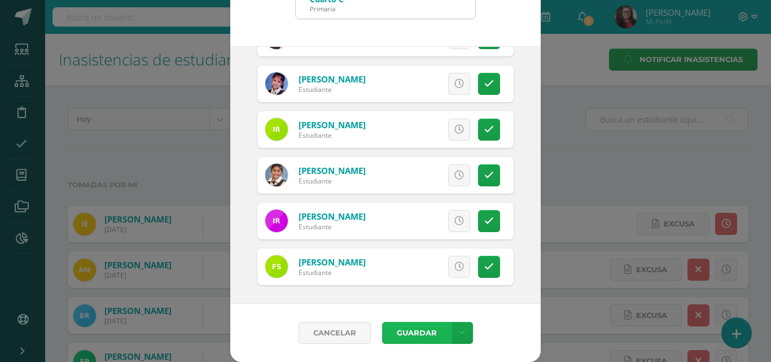
click at [425, 334] on button "Guardar" at bounding box center [416, 333] width 69 height 22
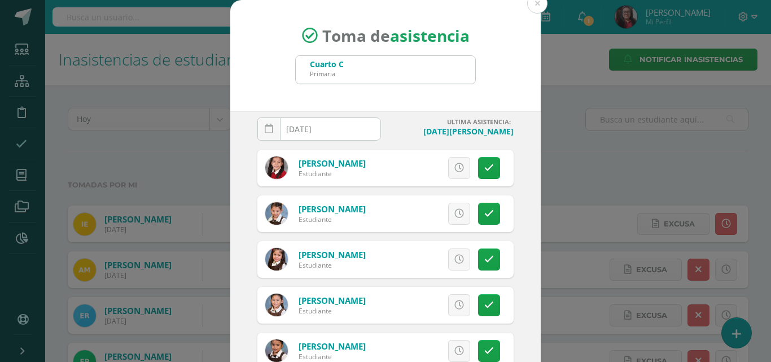
scroll to position [0, 0]
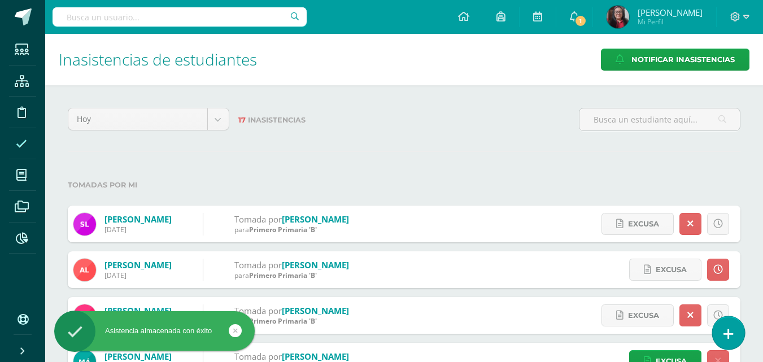
click at [732, 333] on icon at bounding box center [728, 333] width 10 height 13
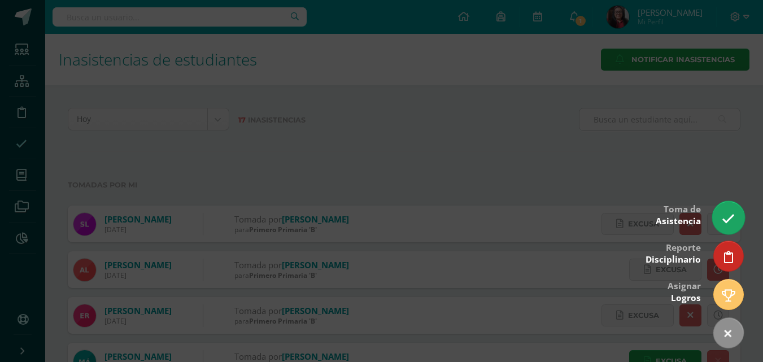
click at [735, 218] on link at bounding box center [728, 217] width 32 height 33
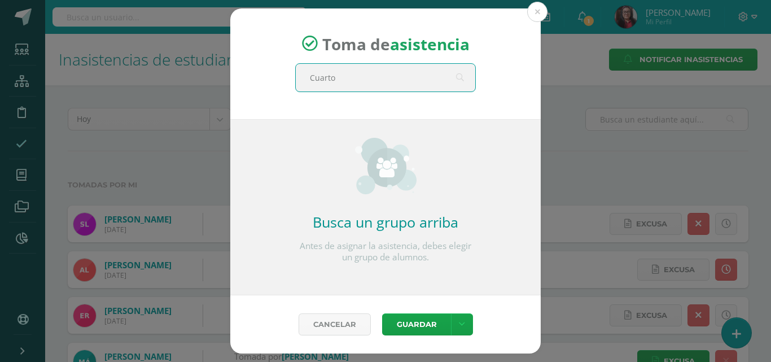
type input "Cuarto"
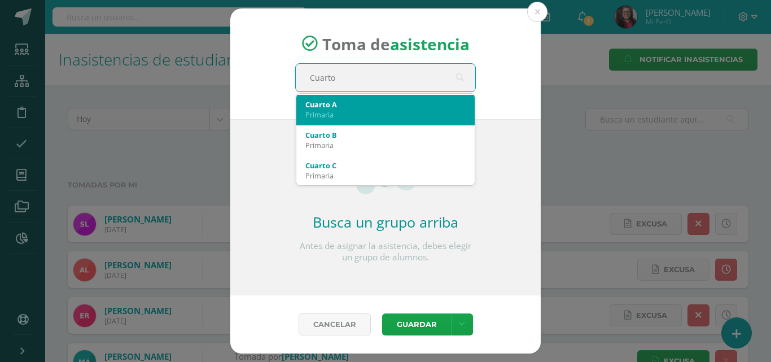
scroll to position [56, 0]
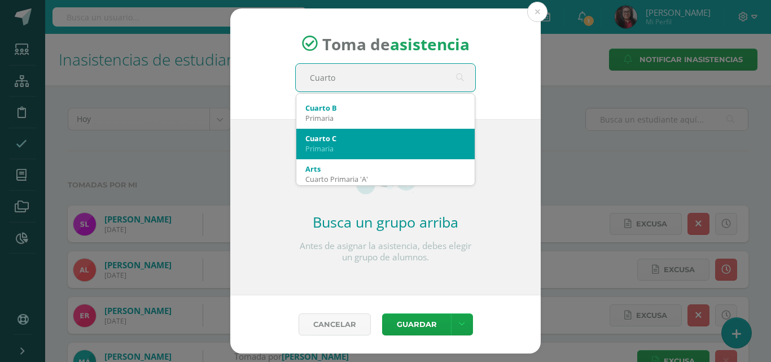
click at [330, 151] on div "Primaria" at bounding box center [385, 148] width 160 height 10
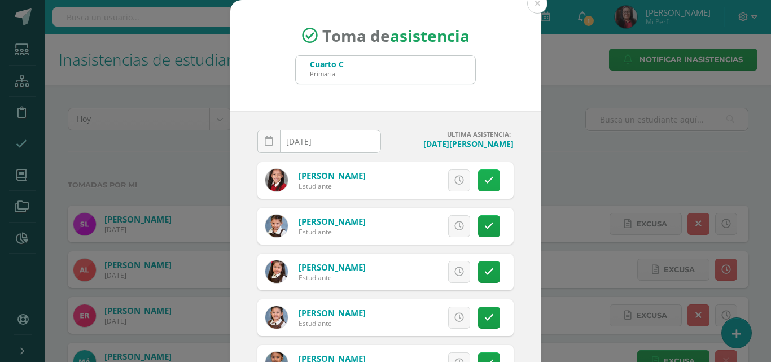
click at [484, 183] on icon at bounding box center [489, 181] width 10 height 10
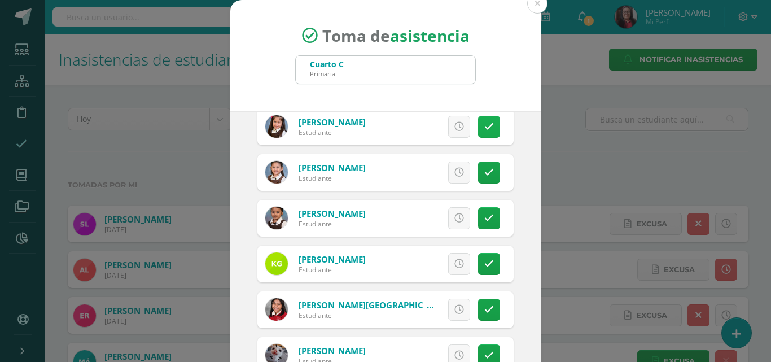
scroll to position [169, 0]
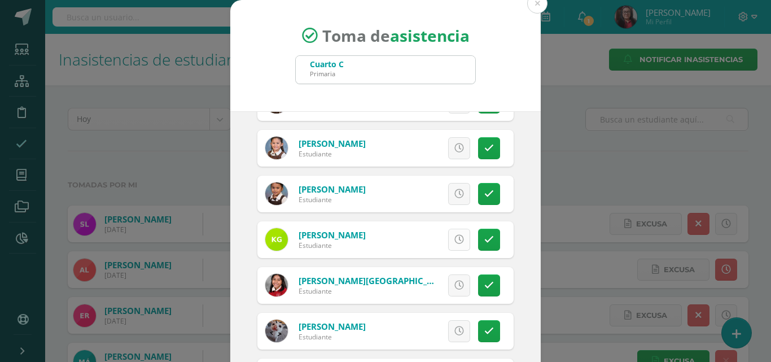
click at [454, 242] on icon at bounding box center [459, 240] width 10 height 10
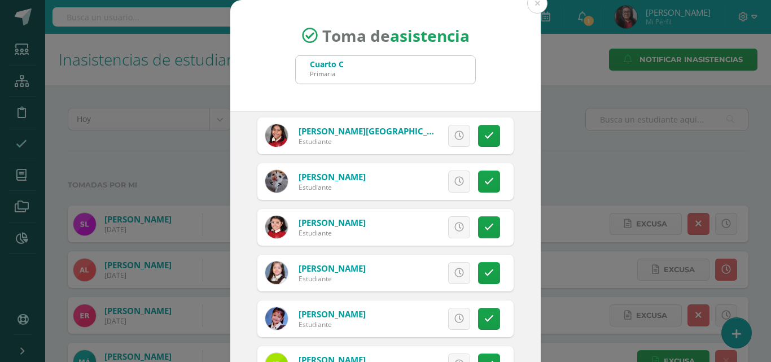
scroll to position [339, 0]
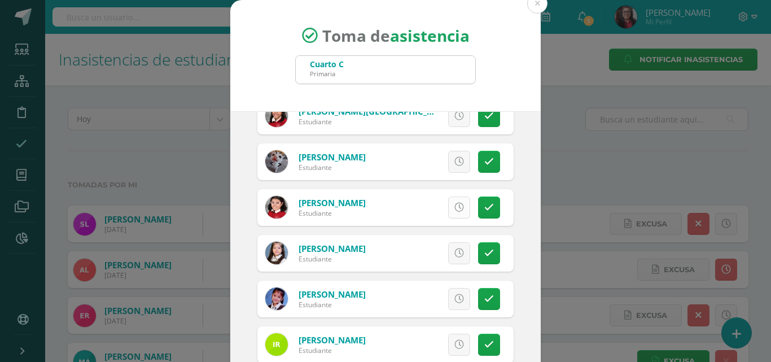
click at [452, 212] on link at bounding box center [459, 207] width 22 height 22
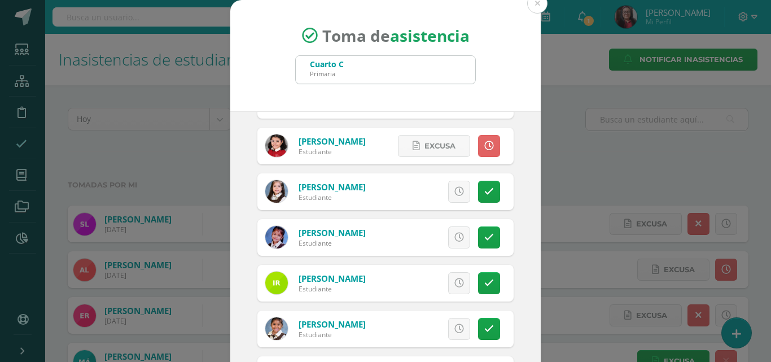
scroll to position [489, 0]
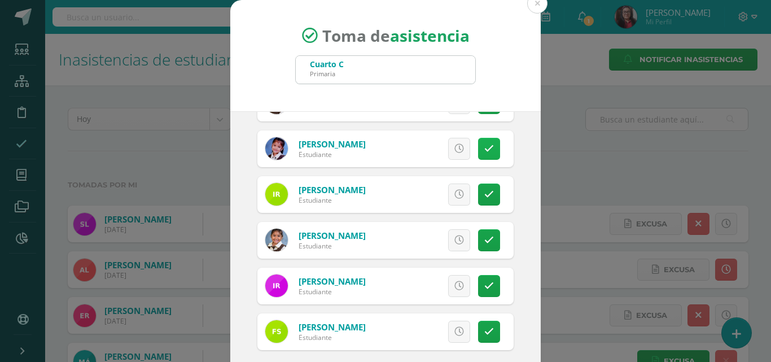
click at [478, 154] on link at bounding box center [489, 149] width 22 height 22
click at [484, 196] on icon at bounding box center [489, 195] width 10 height 10
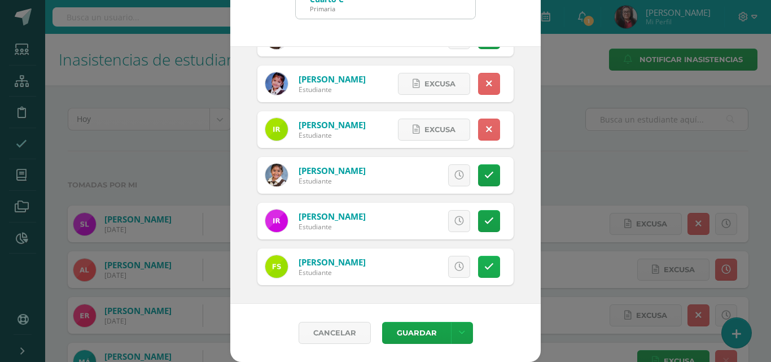
click at [484, 267] on icon at bounding box center [489, 267] width 10 height 10
click at [428, 332] on button "Guardar" at bounding box center [416, 333] width 69 height 22
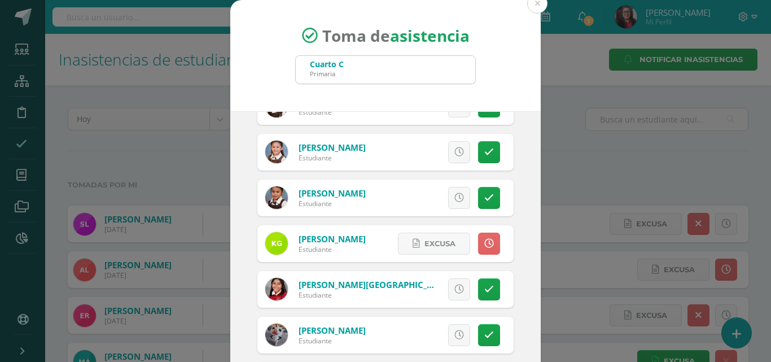
scroll to position [0, 0]
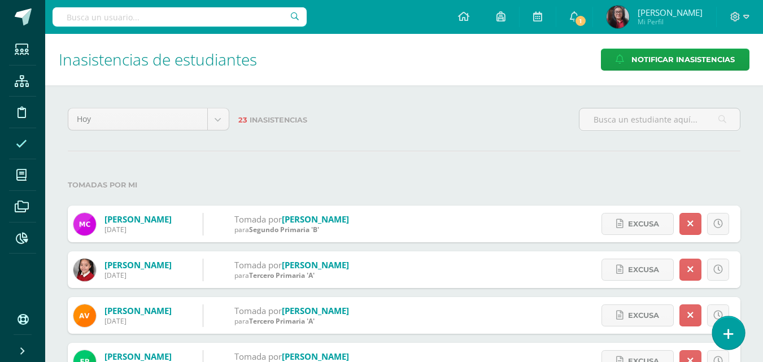
click at [743, 339] on link at bounding box center [728, 332] width 32 height 33
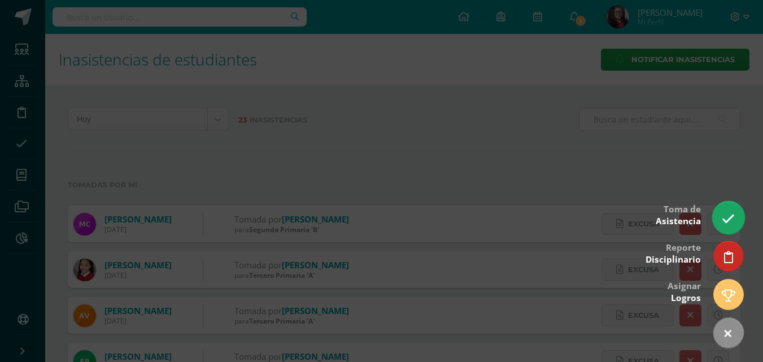
click at [735, 229] on link at bounding box center [728, 217] width 32 height 33
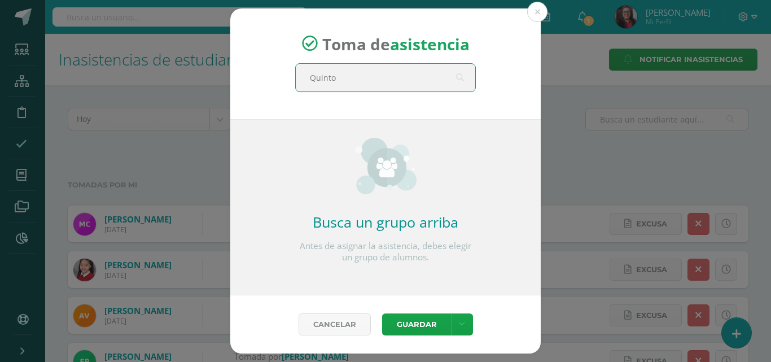
type input "Quinto"
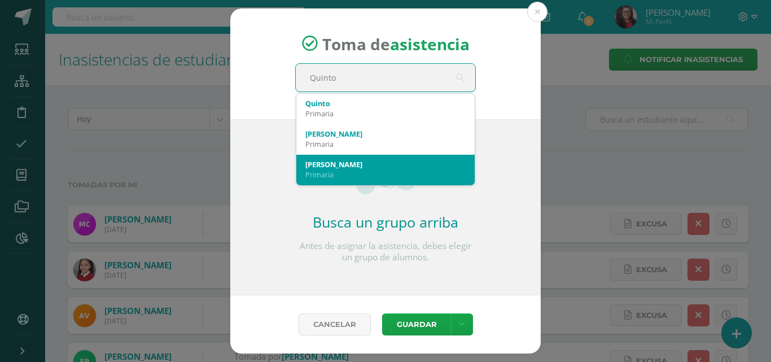
click at [370, 161] on div "[PERSON_NAME]" at bounding box center [385, 164] width 160 height 10
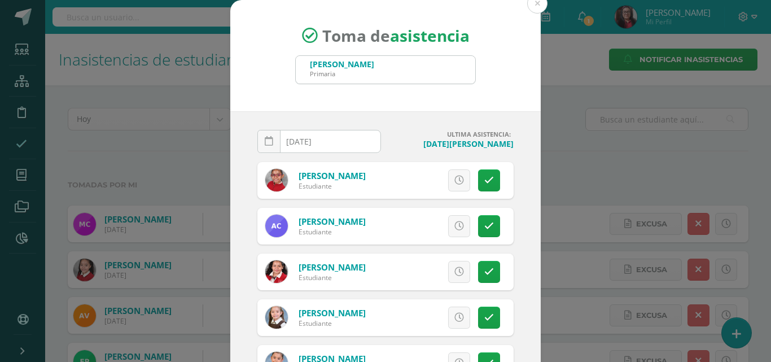
click at [338, 146] on input "[DATE]" at bounding box center [319, 141] width 122 height 22
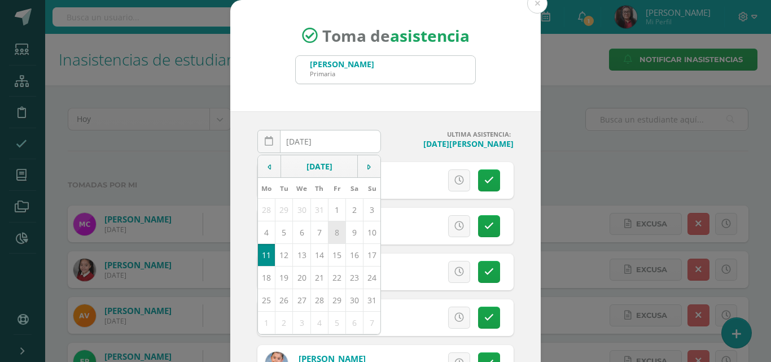
click at [328, 233] on td "8" at bounding box center [336, 232] width 17 height 23
type input "2025-08-08"
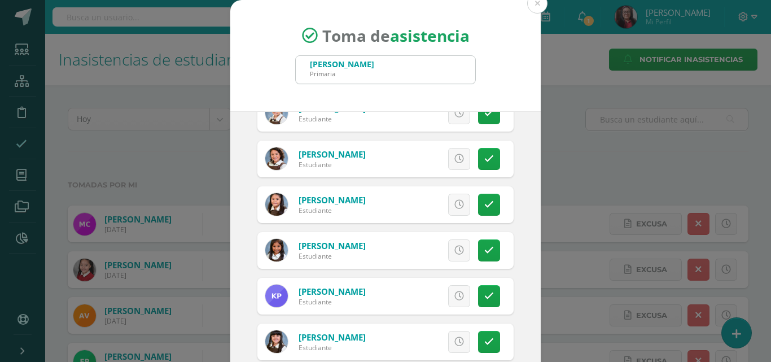
scroll to position [452, 0]
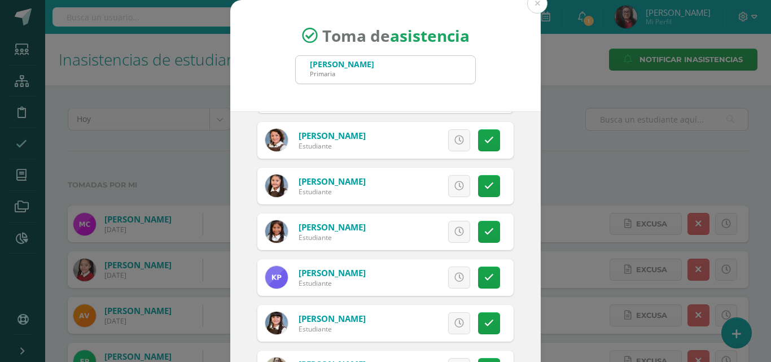
drag, startPoint x: 475, startPoint y: 230, endPoint x: 478, endPoint y: 246, distance: 16.5
click at [484, 231] on icon at bounding box center [489, 232] width 10 height 10
click at [484, 277] on icon at bounding box center [489, 278] width 10 height 10
click at [428, 237] on span "Excusa" at bounding box center [439, 231] width 31 height 21
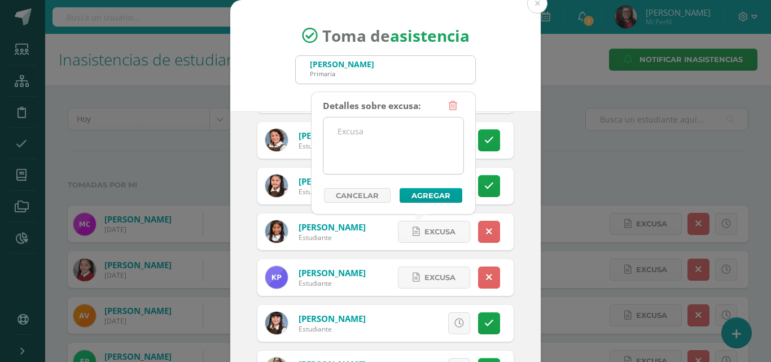
click at [365, 129] on textarea at bounding box center [393, 145] width 140 height 56
drag, startPoint x: 334, startPoint y: 130, endPoint x: 422, endPoint y: 129, distance: 88.6
click at [422, 129] on textarea "Enfermedad" at bounding box center [393, 145] width 140 height 56
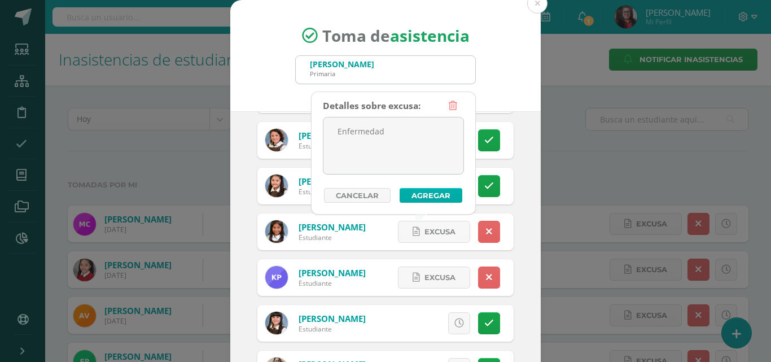
type textarea "Enfermedad"
click at [424, 190] on button "Agregar" at bounding box center [431, 195] width 63 height 15
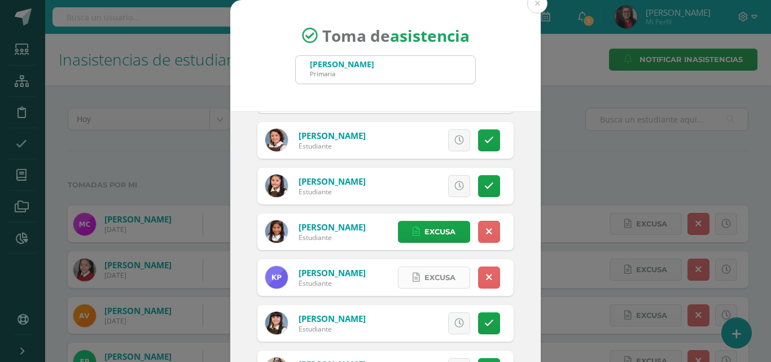
click at [424, 271] on span "Excusa" at bounding box center [439, 277] width 31 height 21
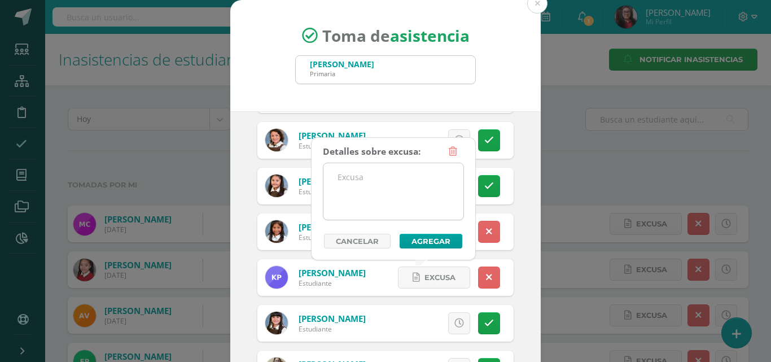
click at [402, 186] on textarea at bounding box center [393, 191] width 140 height 56
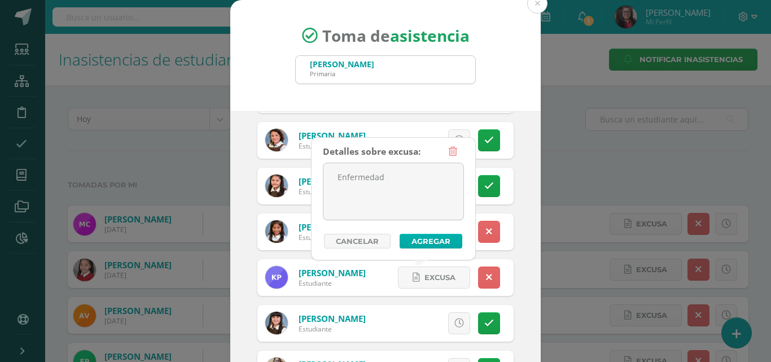
type textarea "Enfermedad"
click at [426, 241] on button "Agregar" at bounding box center [431, 241] width 63 height 15
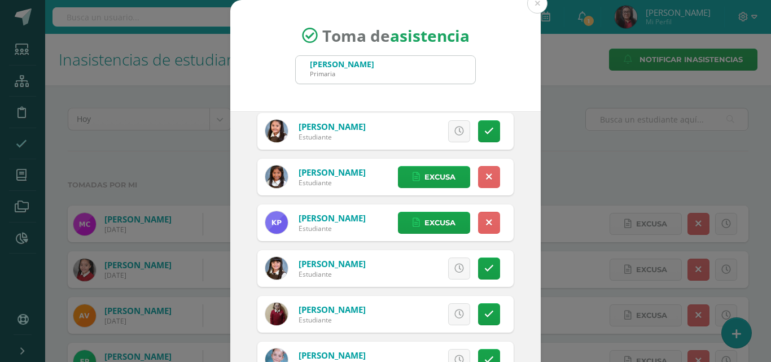
scroll to position [621, 0]
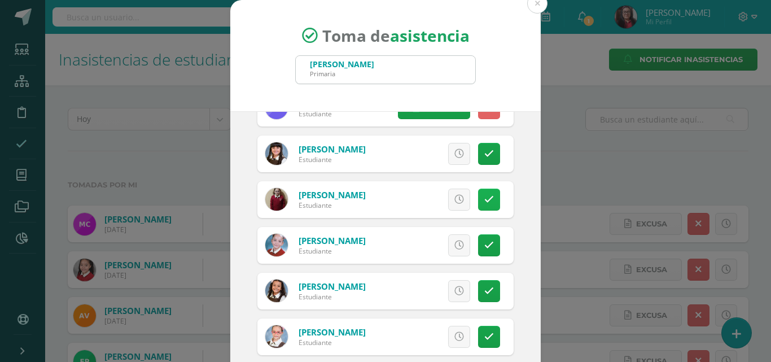
click at [484, 202] on icon at bounding box center [489, 200] width 10 height 10
click at [428, 204] on span "Excusa" at bounding box center [439, 199] width 31 height 21
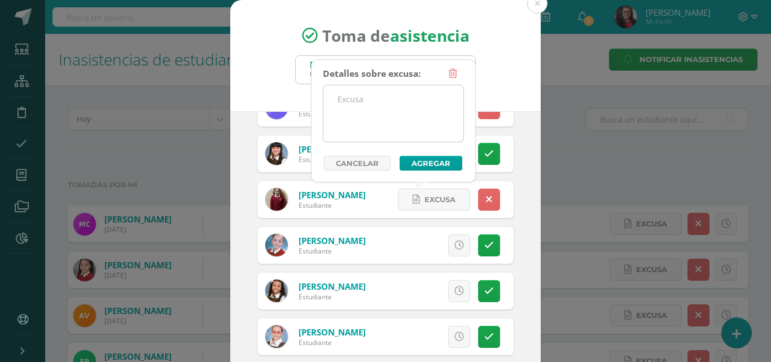
click at [398, 137] on textarea at bounding box center [393, 113] width 140 height 56
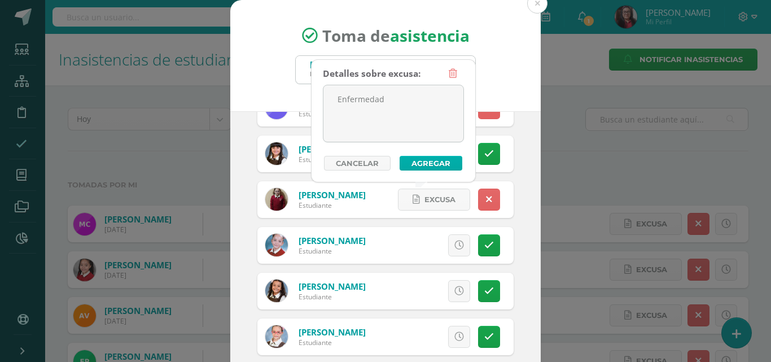
type textarea "Enfermedad"
click at [408, 162] on button "Agregar" at bounding box center [431, 163] width 63 height 15
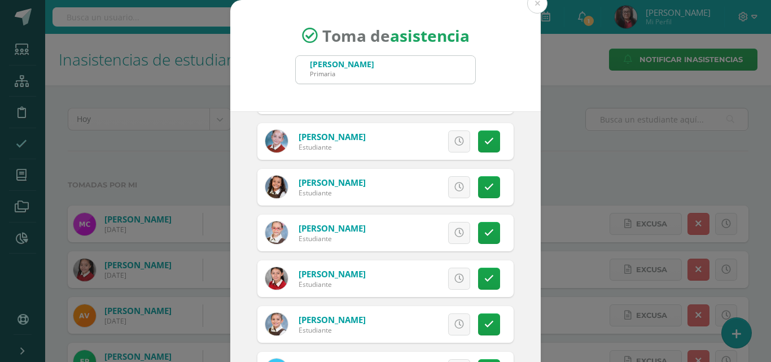
scroll to position [734, 0]
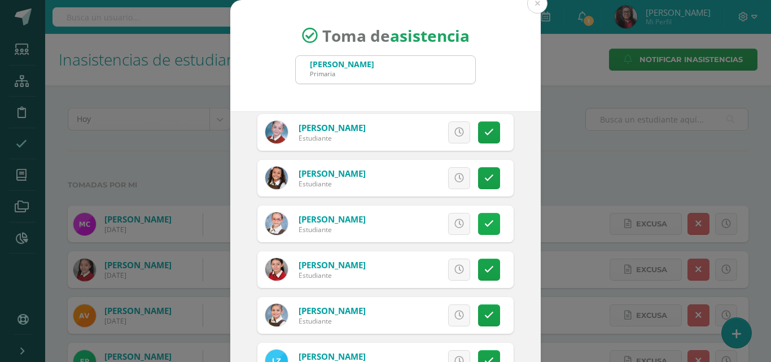
click at [484, 224] on icon at bounding box center [489, 224] width 10 height 10
click at [434, 227] on span "Excusa" at bounding box center [439, 223] width 31 height 21
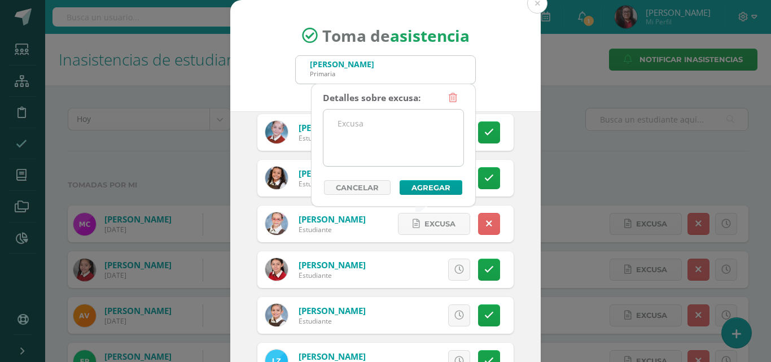
click at [389, 157] on textarea at bounding box center [393, 137] width 140 height 56
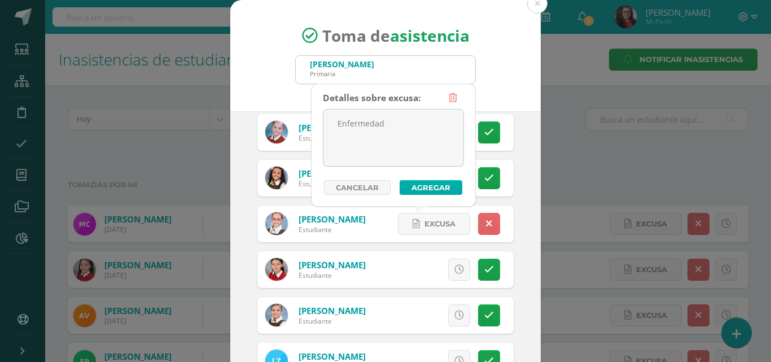
type textarea "Enfermedad"
click at [415, 183] on button "Agregar" at bounding box center [431, 187] width 63 height 15
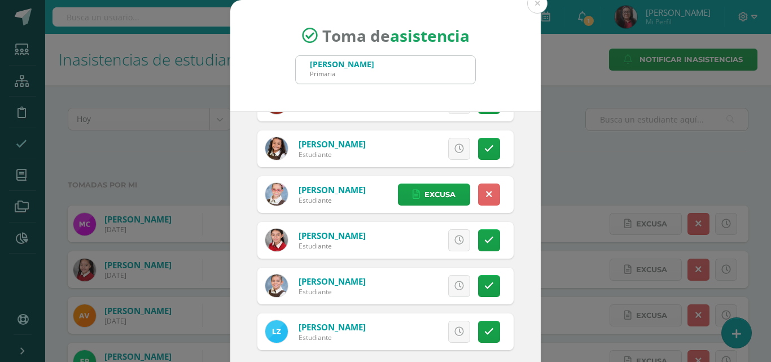
scroll to position [65, 0]
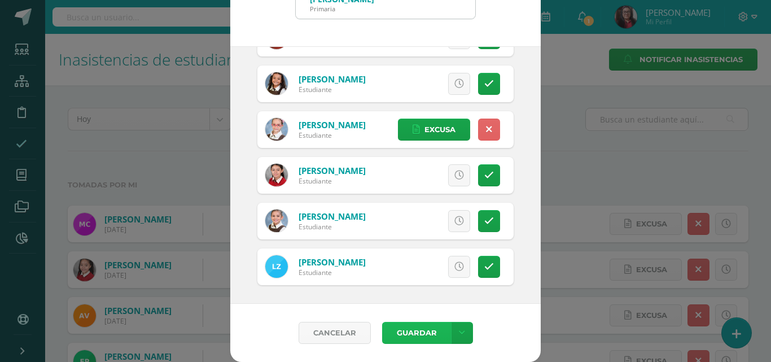
click at [411, 331] on button "Guardar" at bounding box center [416, 333] width 69 height 22
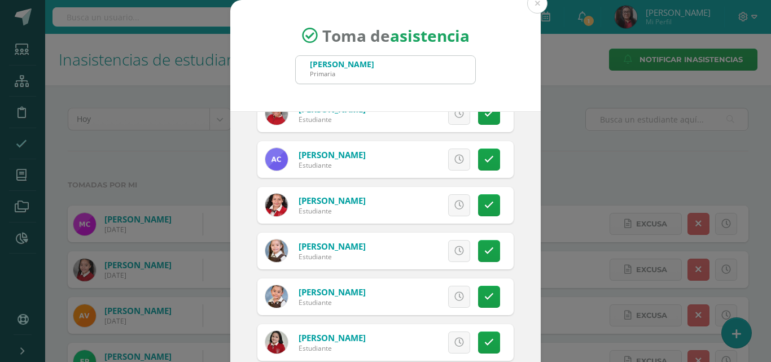
scroll to position [0, 0]
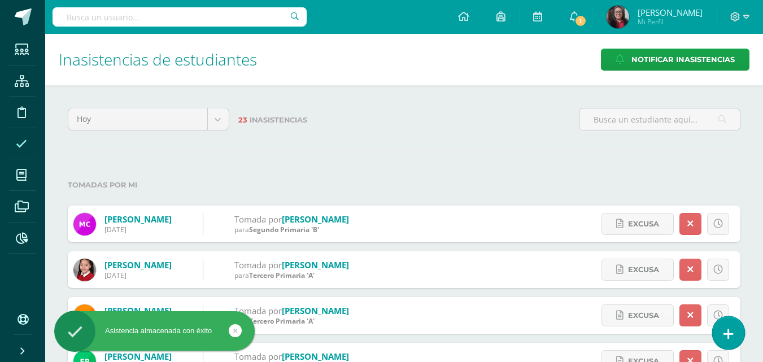
click at [731, 335] on icon at bounding box center [728, 333] width 10 height 13
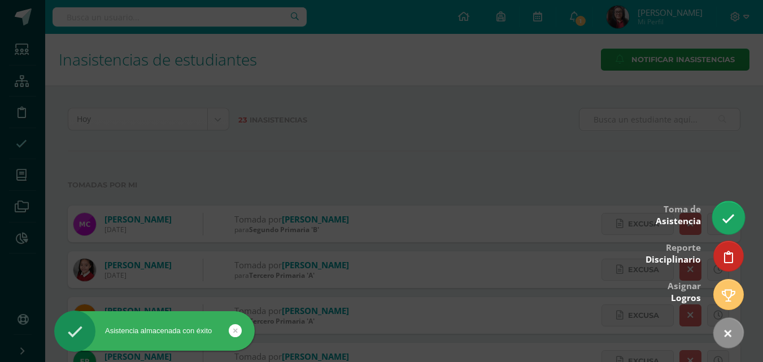
click at [729, 221] on icon at bounding box center [727, 218] width 13 height 13
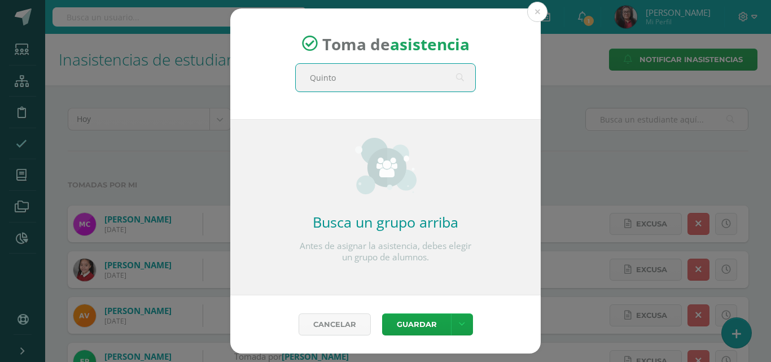
type input "Quinto"
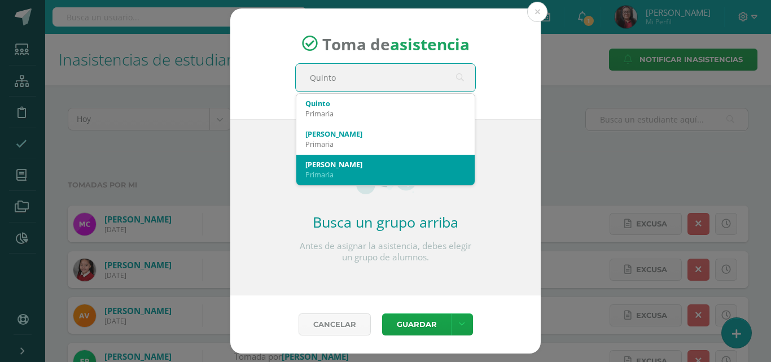
click at [402, 163] on div "[PERSON_NAME]" at bounding box center [385, 164] width 160 height 10
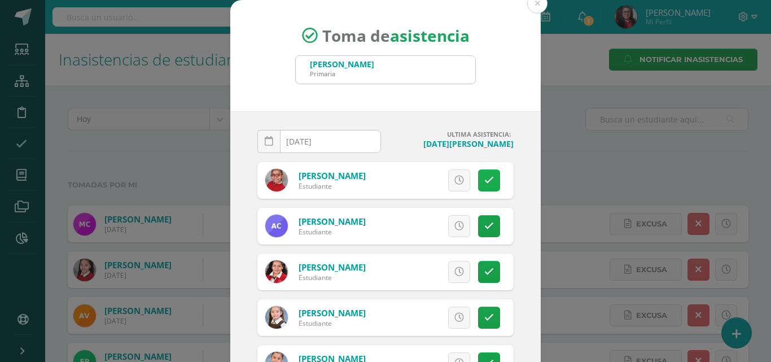
click at [484, 179] on icon at bounding box center [489, 181] width 10 height 10
click at [484, 225] on icon at bounding box center [489, 226] width 10 height 10
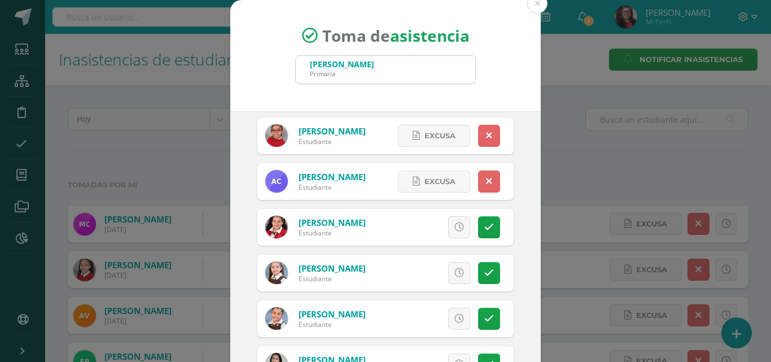
scroll to position [113, 0]
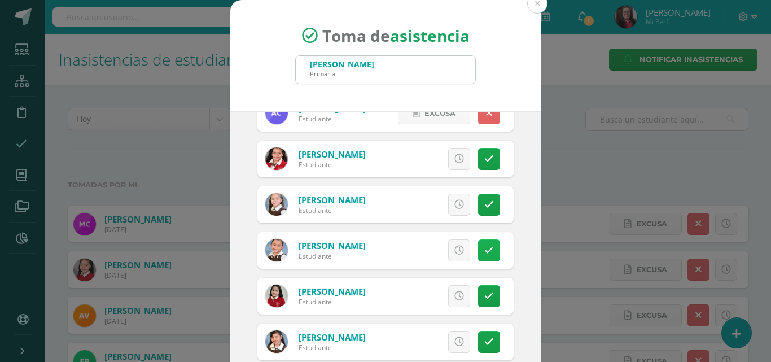
click at [479, 256] on link at bounding box center [489, 250] width 22 height 22
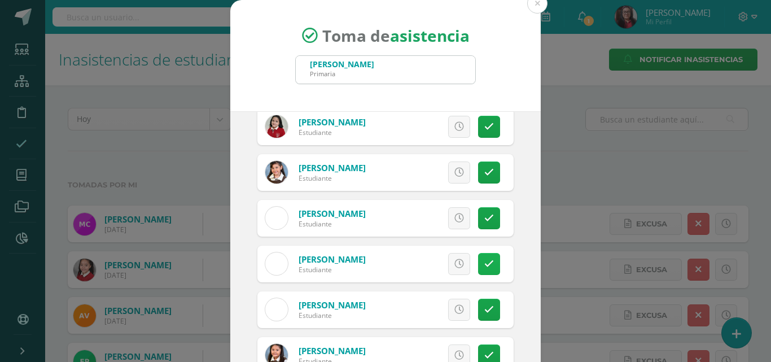
scroll to position [339, 0]
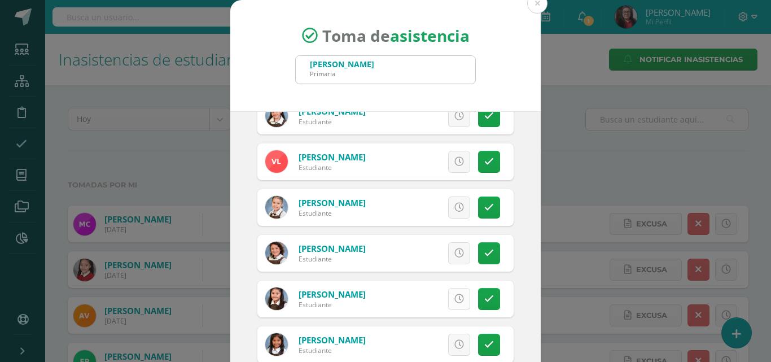
click at [454, 296] on icon at bounding box center [459, 299] width 10 height 10
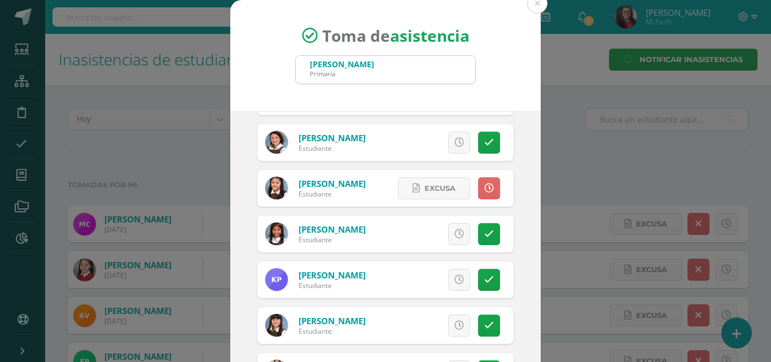
scroll to position [452, 0]
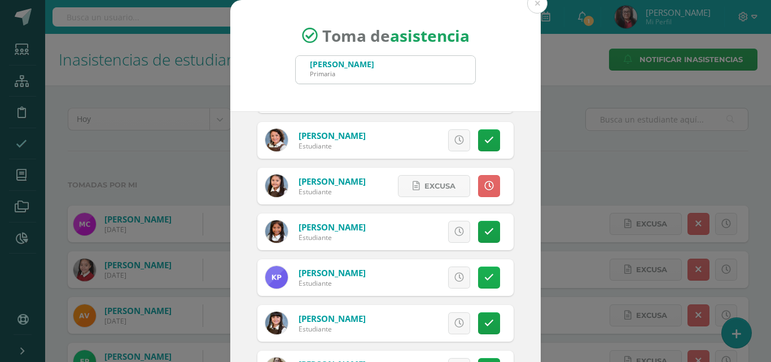
click at [484, 279] on icon at bounding box center [489, 278] width 10 height 10
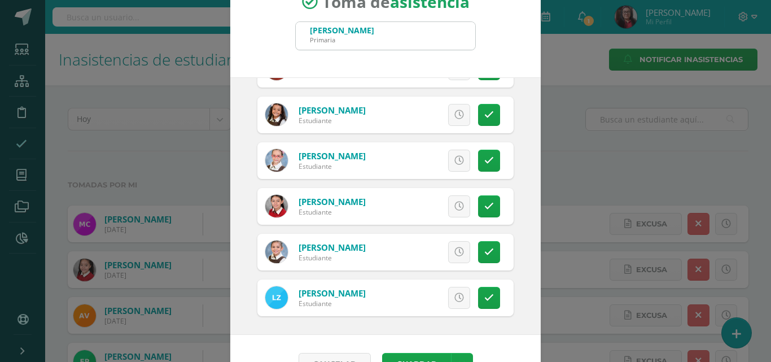
scroll to position [65, 0]
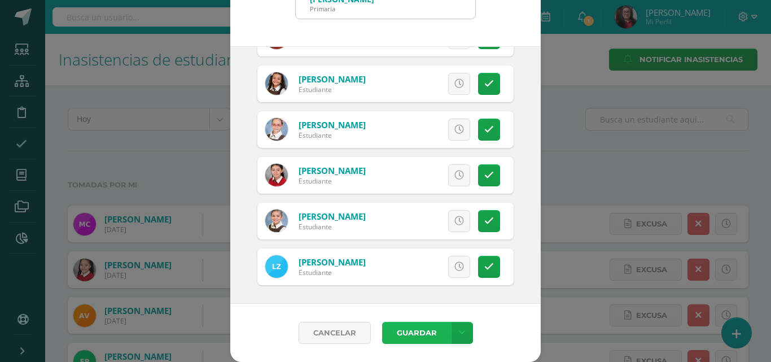
click at [421, 328] on button "Guardar" at bounding box center [416, 333] width 69 height 22
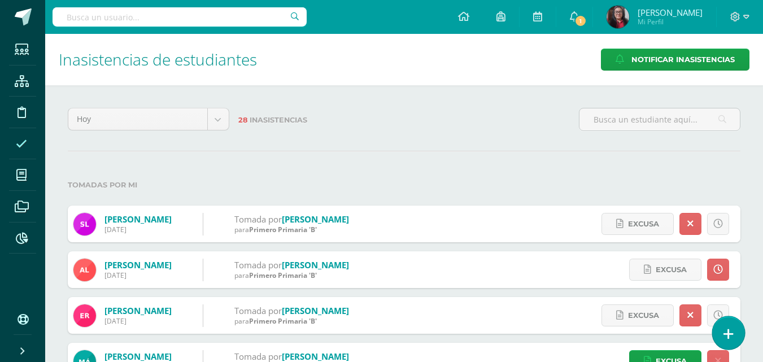
click at [731, 330] on icon at bounding box center [728, 333] width 10 height 13
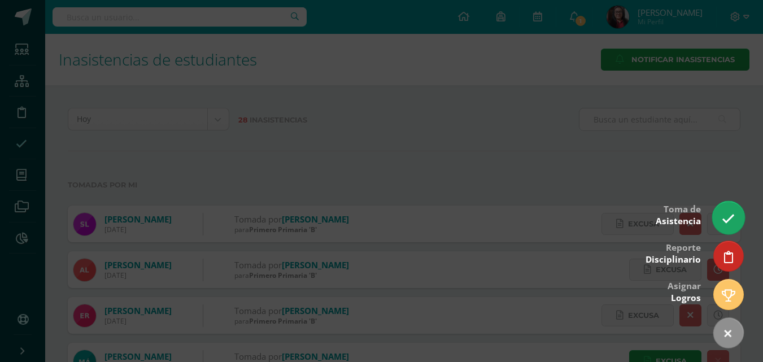
click at [727, 218] on icon at bounding box center [727, 218] width 13 height 13
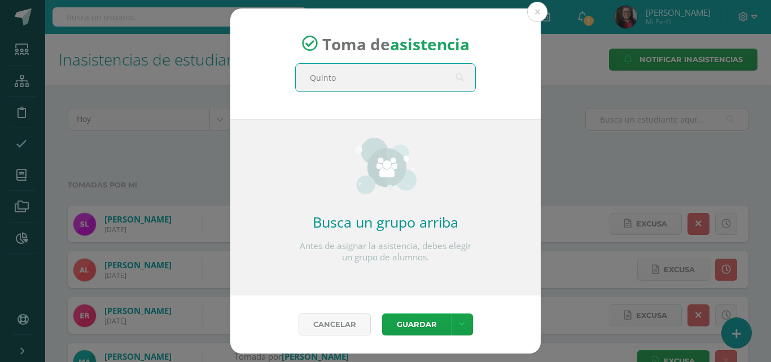
type input "Quinto"
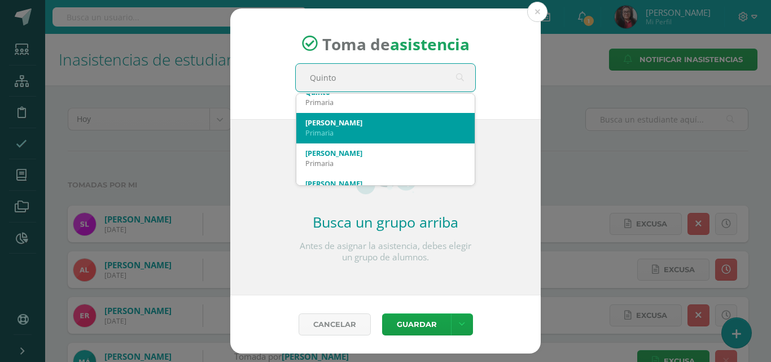
scroll to position [30, 0]
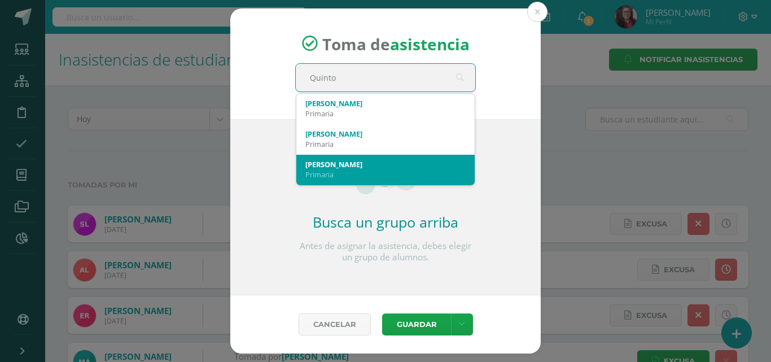
click at [371, 162] on div "[PERSON_NAME]" at bounding box center [385, 164] width 160 height 10
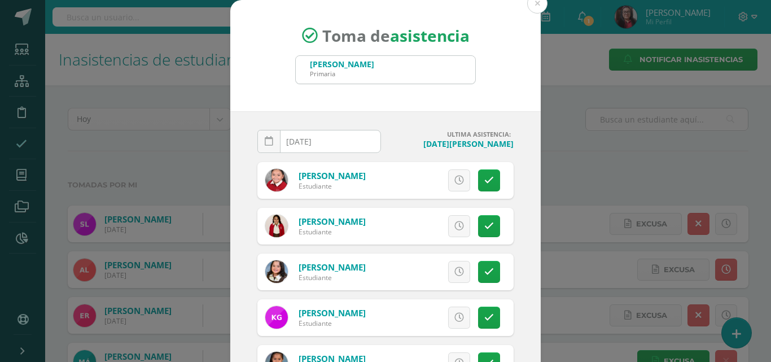
click at [343, 146] on input "[DATE]" at bounding box center [319, 141] width 122 height 22
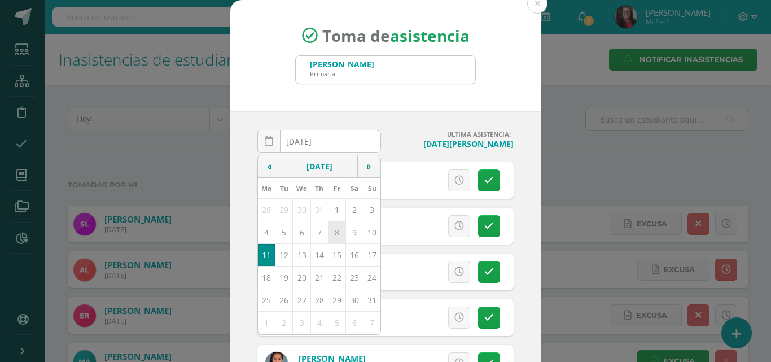
click at [328, 232] on td "8" at bounding box center [336, 232] width 17 height 23
type input "[DATE]"
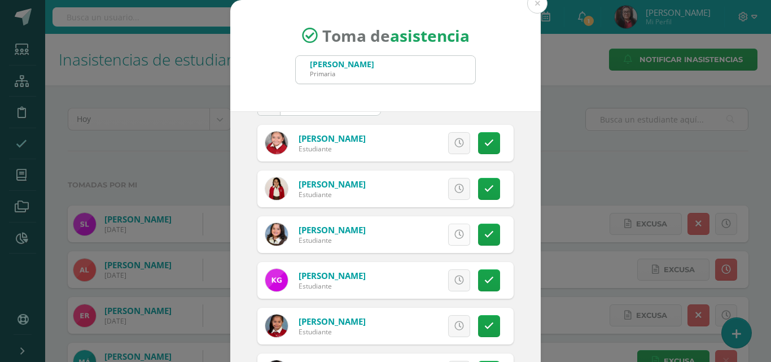
scroll to position [56, 0]
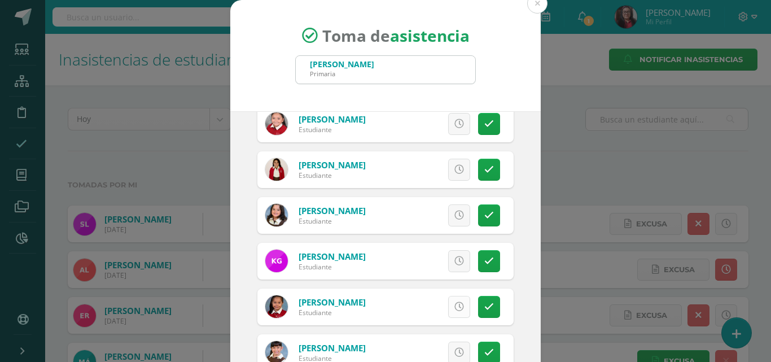
click at [455, 306] on link at bounding box center [459, 307] width 22 height 22
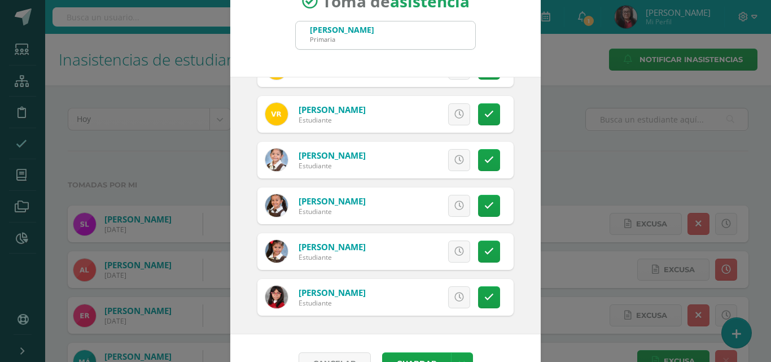
scroll to position [65, 0]
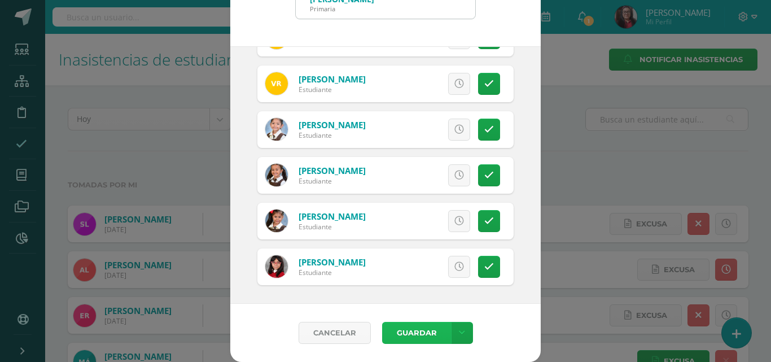
click at [406, 331] on button "Guardar" at bounding box center [416, 333] width 69 height 22
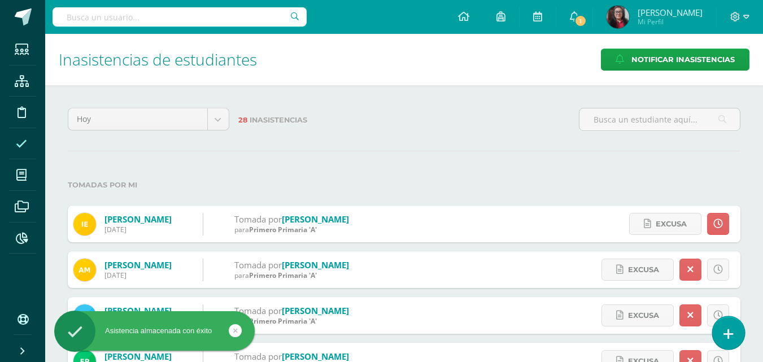
click at [720, 338] on link at bounding box center [728, 332] width 32 height 33
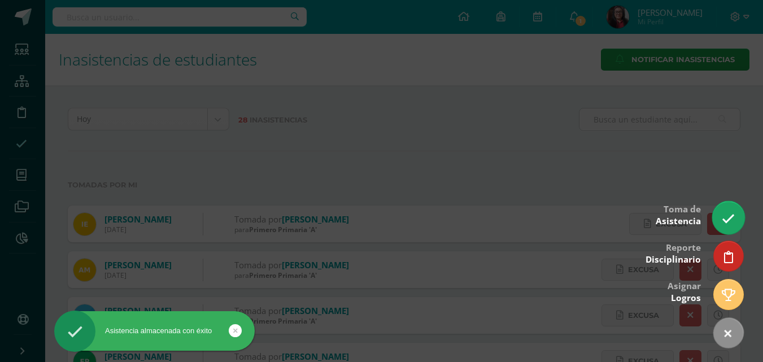
click at [735, 224] on link at bounding box center [728, 217] width 32 height 33
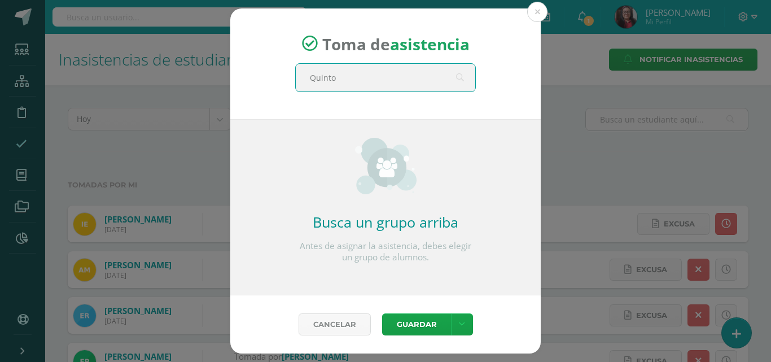
type input "Quinto"
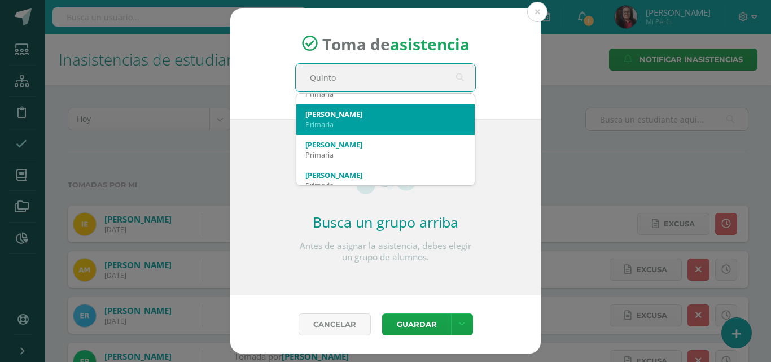
scroll to position [30, 0]
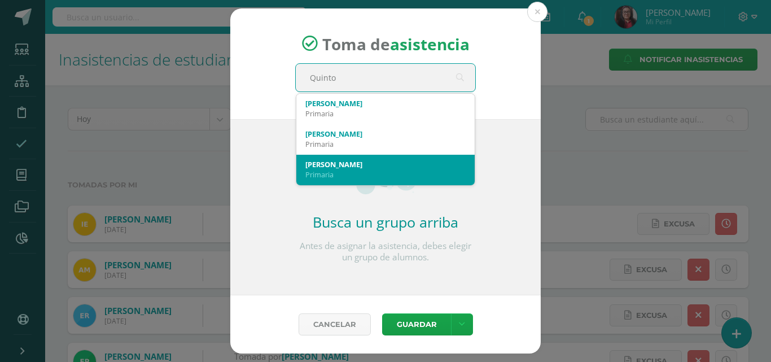
click at [335, 164] on div "[PERSON_NAME]" at bounding box center [385, 164] width 160 height 10
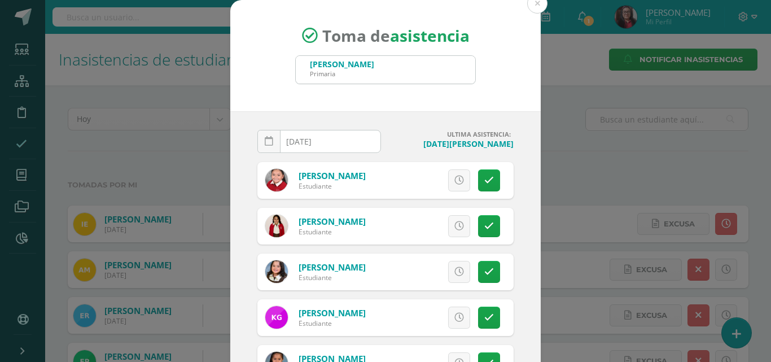
scroll to position [56, 0]
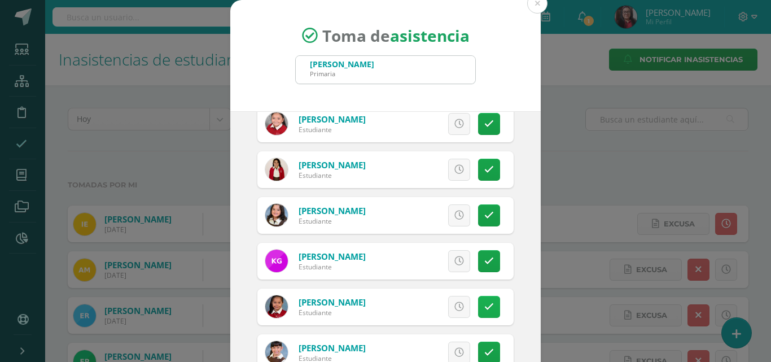
click at [478, 312] on link at bounding box center [489, 307] width 22 height 22
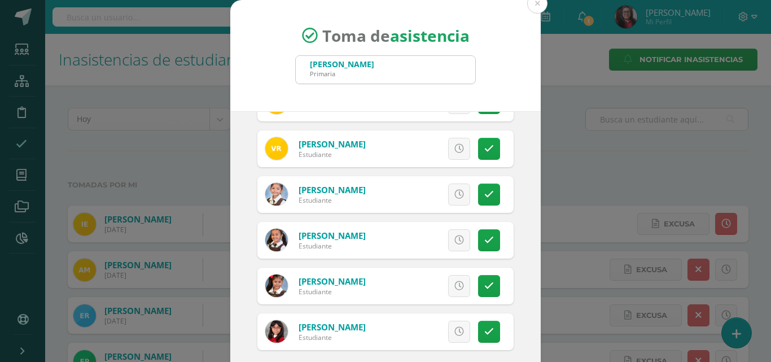
scroll to position [65, 0]
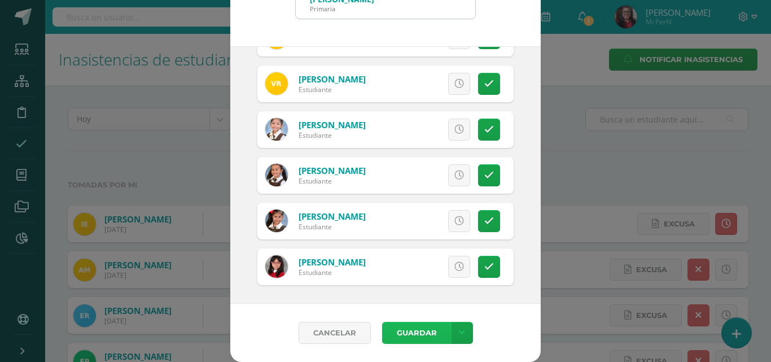
click at [414, 338] on button "Guardar" at bounding box center [416, 333] width 69 height 22
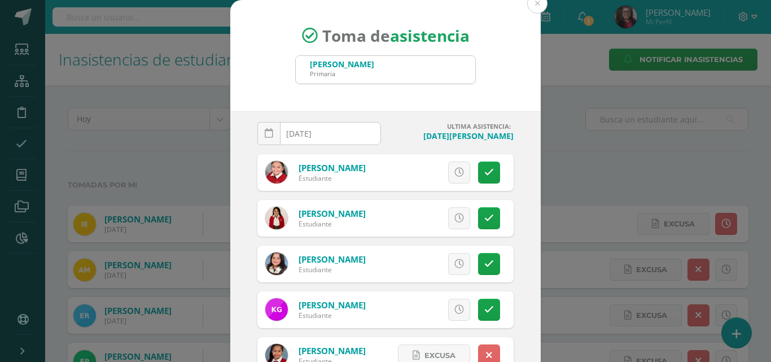
scroll to position [0, 0]
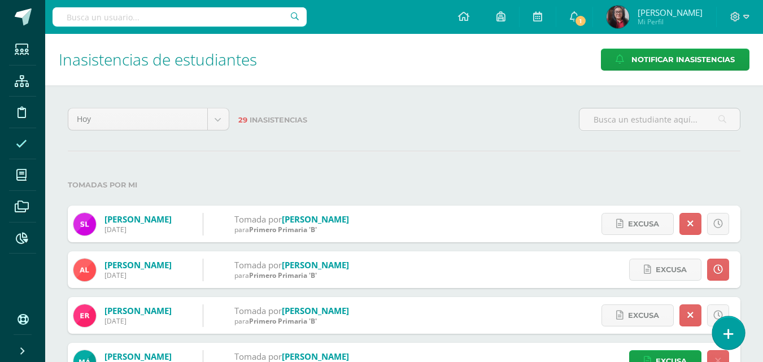
click at [734, 334] on link at bounding box center [728, 332] width 32 height 33
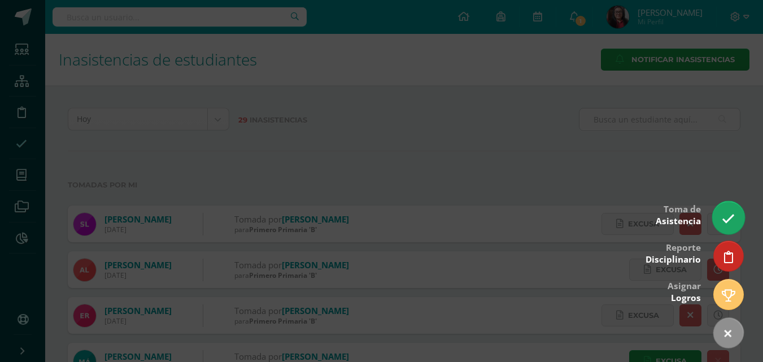
click at [733, 213] on icon at bounding box center [727, 218] width 13 height 13
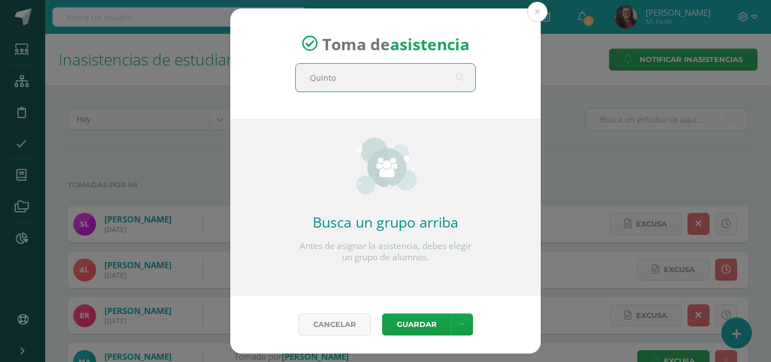
type input "Quinto"
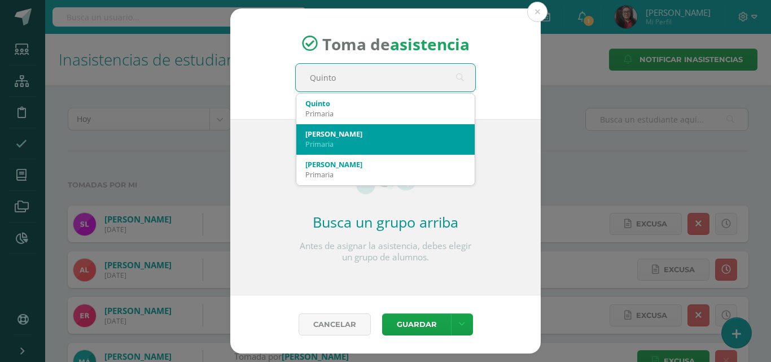
click at [355, 130] on div "[PERSON_NAME]" at bounding box center [385, 134] width 160 height 10
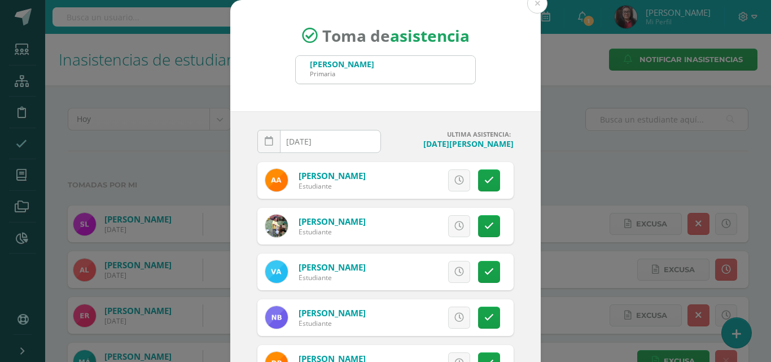
click at [343, 146] on input "[DATE]" at bounding box center [319, 141] width 122 height 22
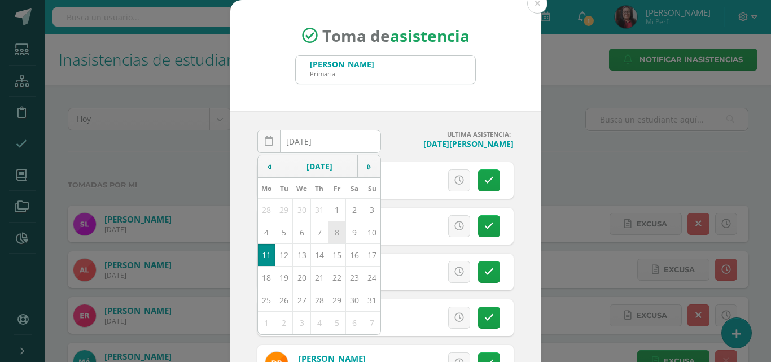
click at [328, 232] on td "8" at bounding box center [336, 232] width 17 height 23
type input "[DATE]"
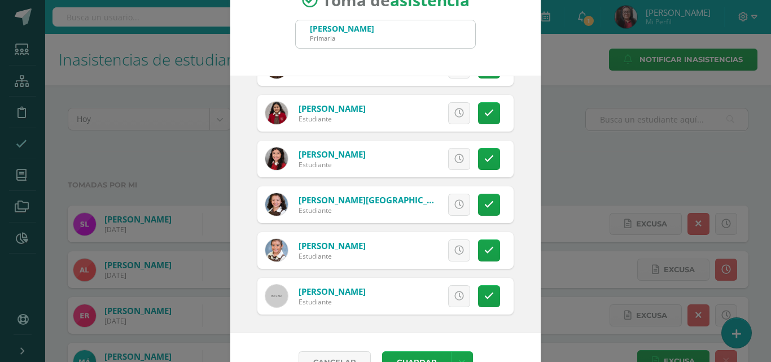
scroll to position [65, 0]
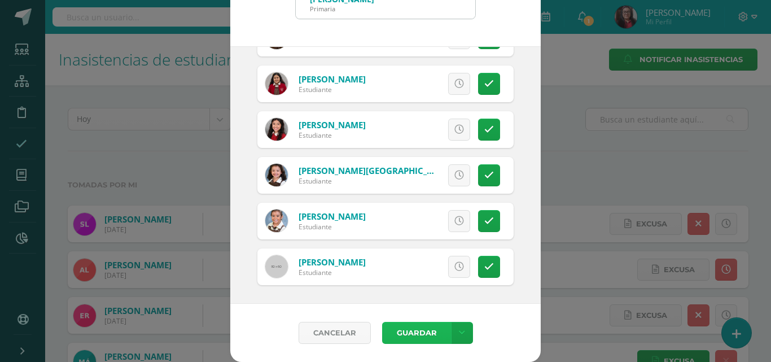
click at [423, 328] on button "Guardar" at bounding box center [416, 333] width 69 height 22
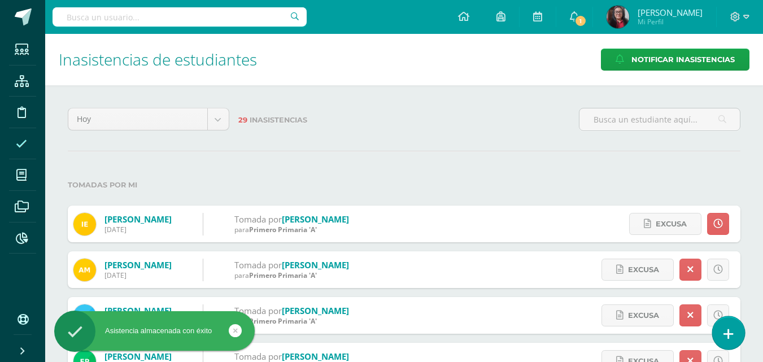
click at [730, 330] on icon at bounding box center [728, 333] width 10 height 13
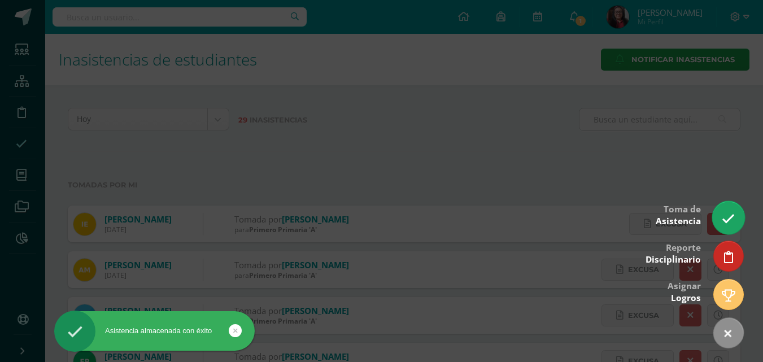
click at [738, 218] on link at bounding box center [728, 217] width 32 height 33
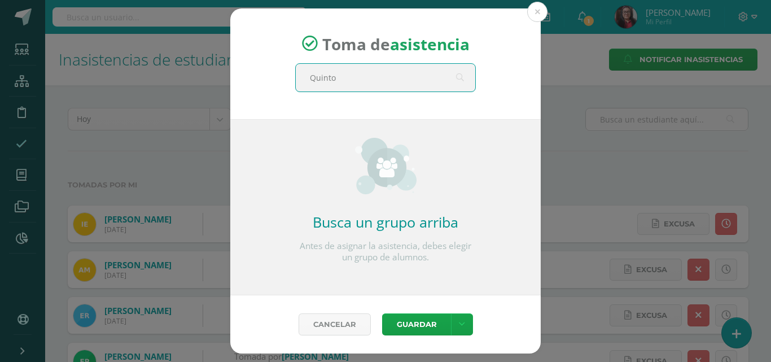
type input "Quinto"
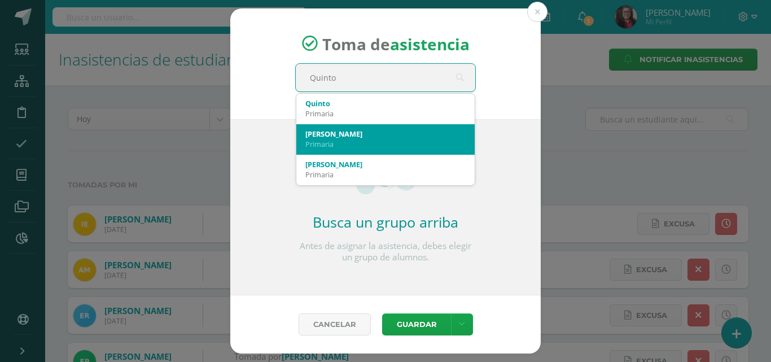
click at [418, 129] on div "[PERSON_NAME]" at bounding box center [385, 134] width 160 height 10
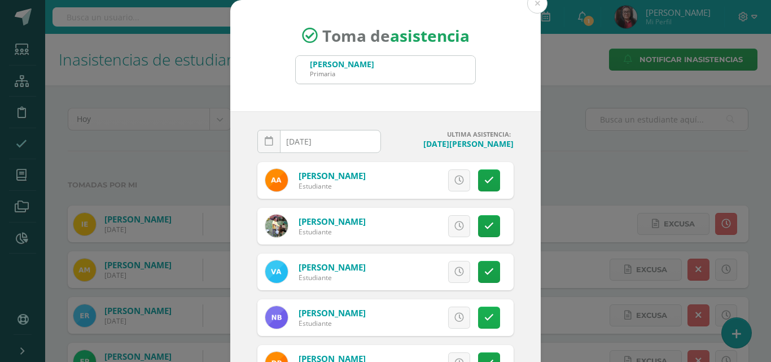
click at [484, 319] on icon at bounding box center [489, 318] width 10 height 10
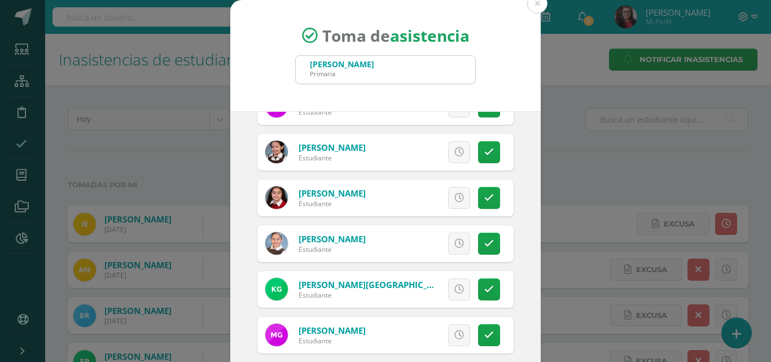
scroll to position [339, 0]
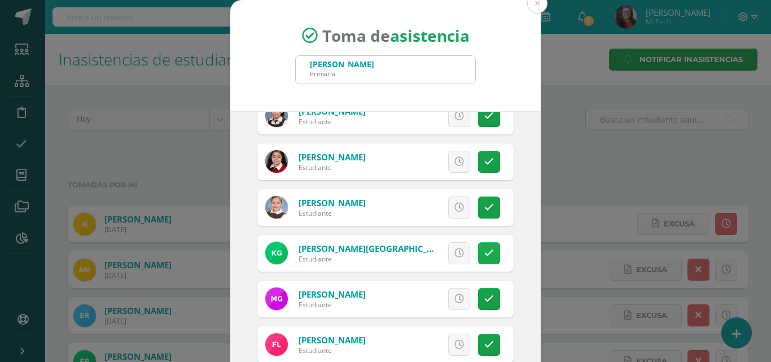
click at [484, 249] on icon at bounding box center [489, 253] width 10 height 10
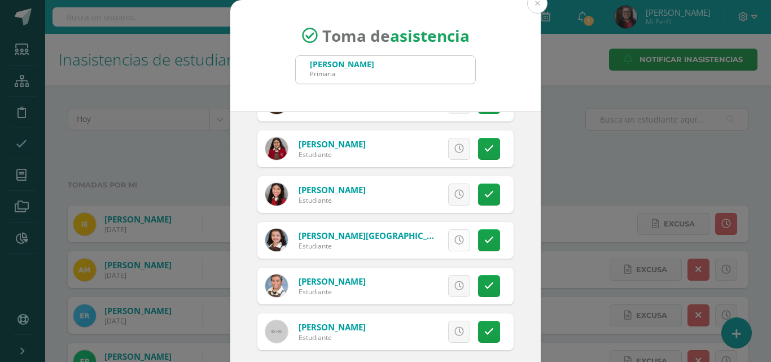
click at [448, 239] on link at bounding box center [459, 240] width 22 height 22
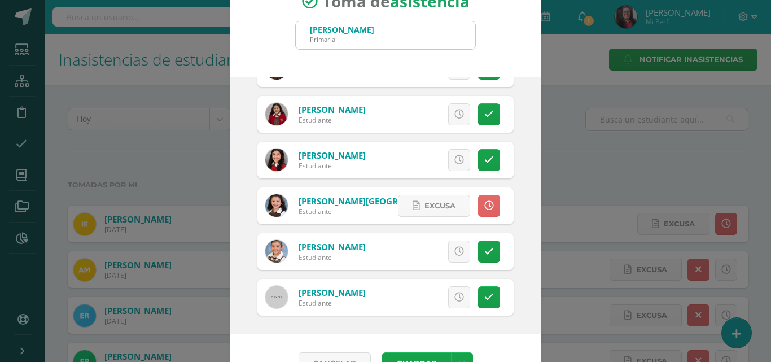
scroll to position [65, 0]
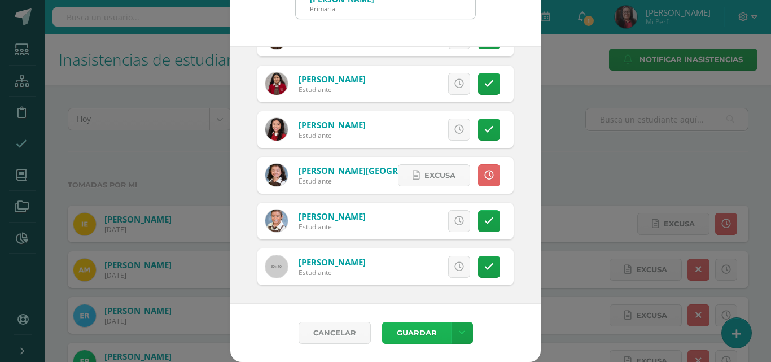
click at [417, 334] on button "Guardar" at bounding box center [416, 333] width 69 height 22
